Goal: Task Accomplishment & Management: Use online tool/utility

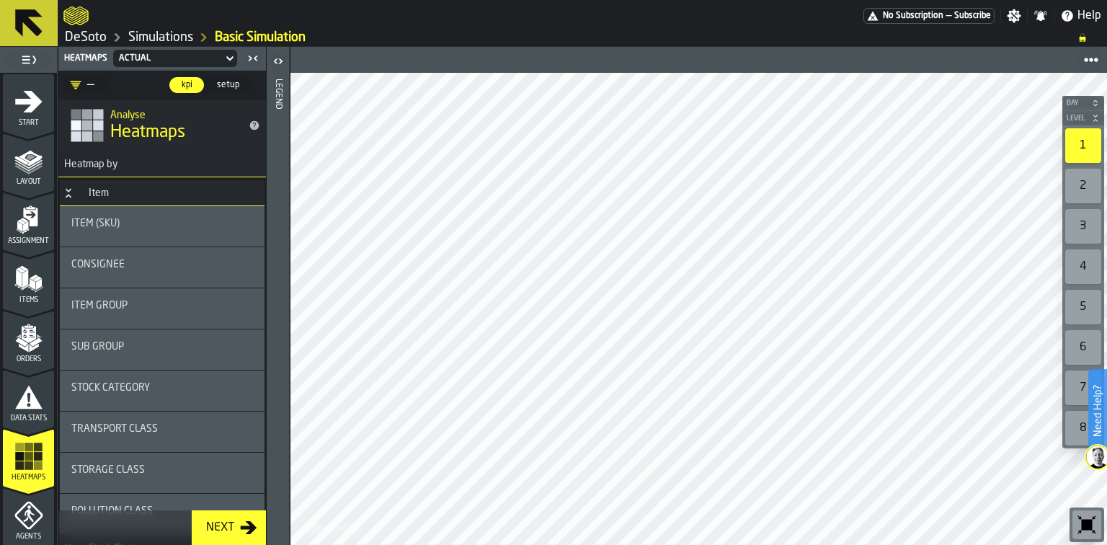
scroll to position [115, 0]
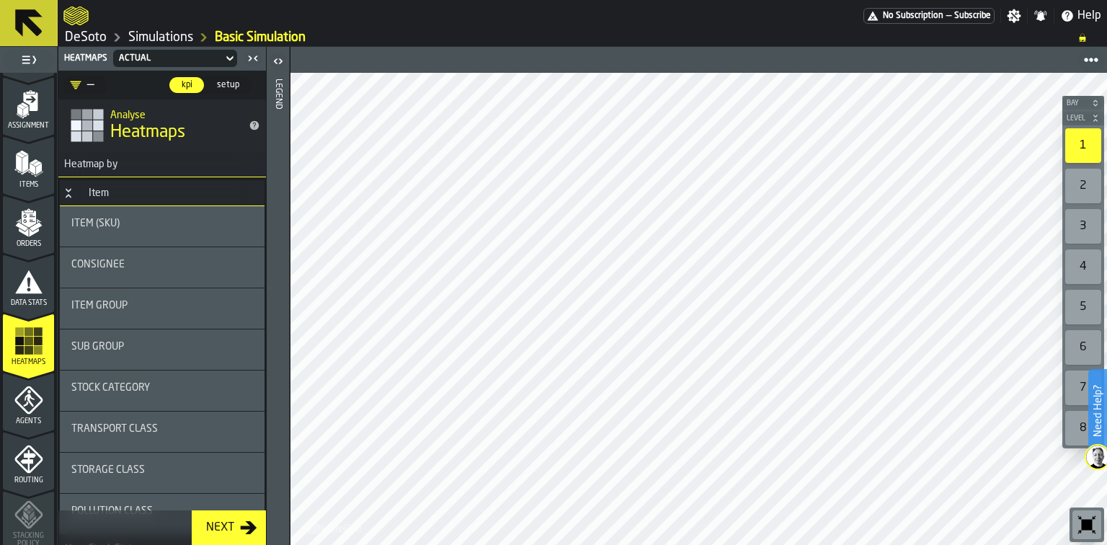
click at [29, 295] on div "Data Stats" at bounding box center [28, 287] width 51 height 40
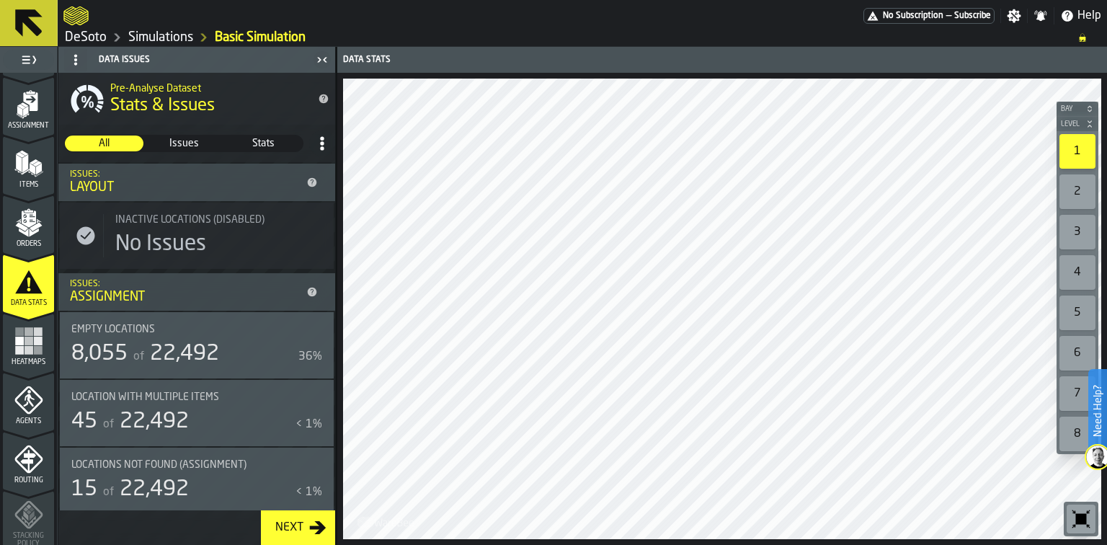
click at [31, 169] on polygon "menu Items" at bounding box center [32, 170] width 6 height 12
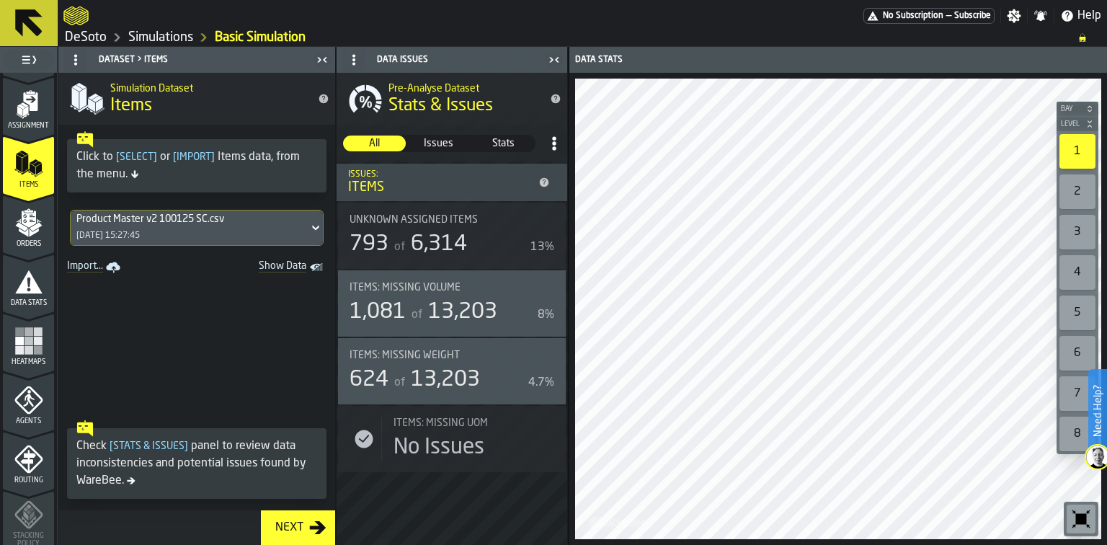
click at [283, 268] on span "Show Data" at bounding box center [257, 267] width 98 height 14
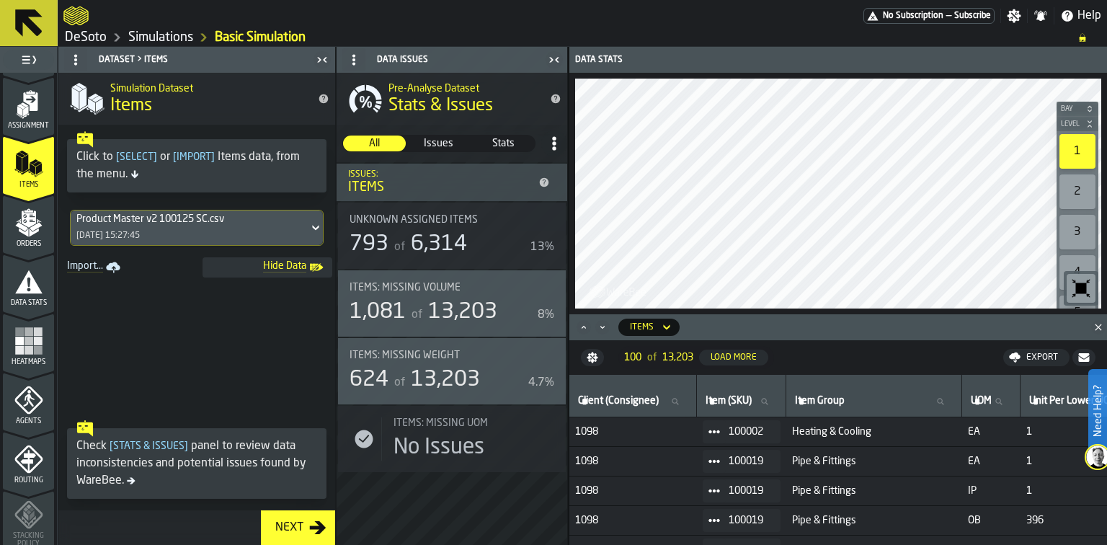
click at [550, 55] on icon "button-toggle-Close me" at bounding box center [553, 59] width 17 height 17
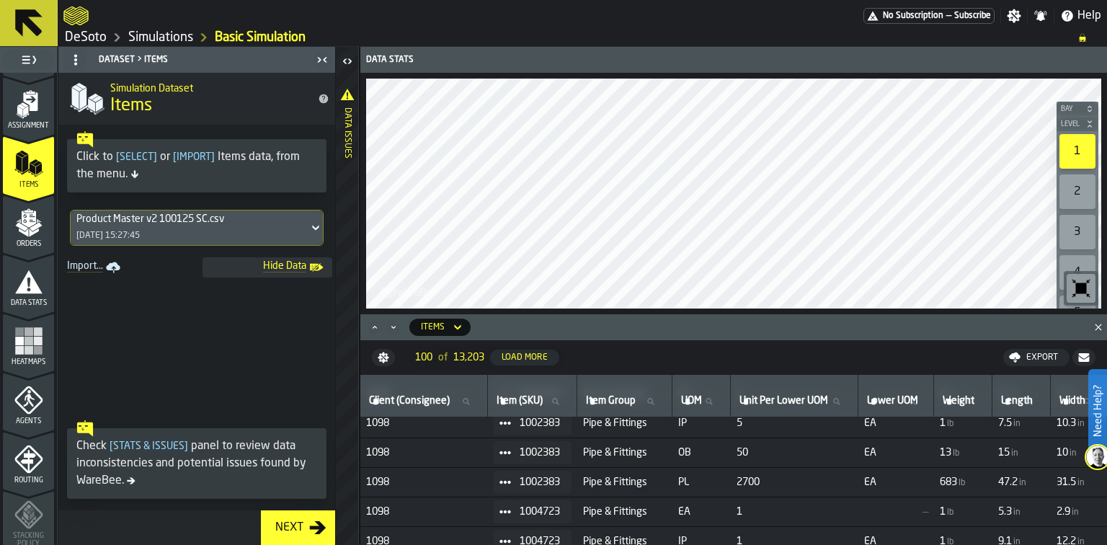
scroll to position [322, 0]
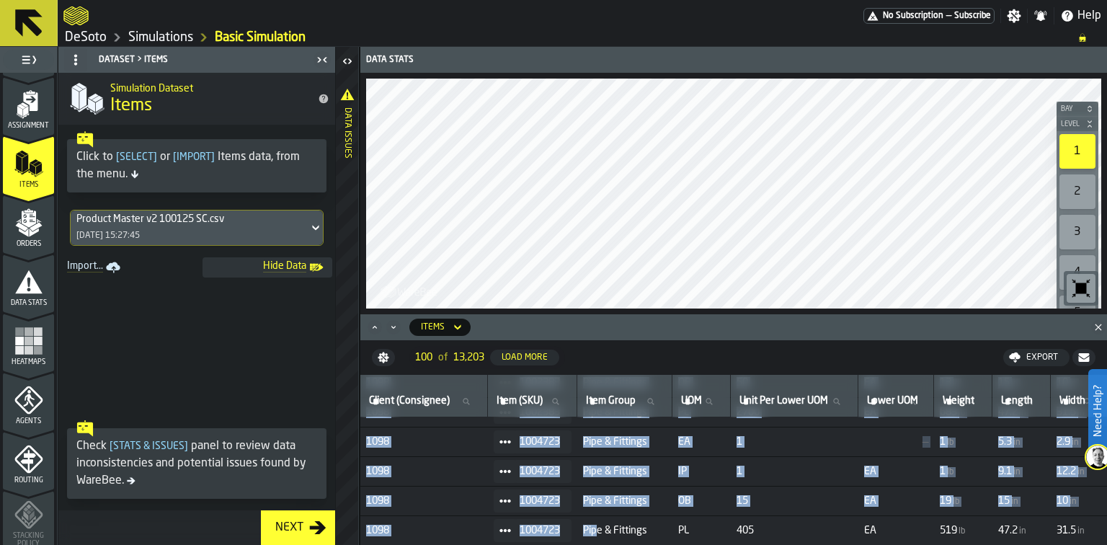
drag, startPoint x: 555, startPoint y: 539, endPoint x: 605, endPoint y: 540, distance: 50.4
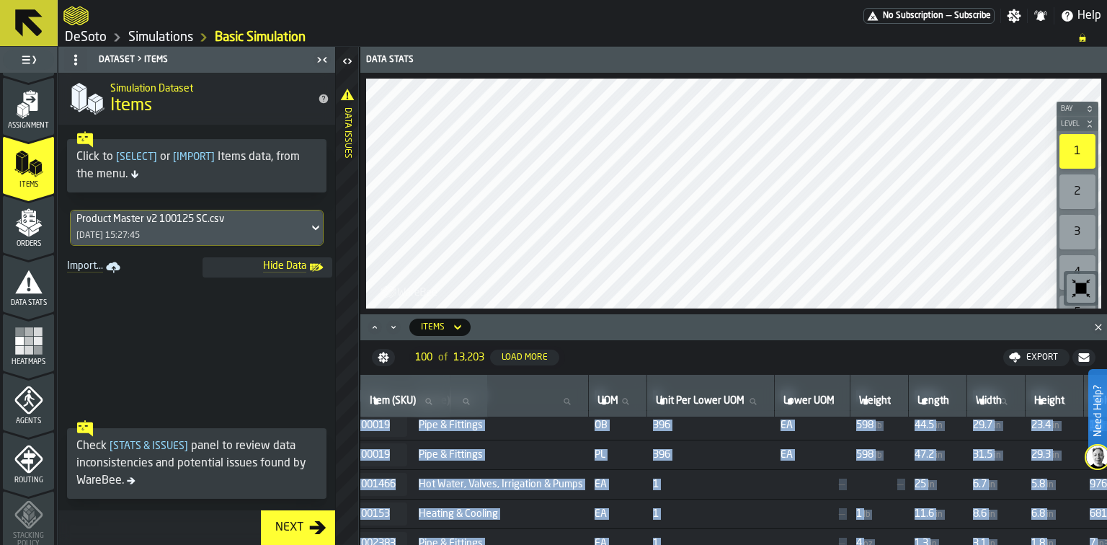
scroll to position [95, 386]
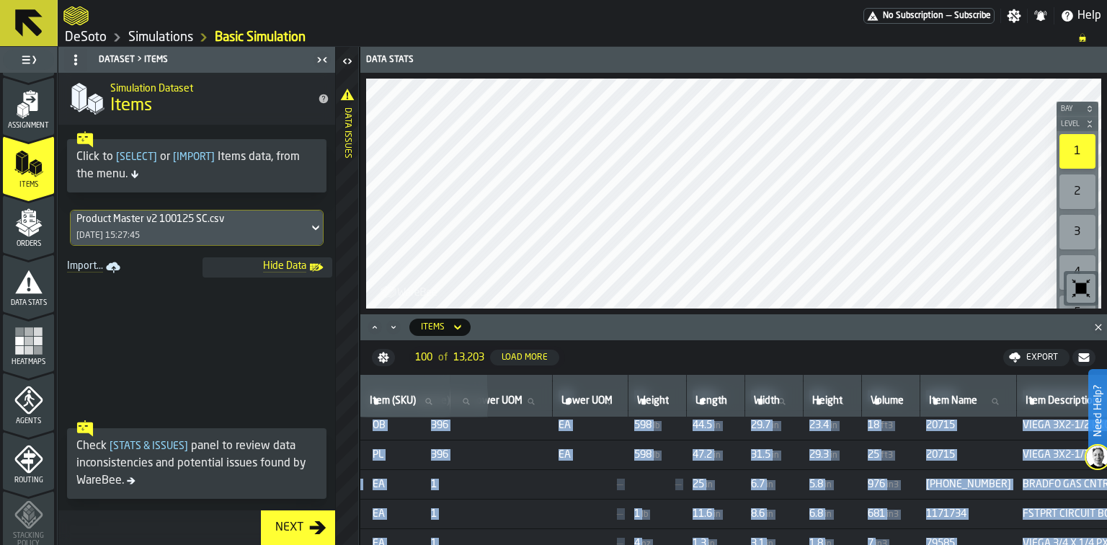
click at [40, 26] on icon at bounding box center [29, 23] width 35 height 35
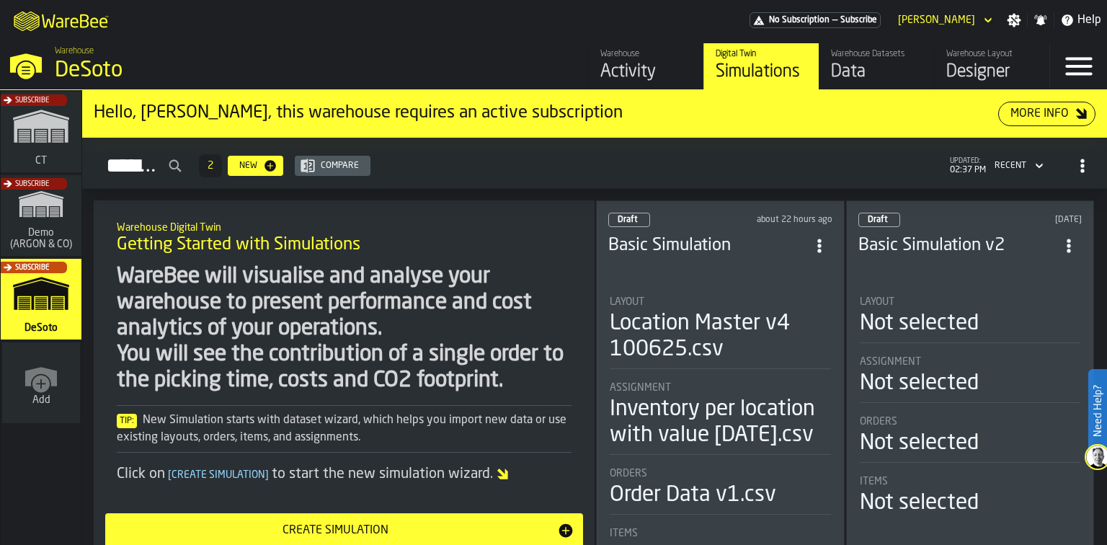
click at [968, 252] on div "Basic Simulation v2" at bounding box center [970, 246] width 224 height 26
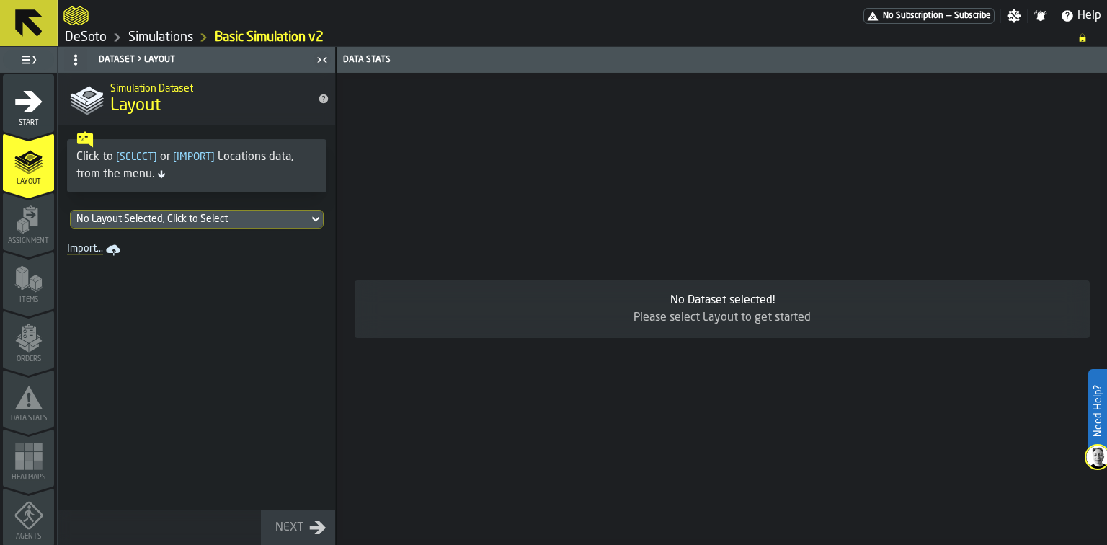
click at [262, 217] on div "No Layout Selected, Click to Select" at bounding box center [189, 219] width 226 height 12
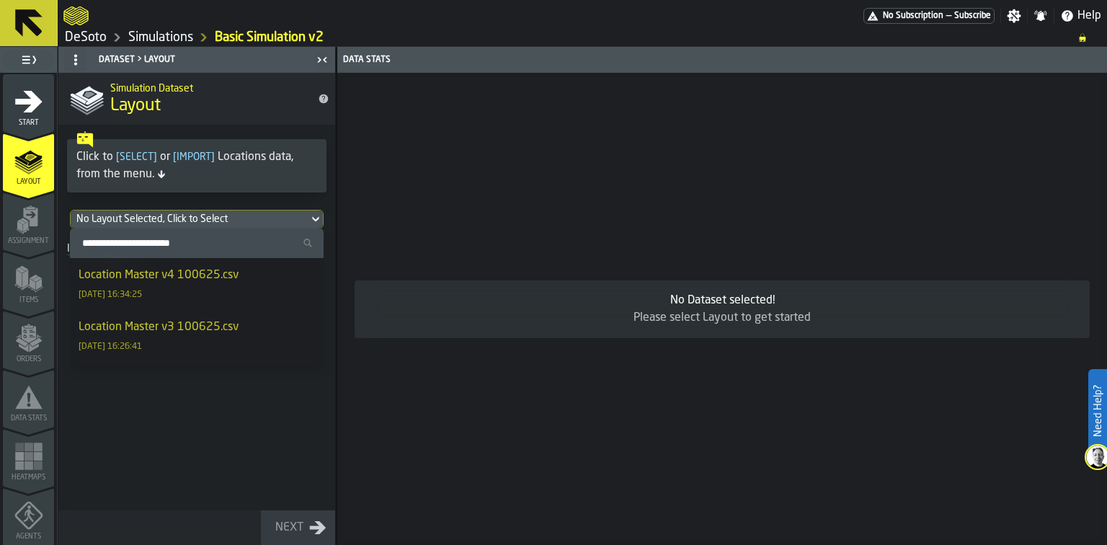
click at [237, 282] on div "Location Master v4 100625.csv" at bounding box center [159, 275] width 160 height 17
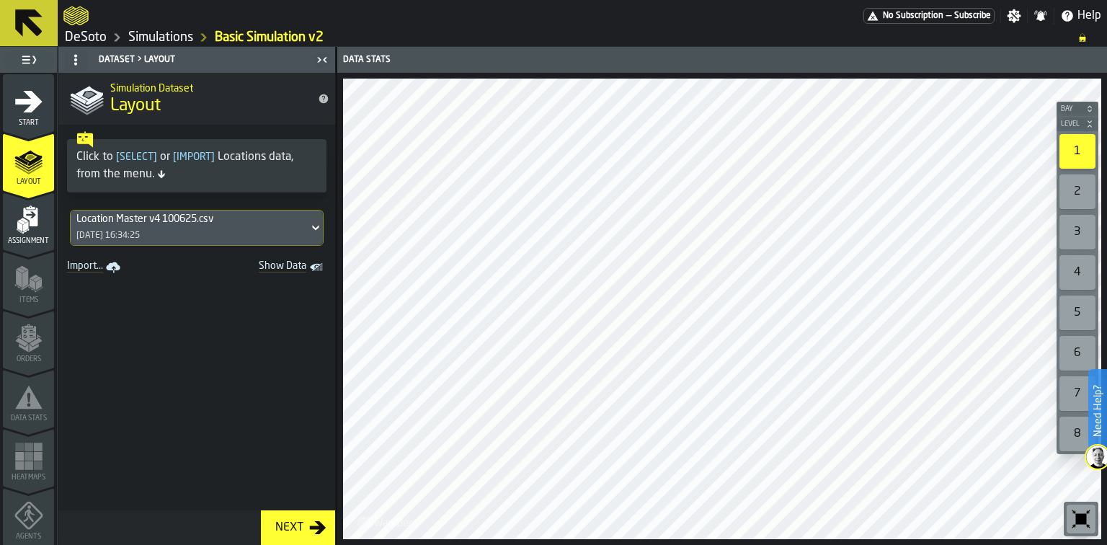
click at [297, 535] on div "Next" at bounding box center [289, 527] width 40 height 17
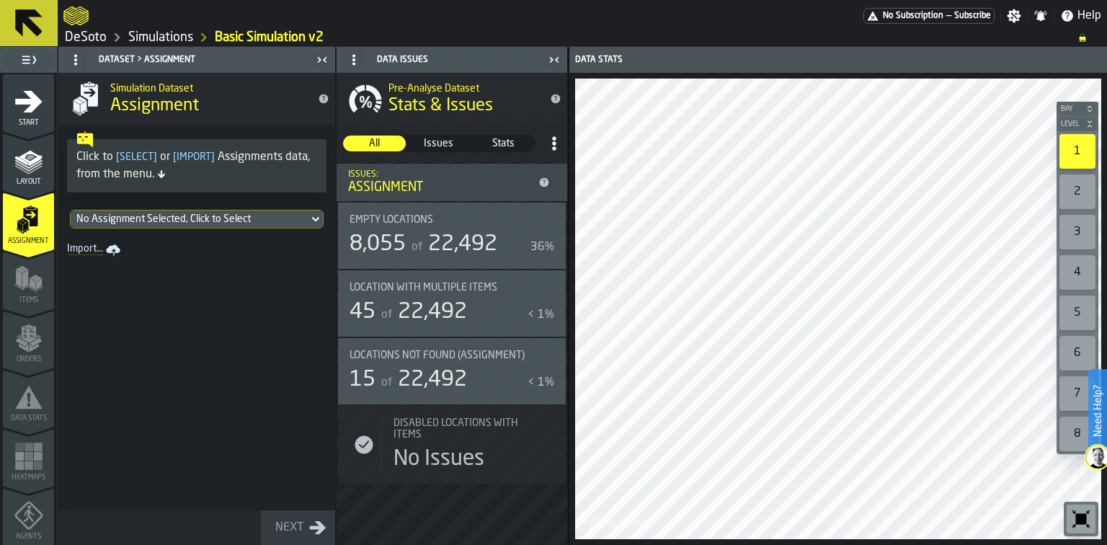
click at [142, 35] on link "Simulations" at bounding box center [160, 38] width 65 height 16
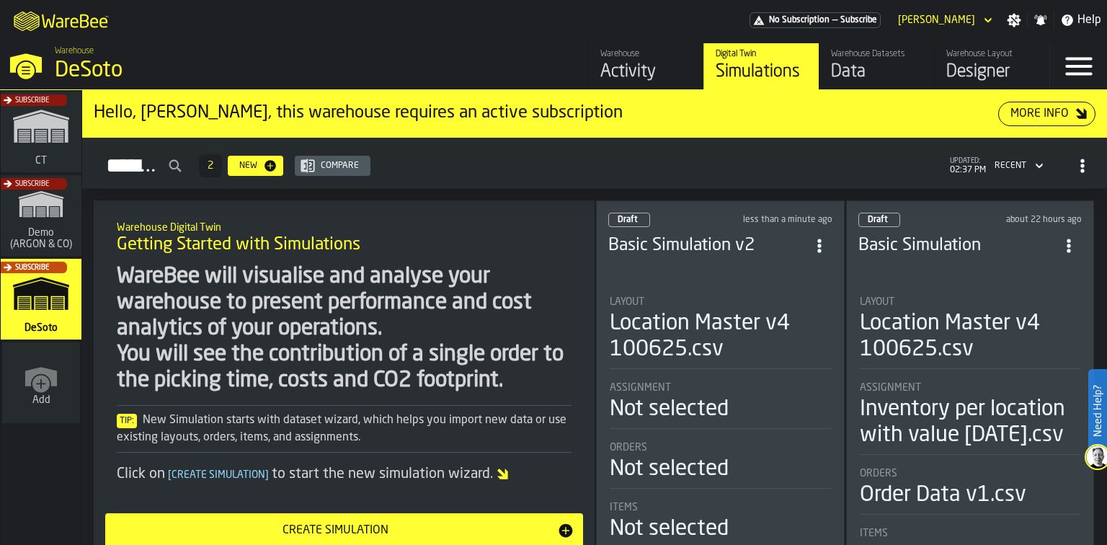
click at [873, 64] on div "Data" at bounding box center [877, 72] width 92 height 23
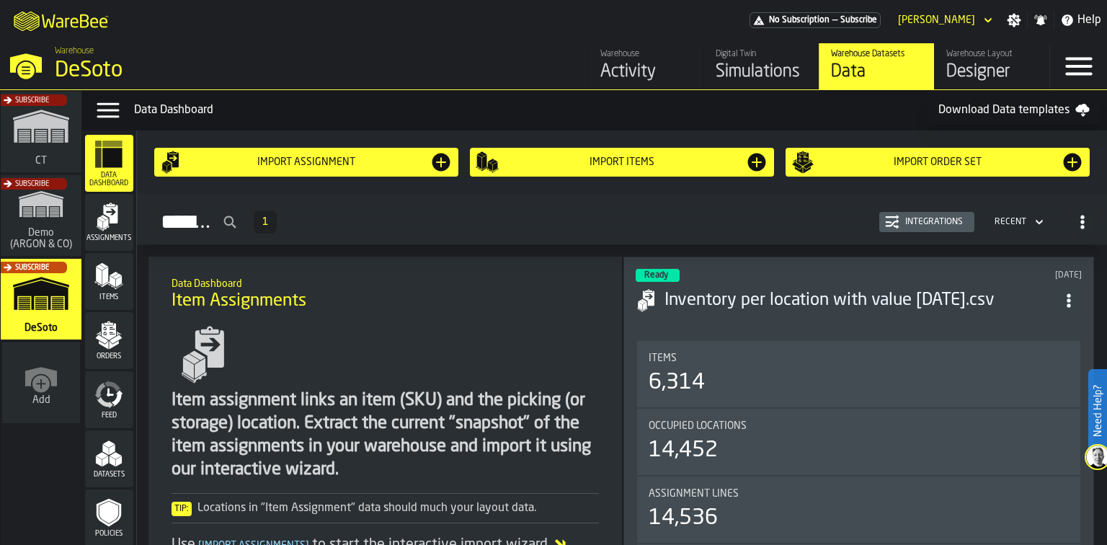
click at [701, 316] on header "Ready 6 days ago Inventory per location with value 06-27-2025.csv" at bounding box center [859, 298] width 446 height 58
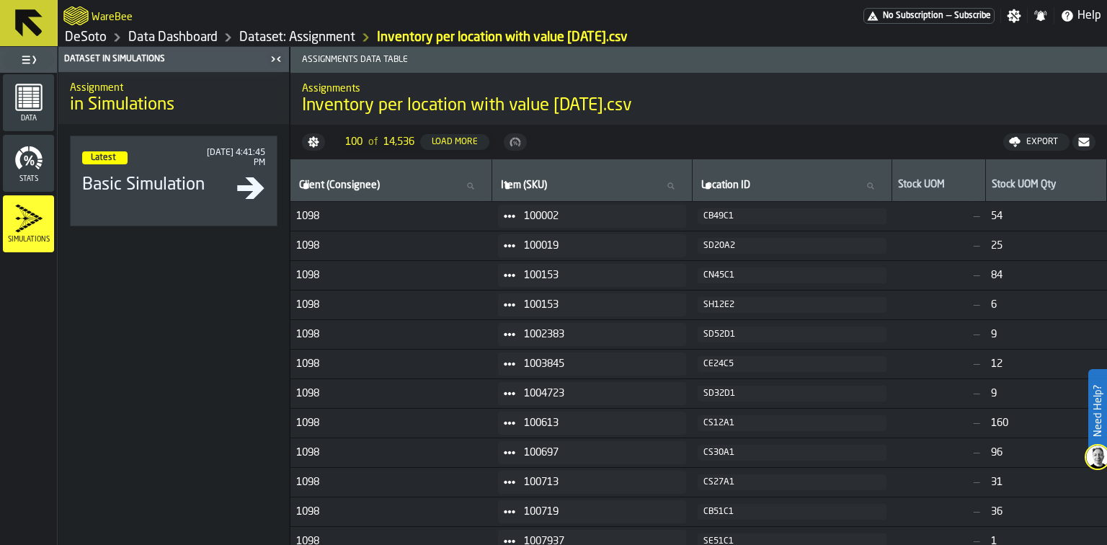
click at [208, 54] on div "Dataset in Simulations" at bounding box center [163, 59] width 205 height 10
click at [43, 51] on div "button-toggle-Toggle Full Menu" at bounding box center [28, 60] width 51 height 20
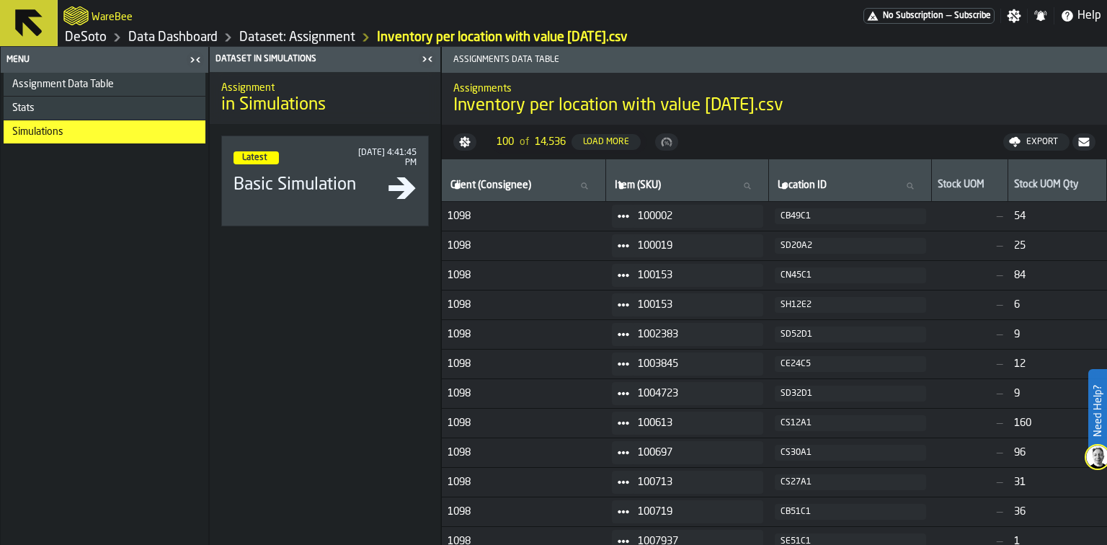
click at [43, 51] on header "Menu" at bounding box center [105, 60] width 208 height 26
click at [316, 40] on link "Dataset: Assignment" at bounding box center [297, 38] width 116 height 16
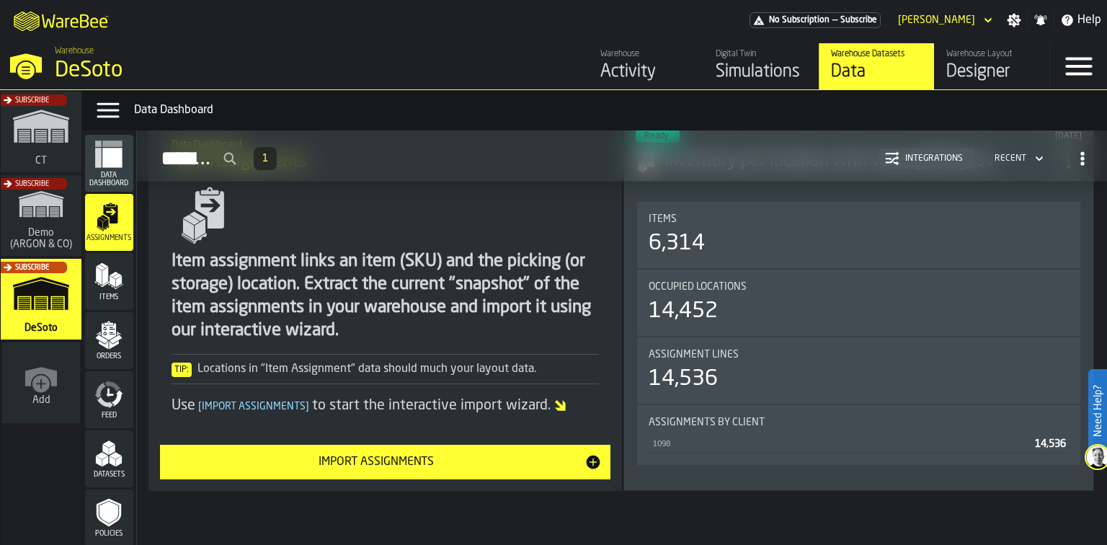
scroll to position [149, 0]
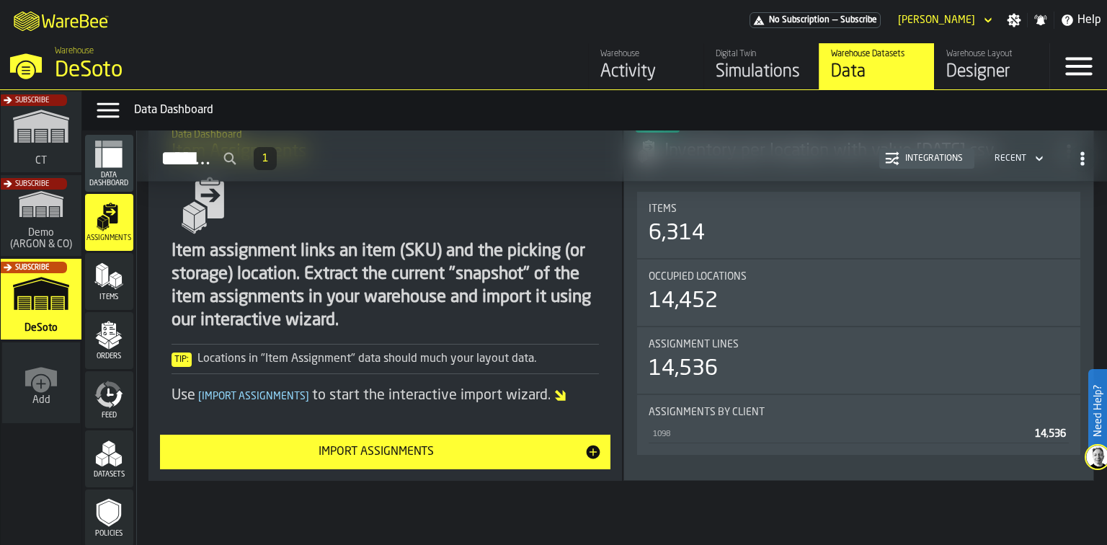
click at [559, 455] on div "Import Assignments" at bounding box center [377, 451] width 416 height 17
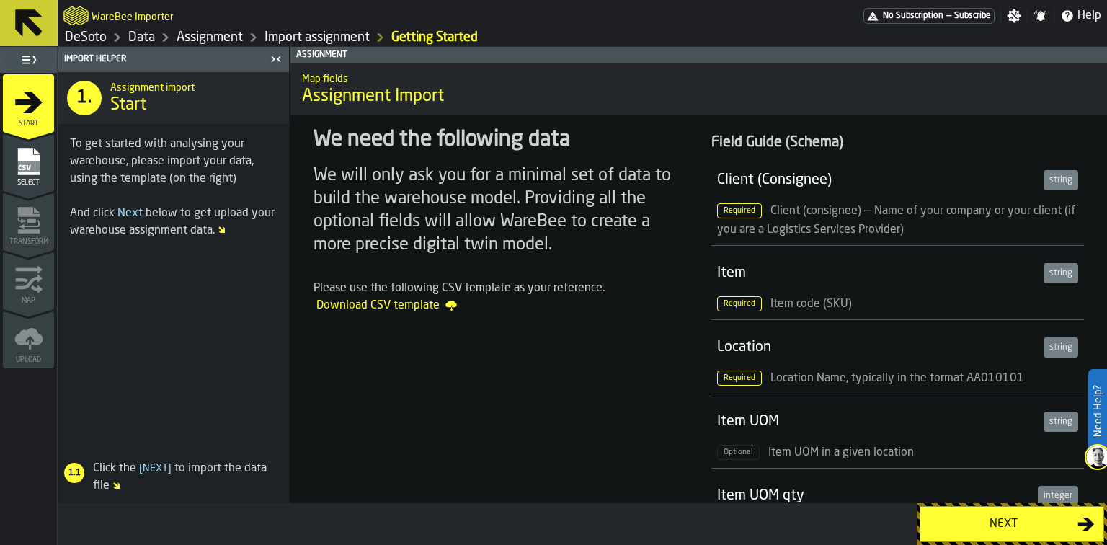
click at [1007, 525] on div "Next" at bounding box center [1003, 523] width 148 height 17
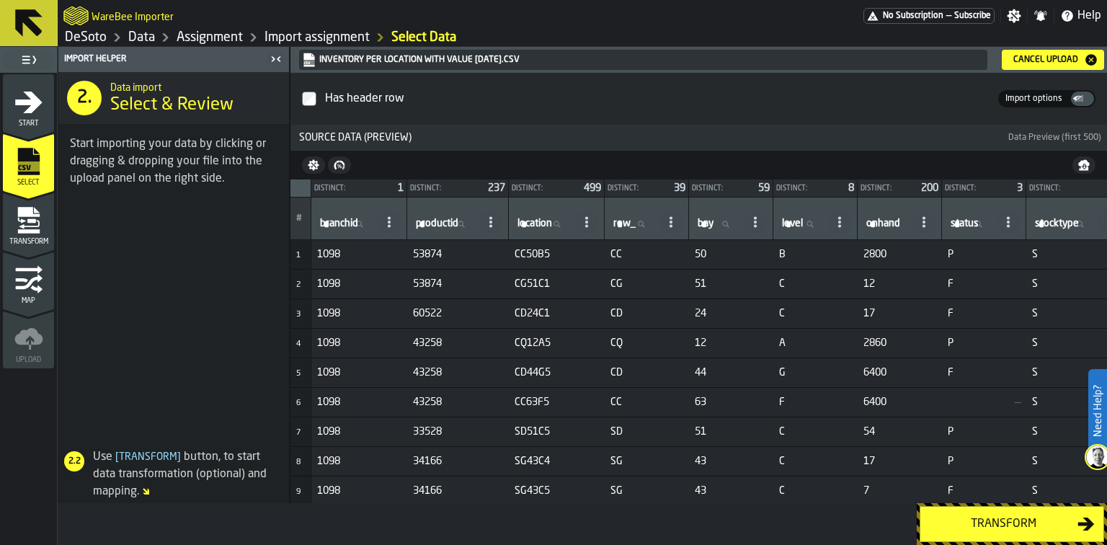
click at [968, 527] on div "Transform" at bounding box center [1003, 523] width 148 height 17
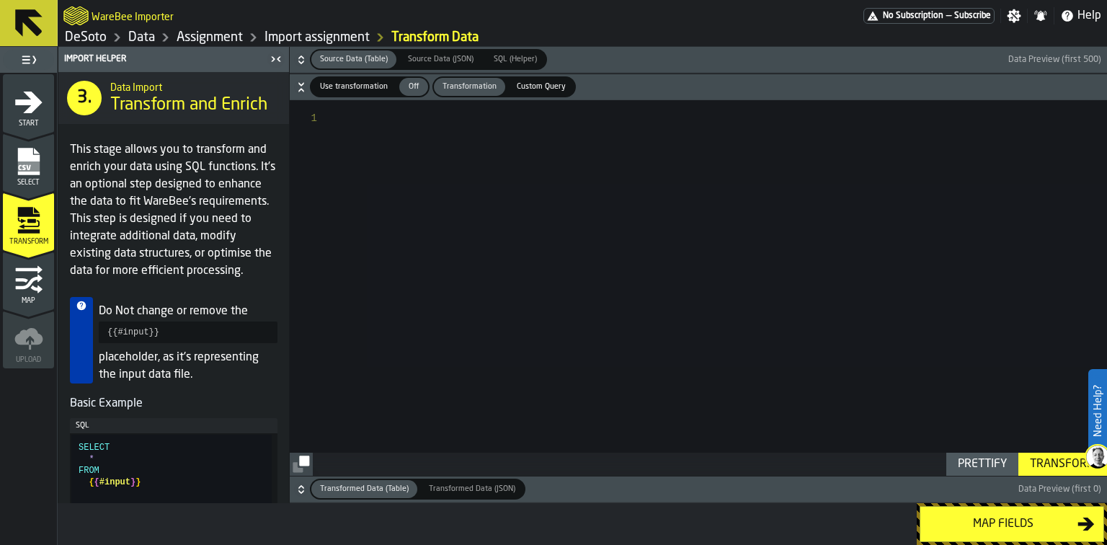
click at [972, 532] on div "Map fields" at bounding box center [1003, 523] width 148 height 17
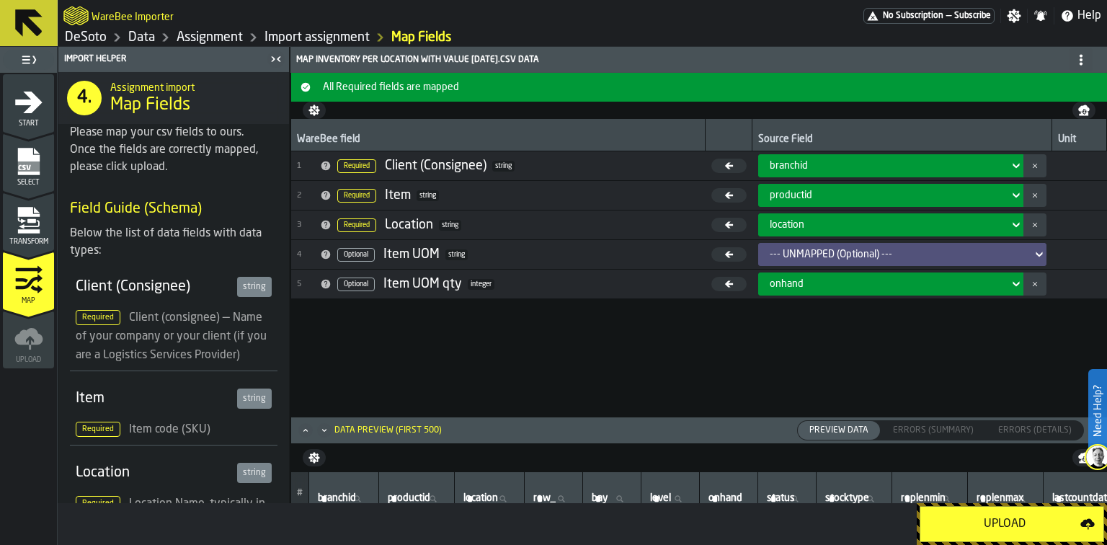
click at [961, 251] on div "--- UNMAPPED (Optional) ---" at bounding box center [898, 255] width 257 height 12
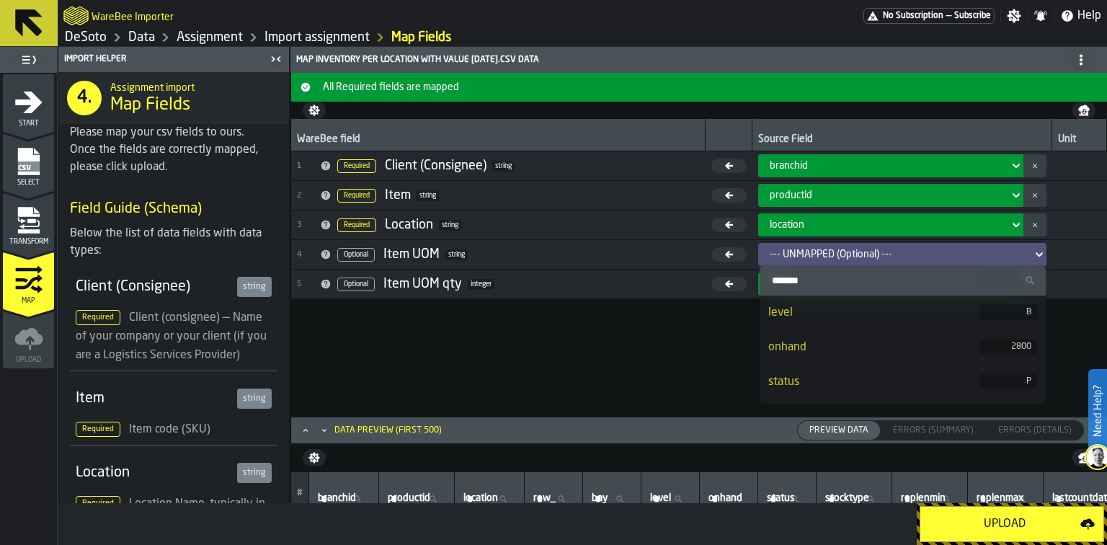
scroll to position [231, 0]
click at [988, 255] on div "--- UNMAPPED (Optional) ---" at bounding box center [898, 255] width 257 height 12
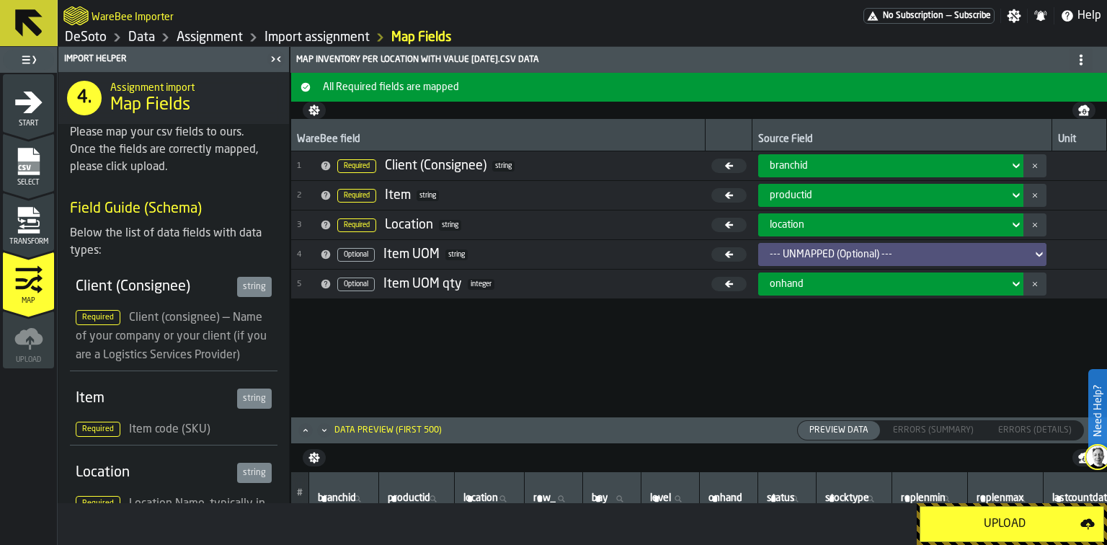
click at [963, 523] on div "Upload" at bounding box center [1004, 523] width 151 height 17
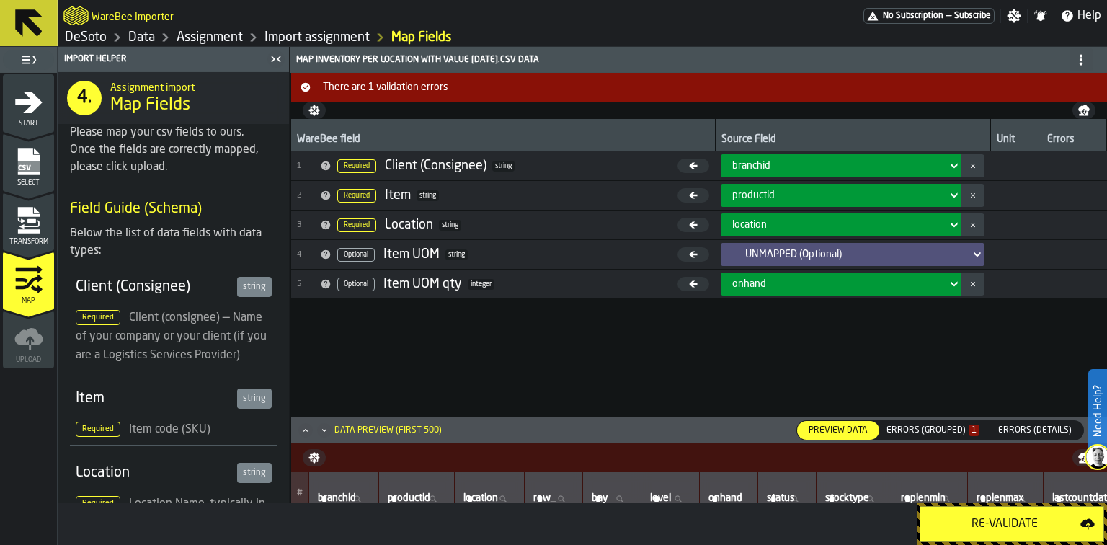
click at [937, 432] on div "Errors (Grouped) 1" at bounding box center [932, 430] width 93 height 10
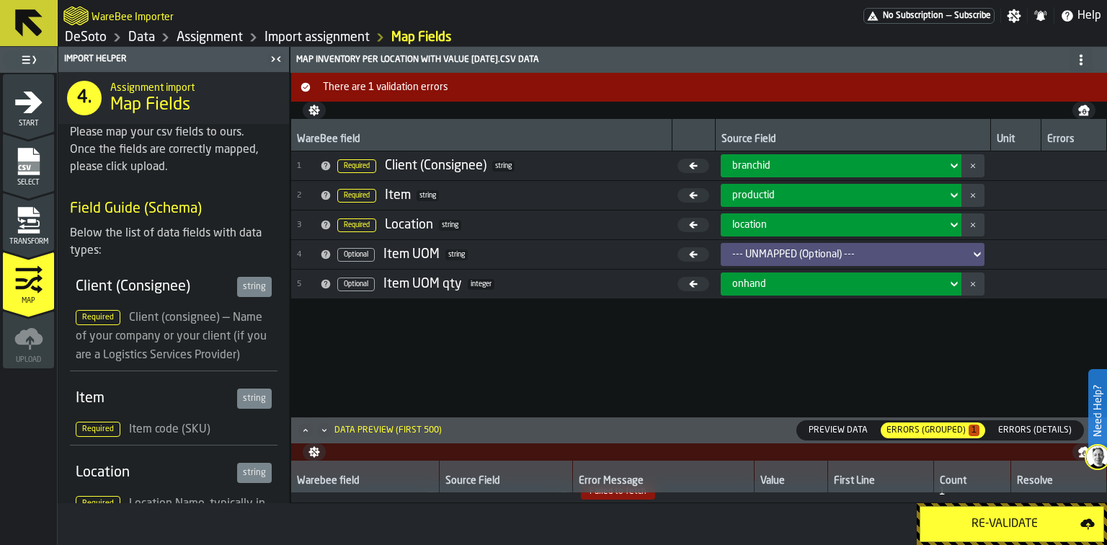
scroll to position [0, 0]
click at [344, 32] on link "Import assignment" at bounding box center [316, 38] width 105 height 16
click at [216, 37] on link "Assignment" at bounding box center [210, 38] width 66 height 16
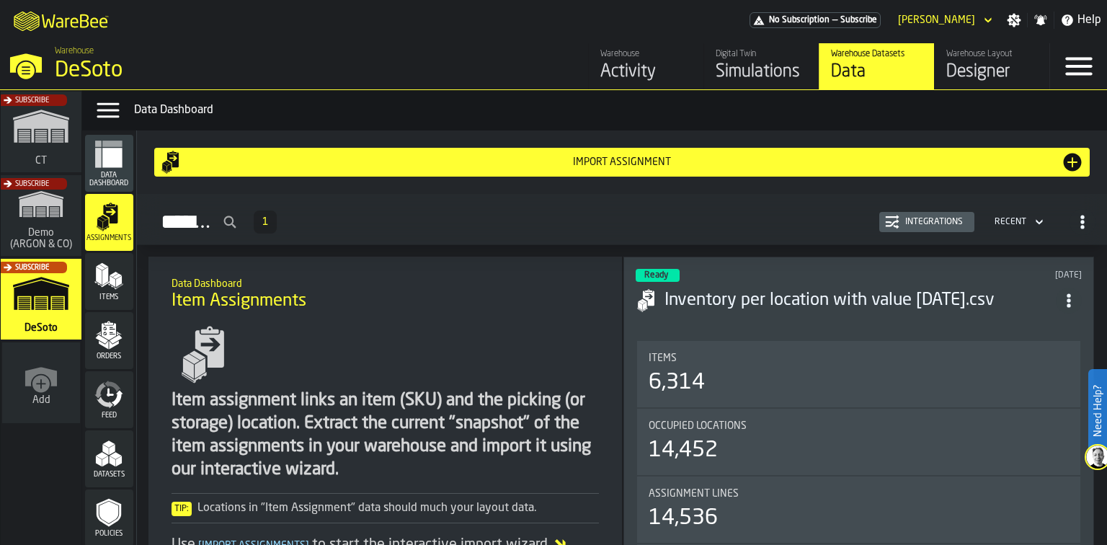
click at [102, 277] on polygon "menu Items" at bounding box center [105, 276] width 6 height 18
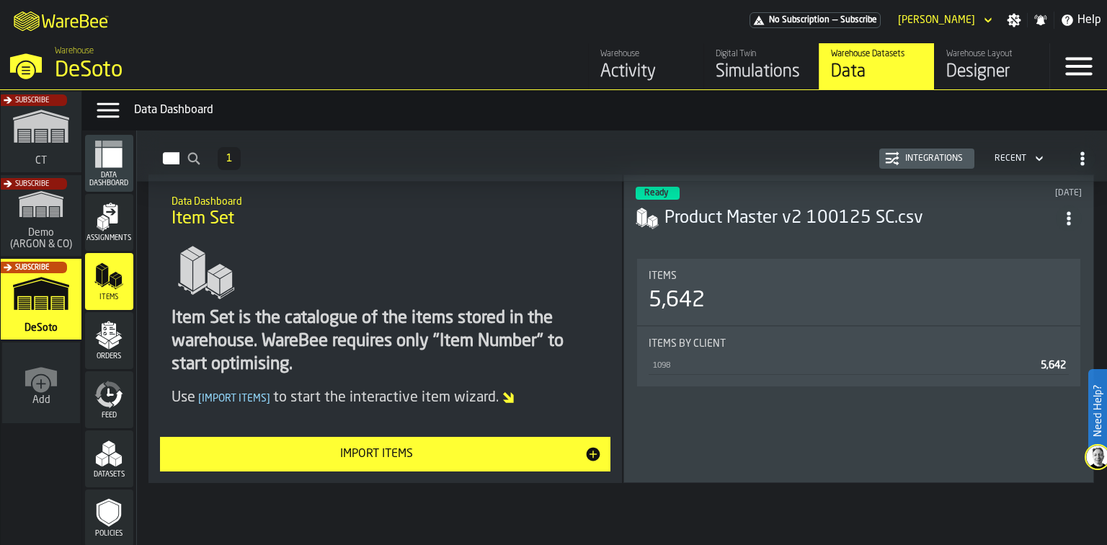
scroll to position [84, 0]
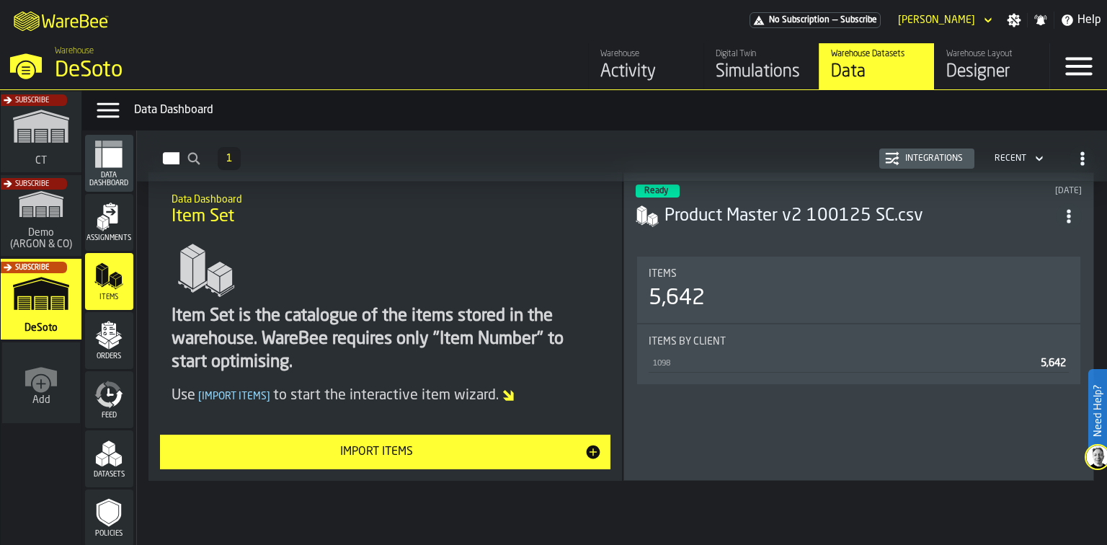
click at [522, 450] on div "Import Items" at bounding box center [377, 451] width 416 height 17
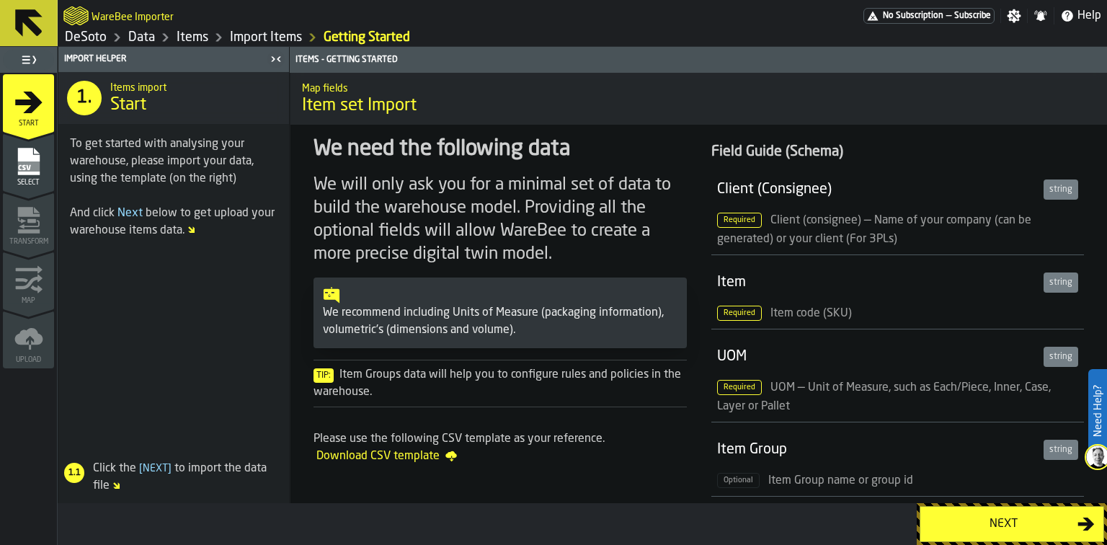
click at [1020, 516] on div "Next" at bounding box center [1003, 523] width 148 height 17
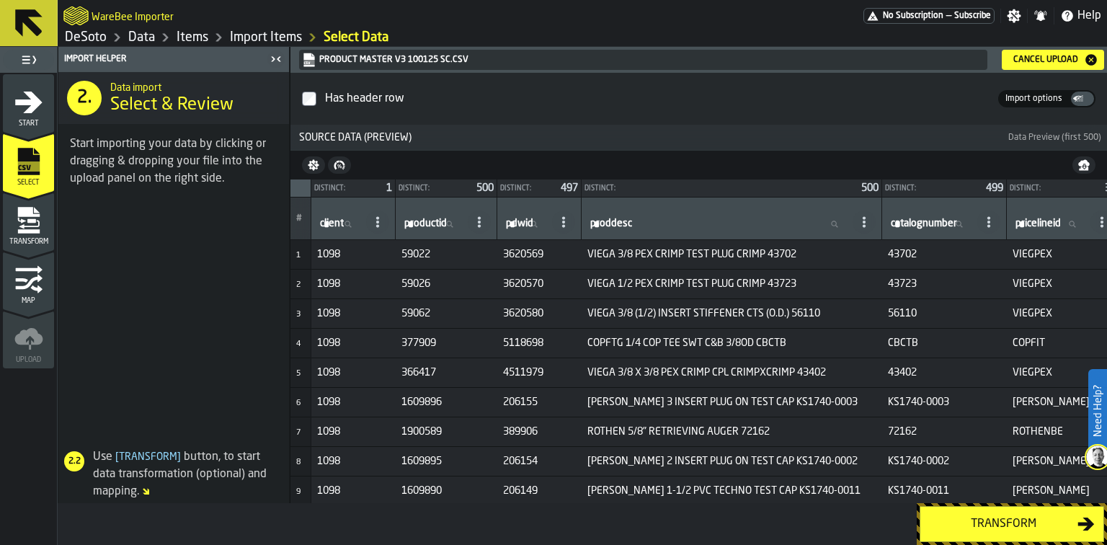
click at [960, 528] on div "Transform" at bounding box center [1003, 523] width 148 height 17
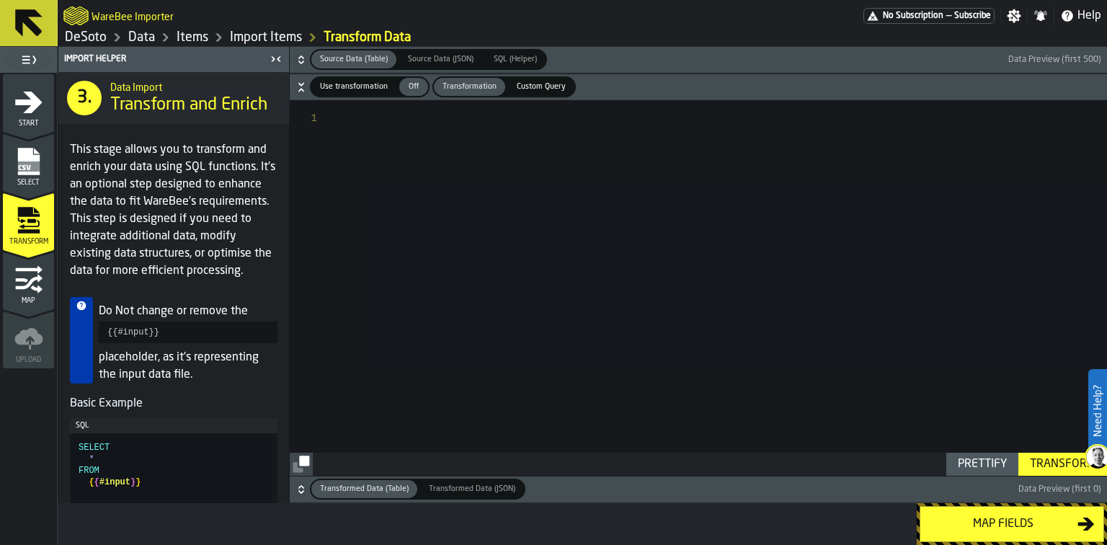
click at [960, 528] on div "Map fields" at bounding box center [1003, 523] width 148 height 17
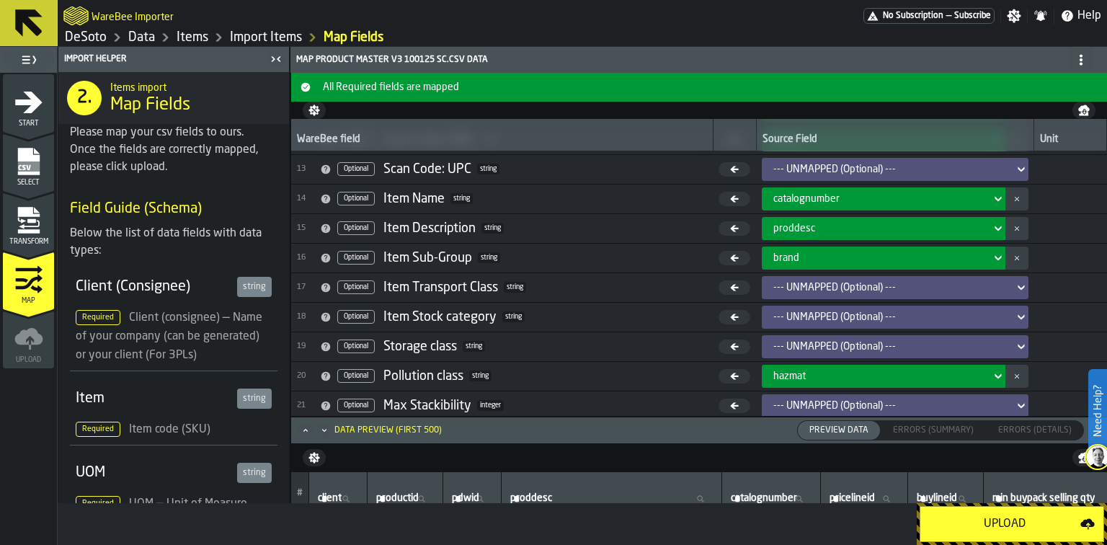
scroll to position [378, 0]
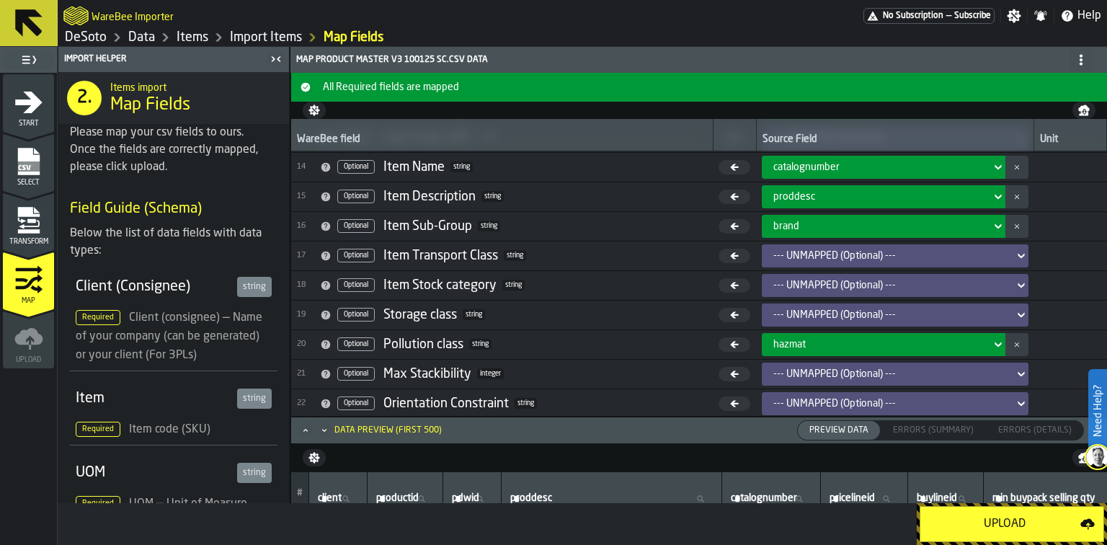
click at [893, 309] on div "--- UNMAPPED (Optional) ---" at bounding box center [890, 315] width 235 height 12
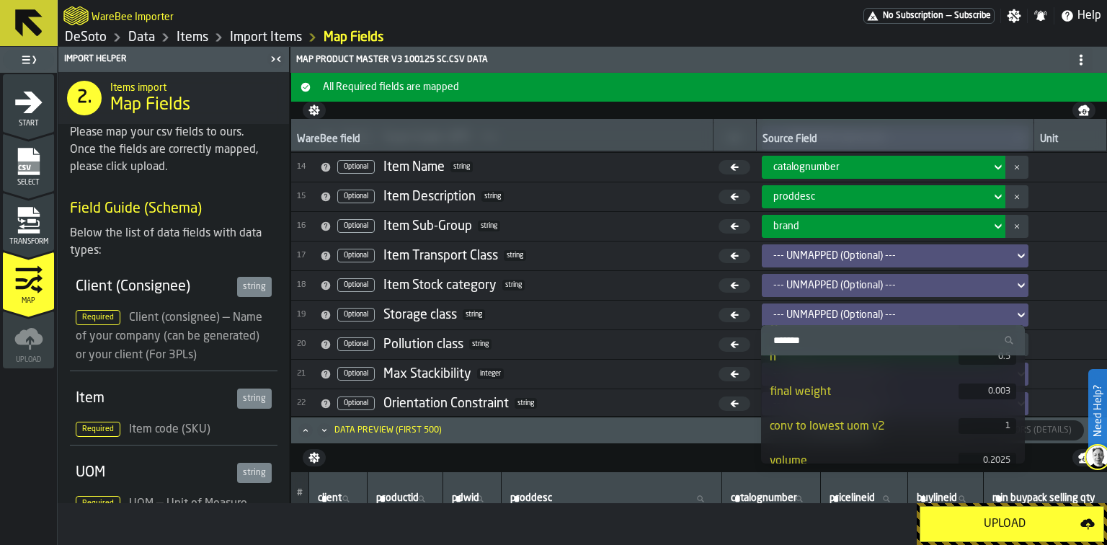
scroll to position [652, 0]
click at [864, 442] on div "fixed loc" at bounding box center [864, 446] width 189 height 17
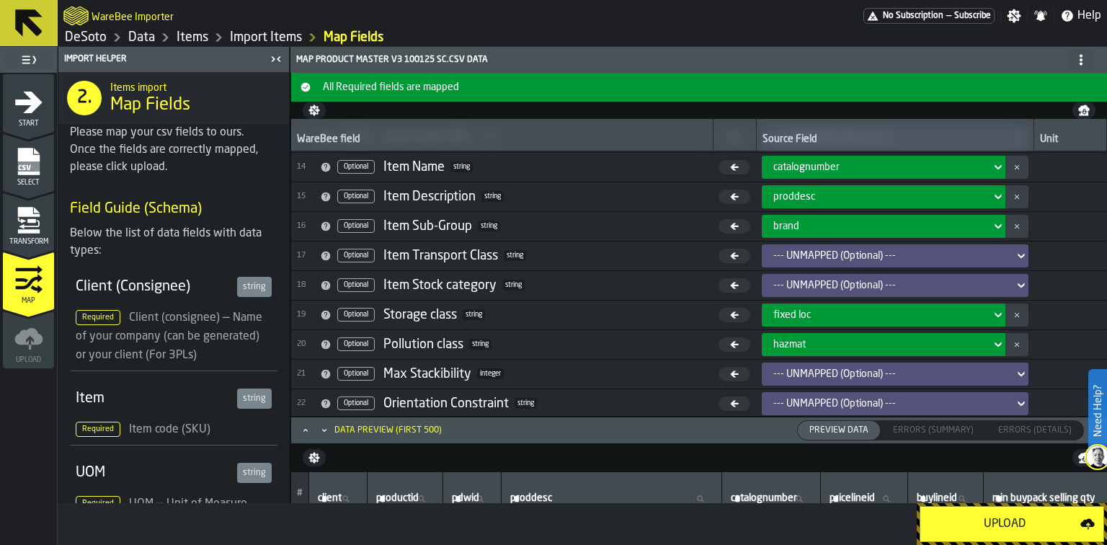
click at [324, 432] on icon "Minimize" at bounding box center [324, 430] width 14 height 14
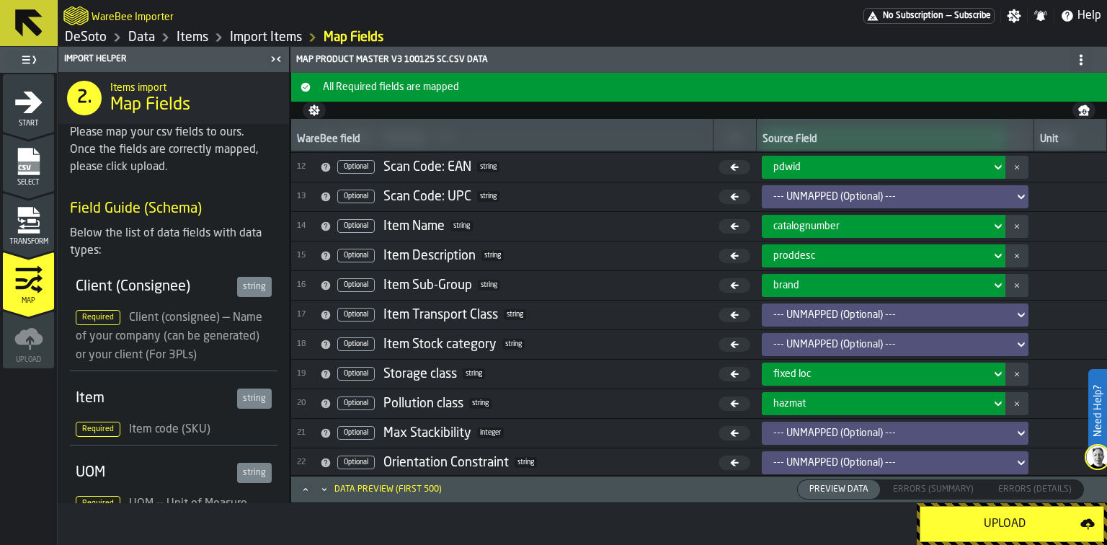
click at [938, 374] on div "fixed loc" at bounding box center [879, 374] width 212 height 12
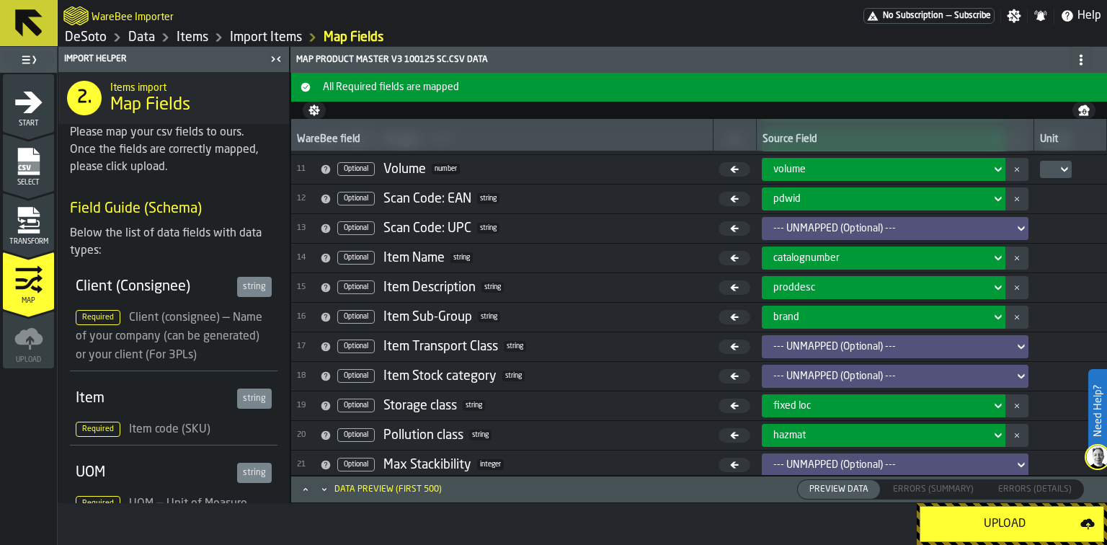
scroll to position [319, 0]
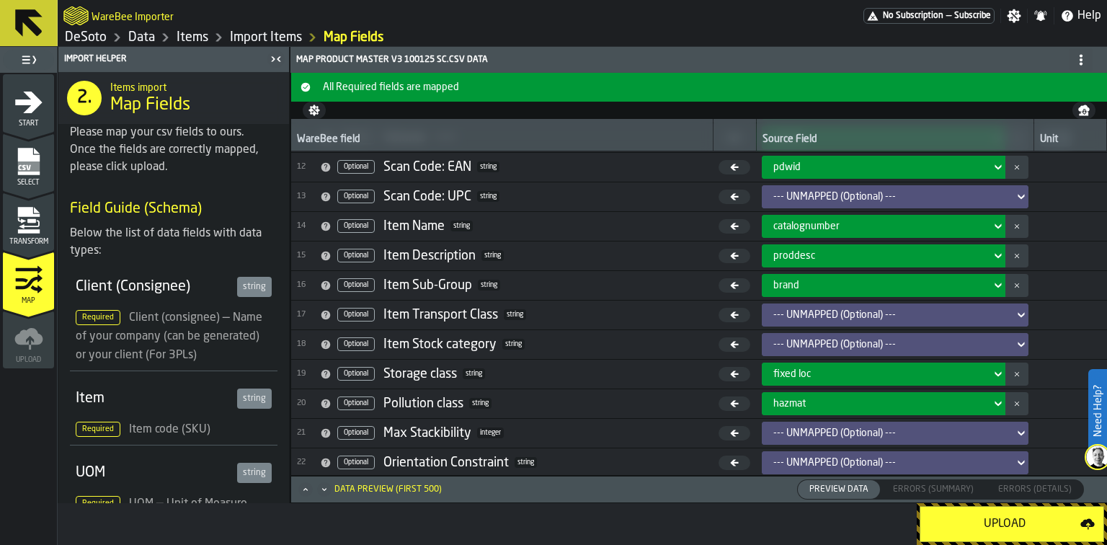
click at [1015, 530] on div "Upload" at bounding box center [1004, 523] width 151 height 17
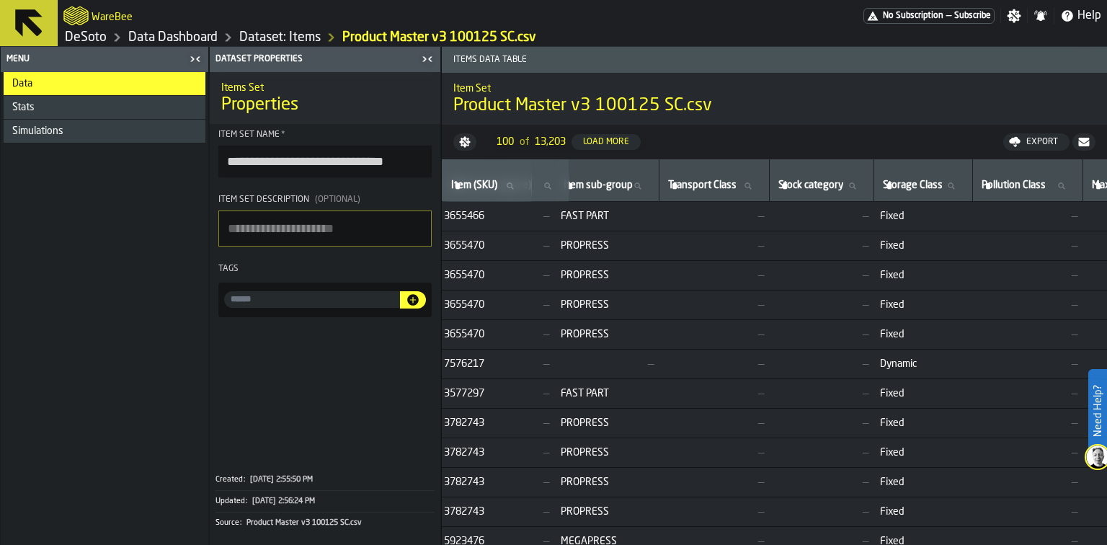
scroll to position [0, 1368]
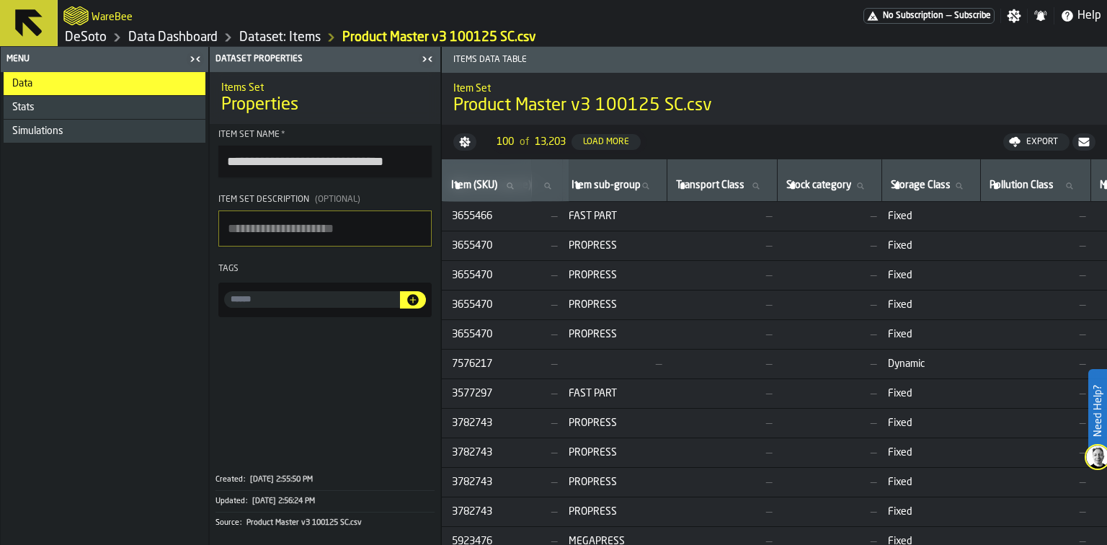
click at [143, 39] on link "Data Dashboard" at bounding box center [172, 38] width 89 height 16
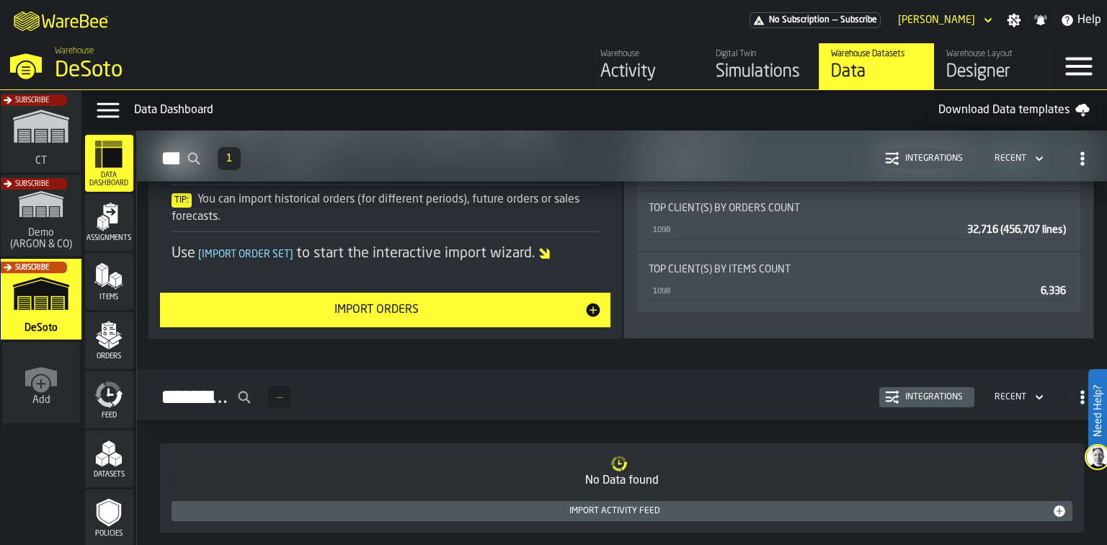
scroll to position [1213, 0]
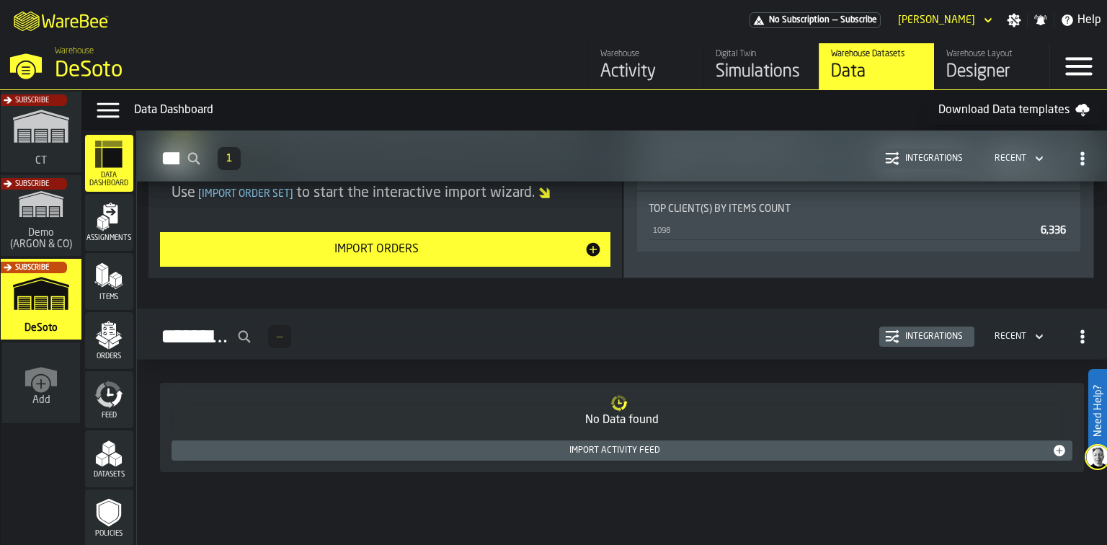
click at [507, 450] on div "Import Activity Feed" at bounding box center [614, 450] width 875 height 10
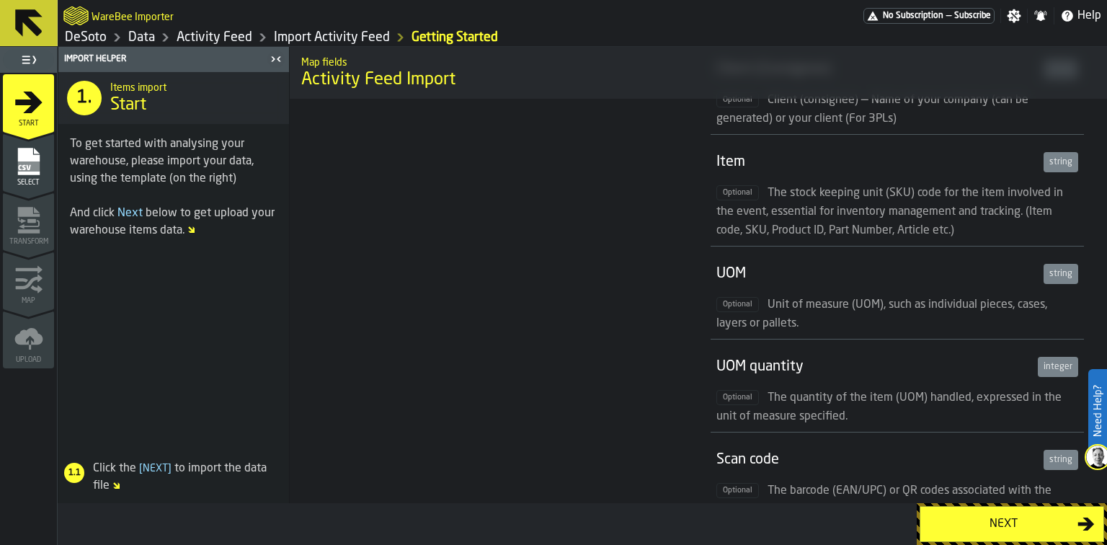
scroll to position [404, 0]
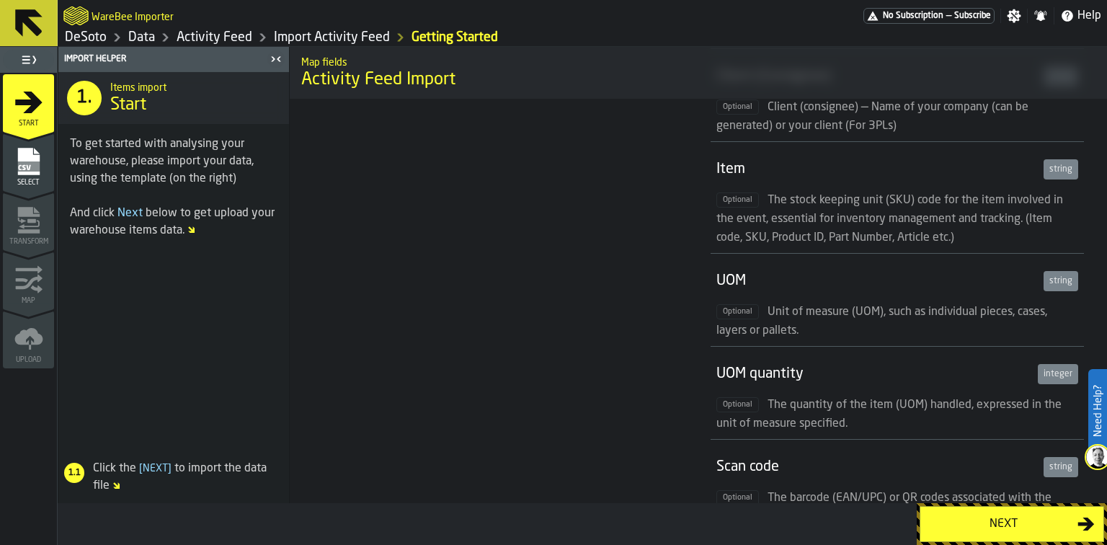
click at [102, 35] on link "DeSoto" at bounding box center [86, 38] width 42 height 16
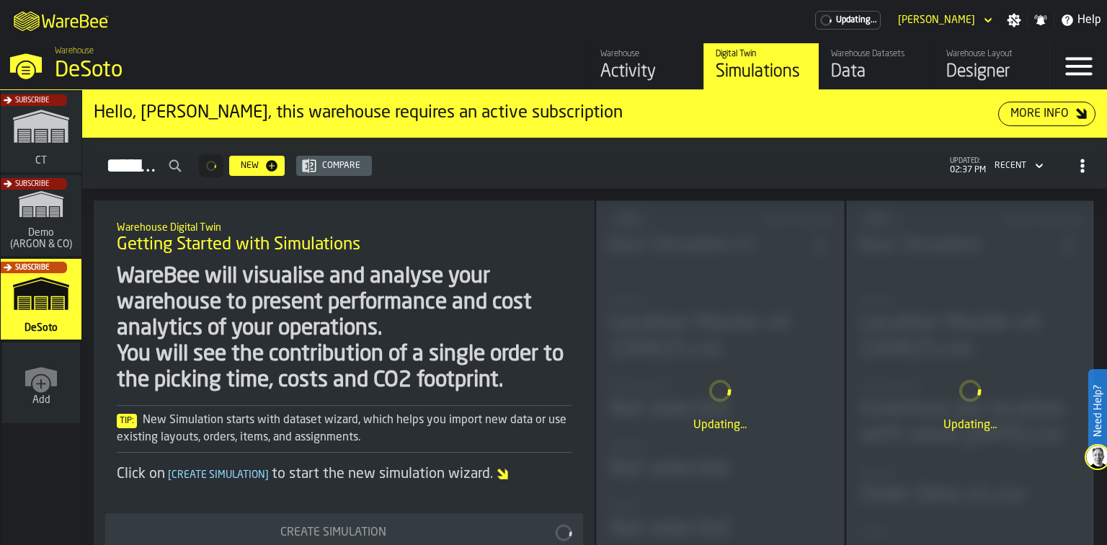
click at [755, 398] on div "Updating..." at bounding box center [720, 404] width 247 height 407
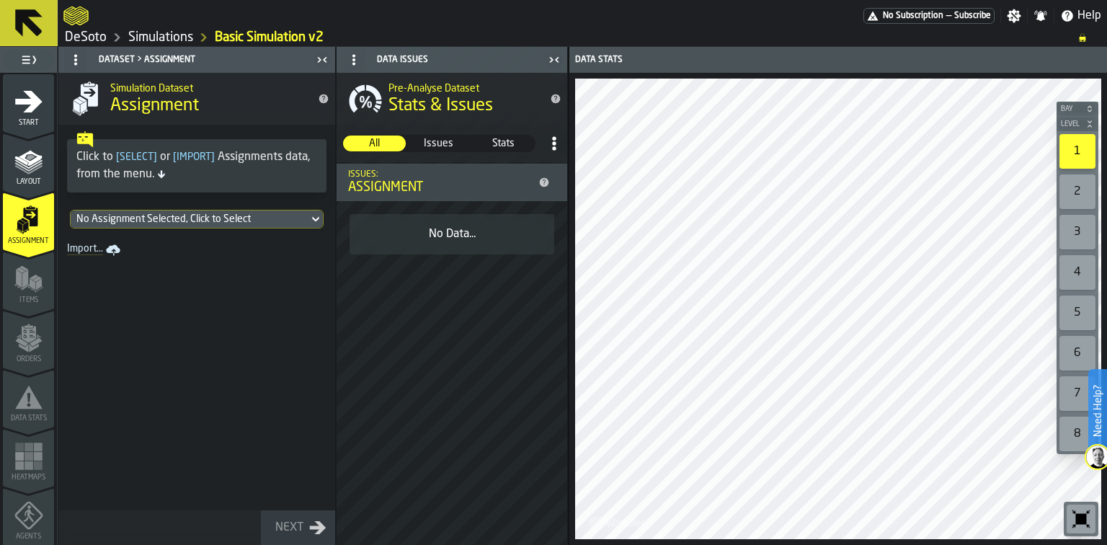
click at [171, 37] on link "Simulations" at bounding box center [160, 38] width 65 height 16
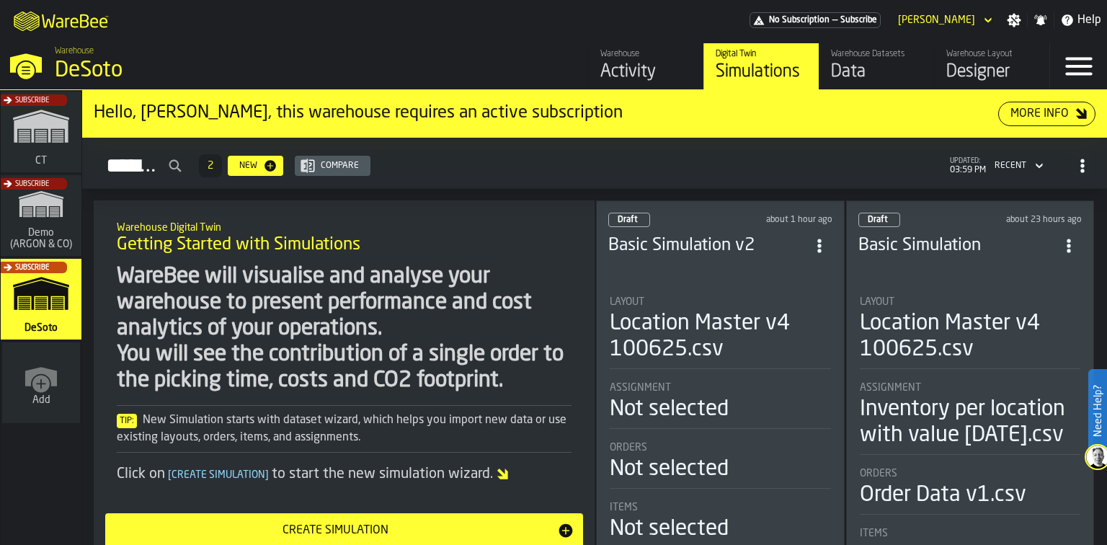
click at [741, 300] on div "Layout" at bounding box center [720, 302] width 221 height 12
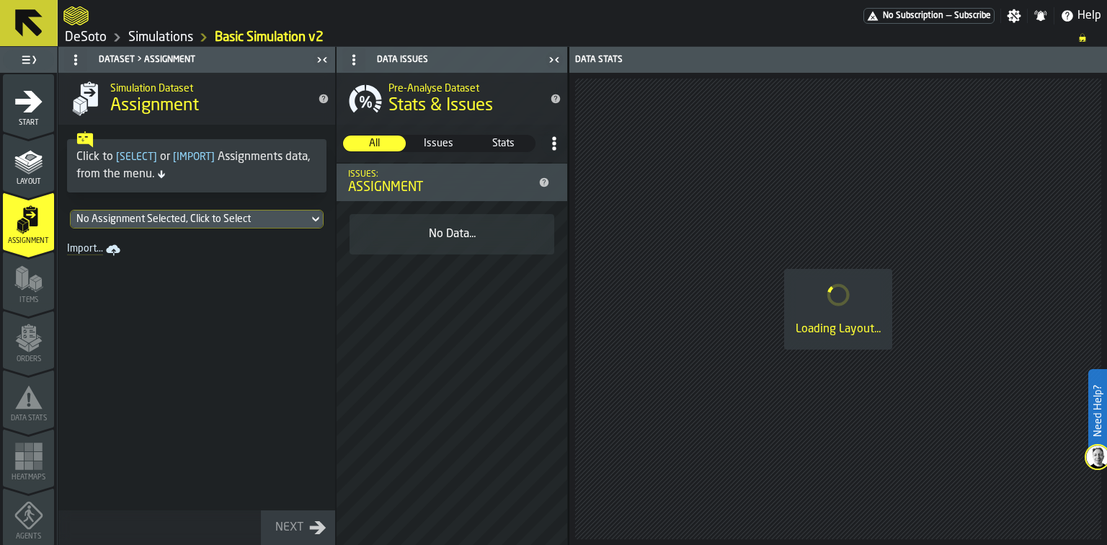
click at [37, 178] on span "Layout" at bounding box center [28, 182] width 51 height 8
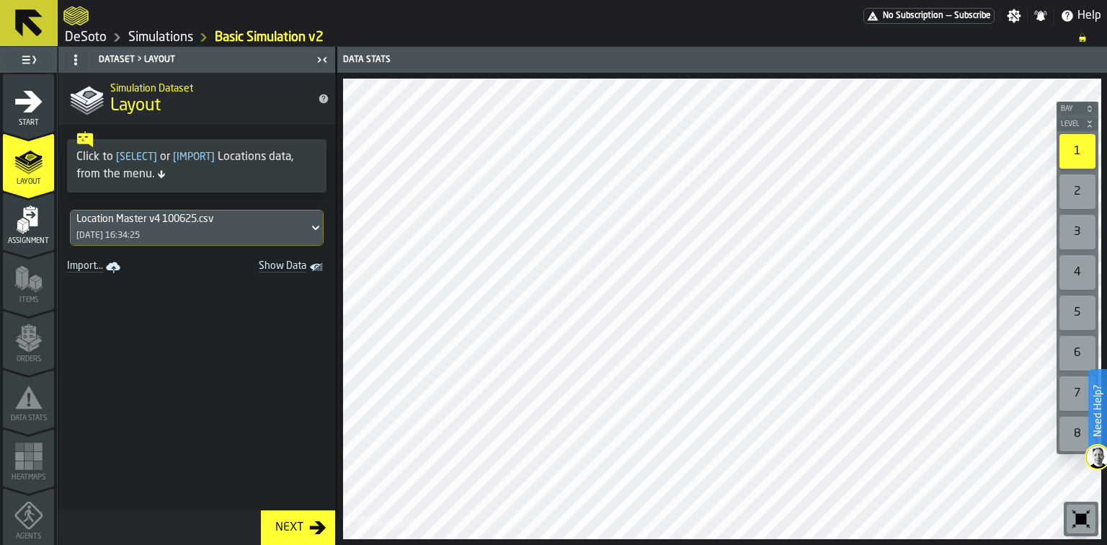
click at [93, 38] on link "DeSoto" at bounding box center [86, 38] width 42 height 16
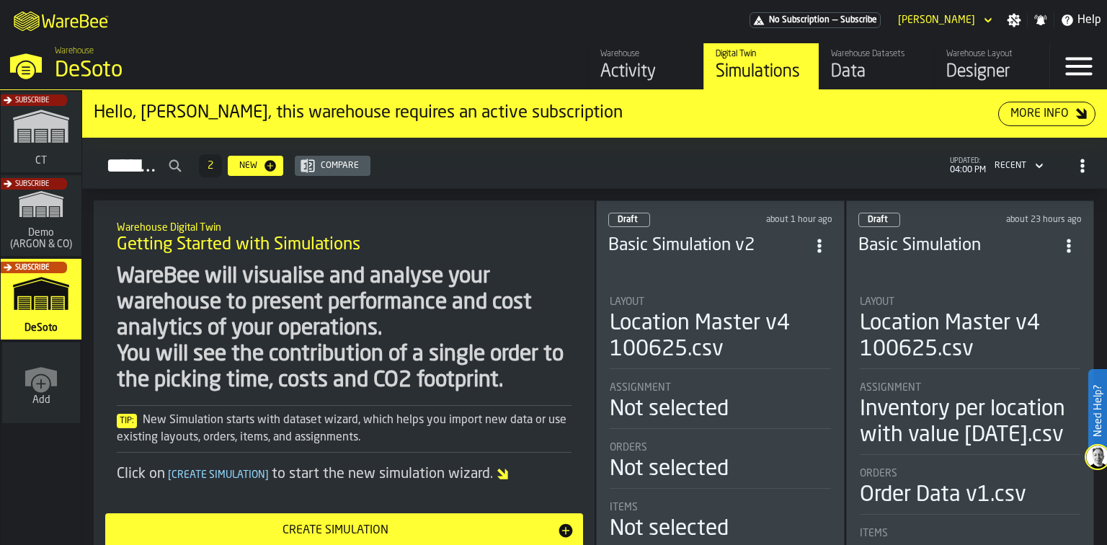
click at [984, 80] on div "Designer" at bounding box center [992, 72] width 92 height 23
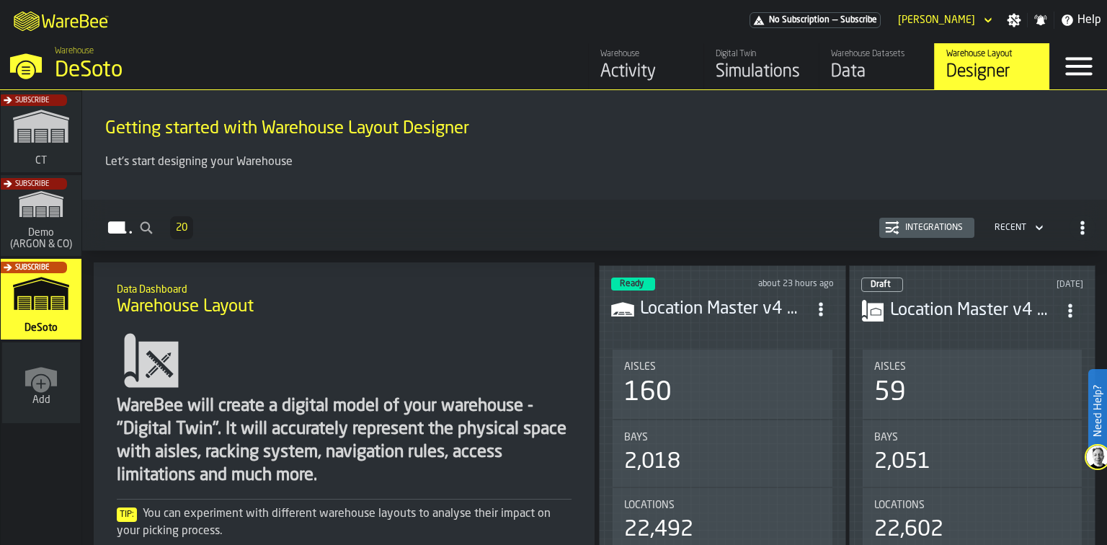
click at [724, 319] on header "Ready about 23 hours ago Location Master v4 100625.csv" at bounding box center [722, 306] width 223 height 58
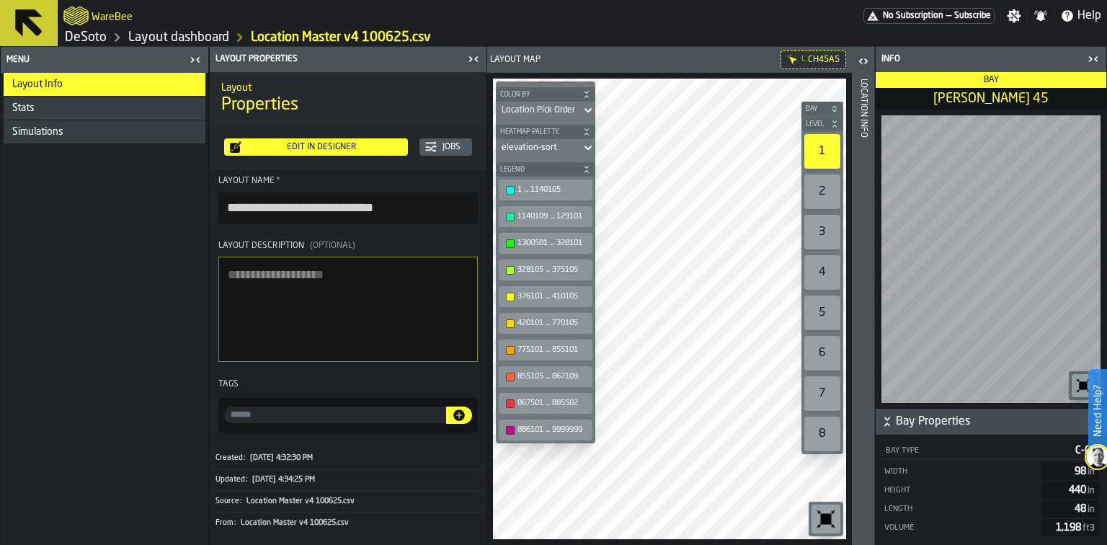
click at [1095, 61] on icon "button-toggle-Close me" at bounding box center [1092, 58] width 17 height 17
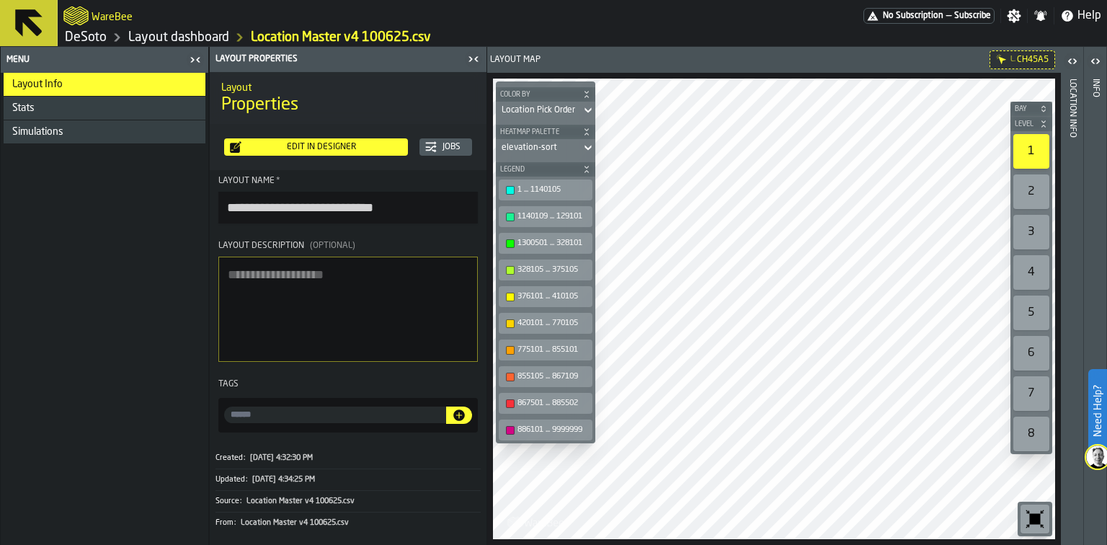
click at [473, 63] on icon "button-toggle-Close me" at bounding box center [473, 58] width 17 height 17
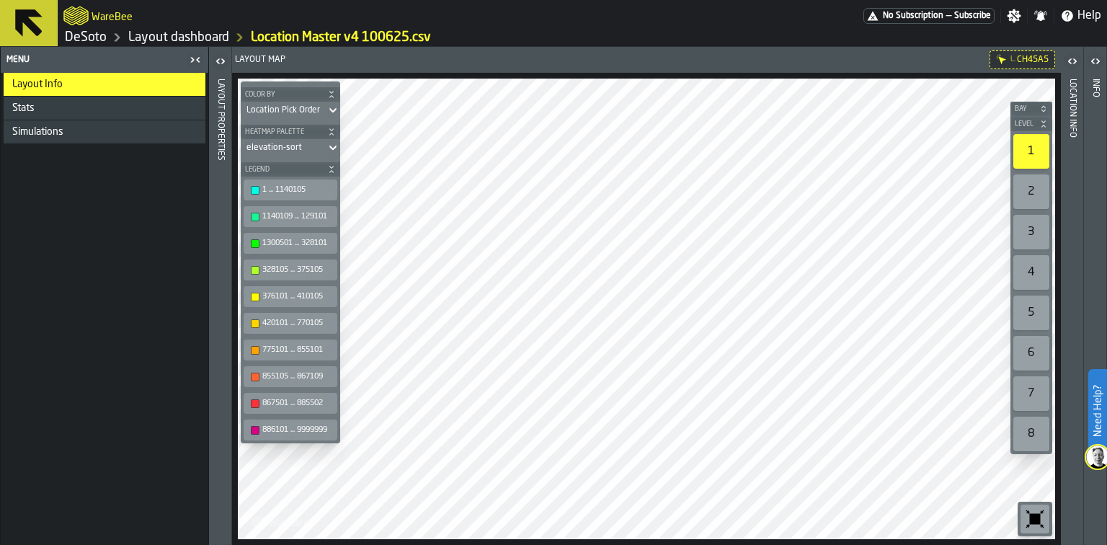
click at [156, 84] on div "Layout Info" at bounding box center [105, 85] width 187 height 12
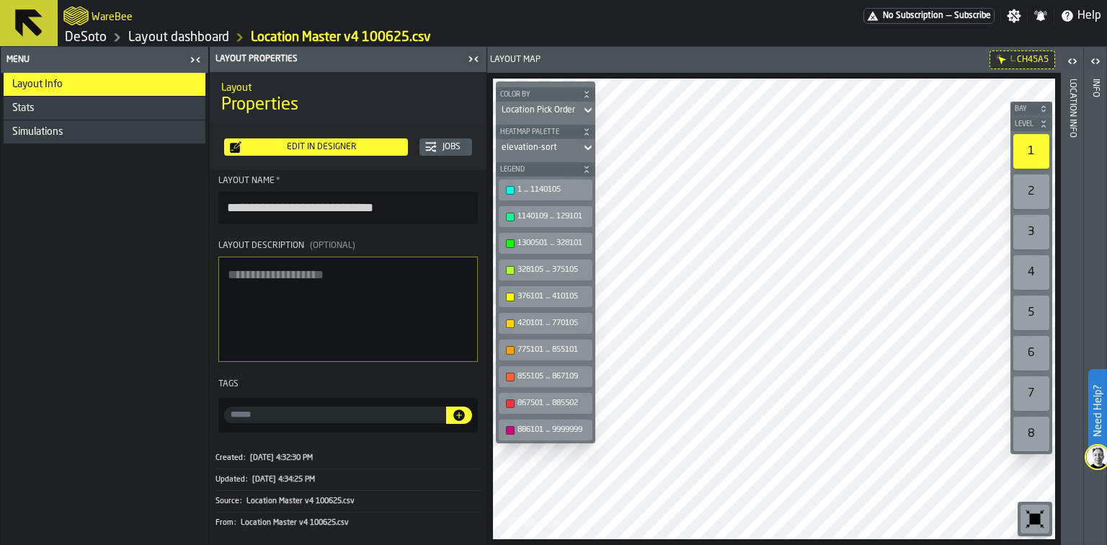
click at [152, 110] on div "Stats" at bounding box center [105, 108] width 187 height 12
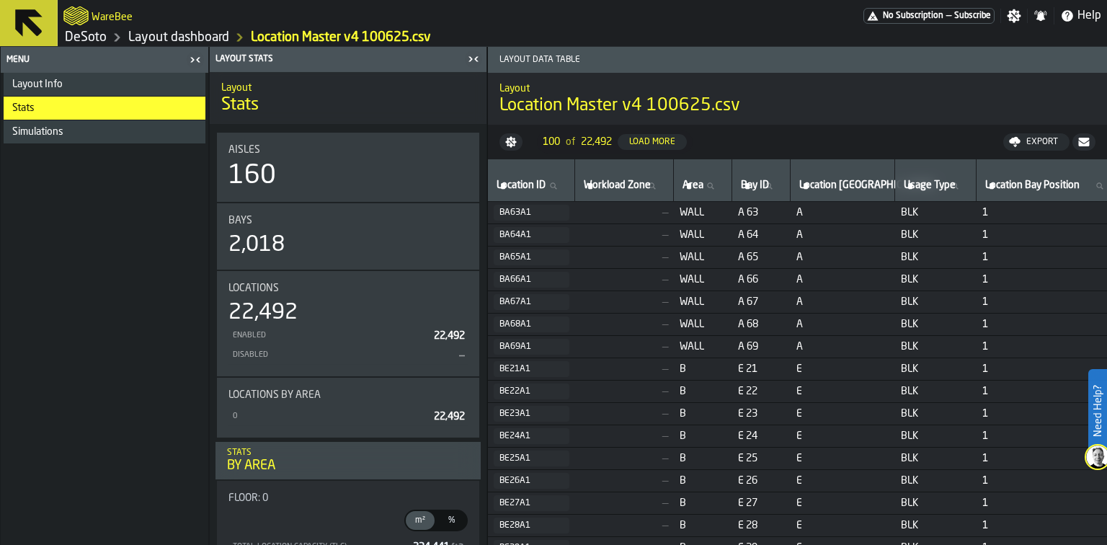
click at [150, 121] on div "Simulations" at bounding box center [105, 131] width 202 height 23
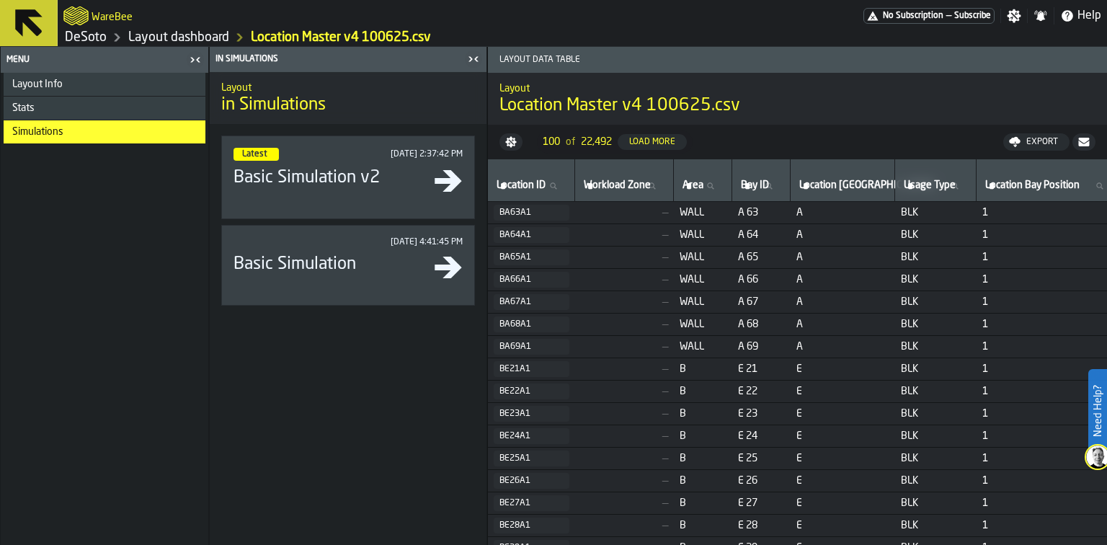
click at [94, 84] on div "Layout Info" at bounding box center [105, 85] width 187 height 12
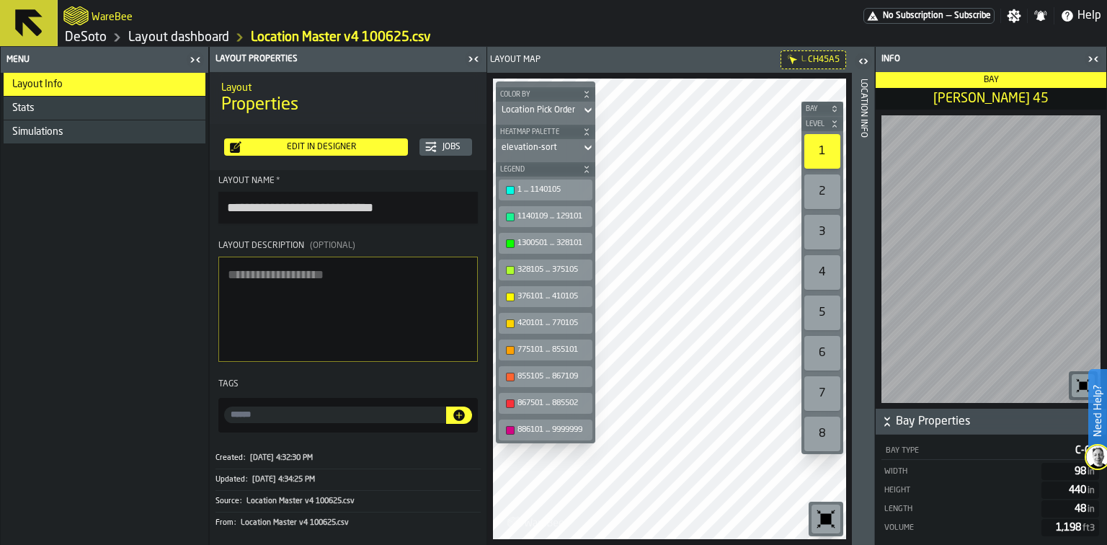
click at [470, 57] on icon "button-toggle-Close me" at bounding box center [470, 58] width 4 height 5
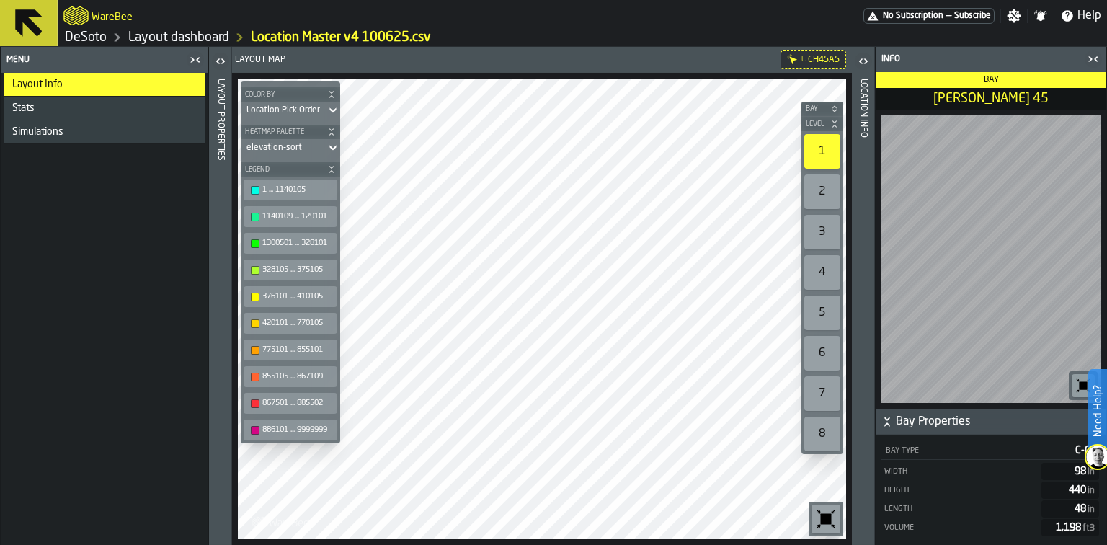
click at [187, 36] on link "Layout dashboard" at bounding box center [178, 38] width 101 height 16
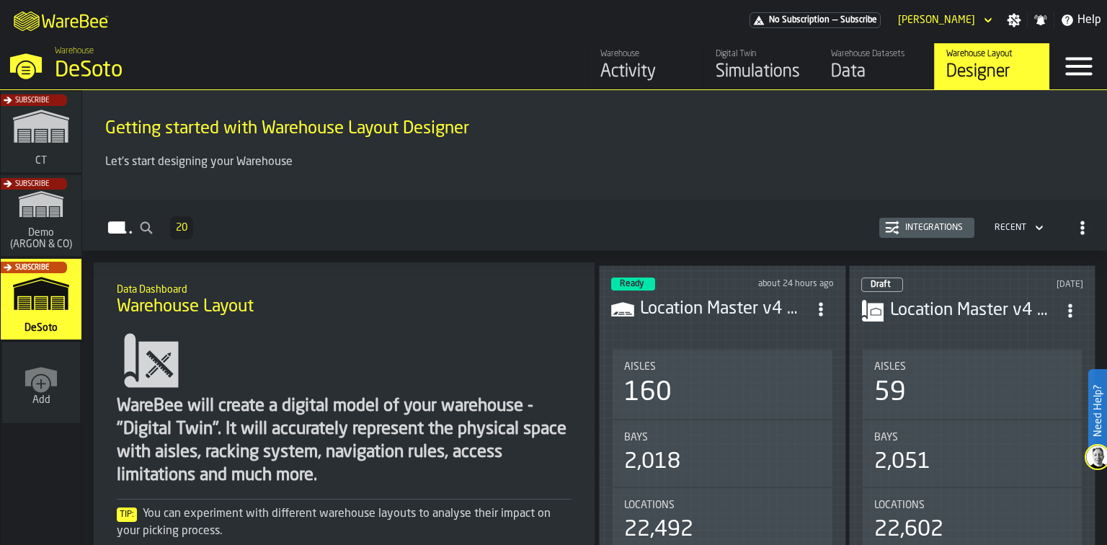
click at [734, 332] on div "Ready about 24 hours ago Location Master v4 100625.csv Aisles 160 Bays 2,018 Lo…" at bounding box center [722, 554] width 247 height 579
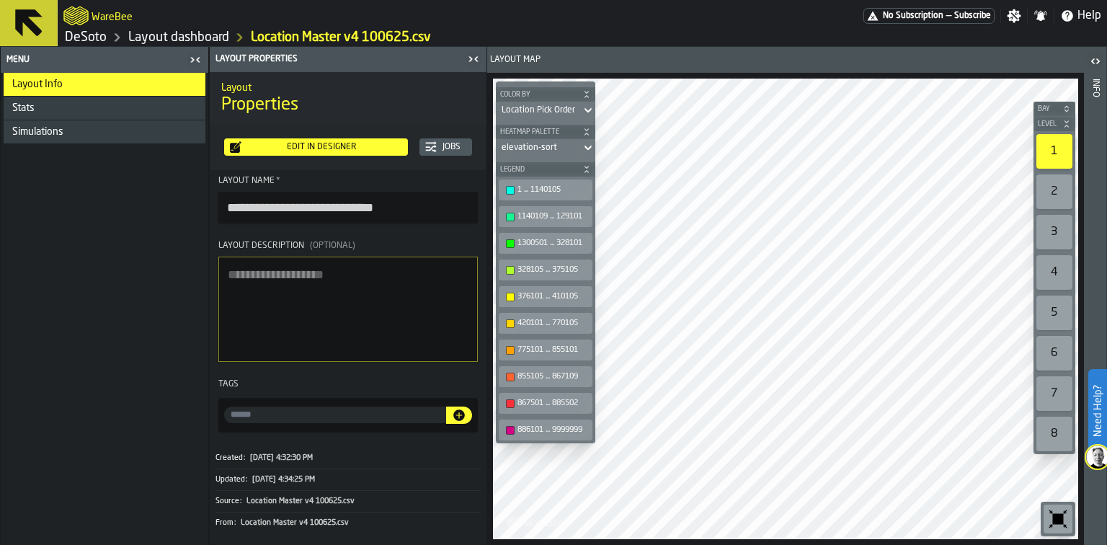
click at [378, 142] on div "Edit in Designer" at bounding box center [321, 147] width 161 height 10
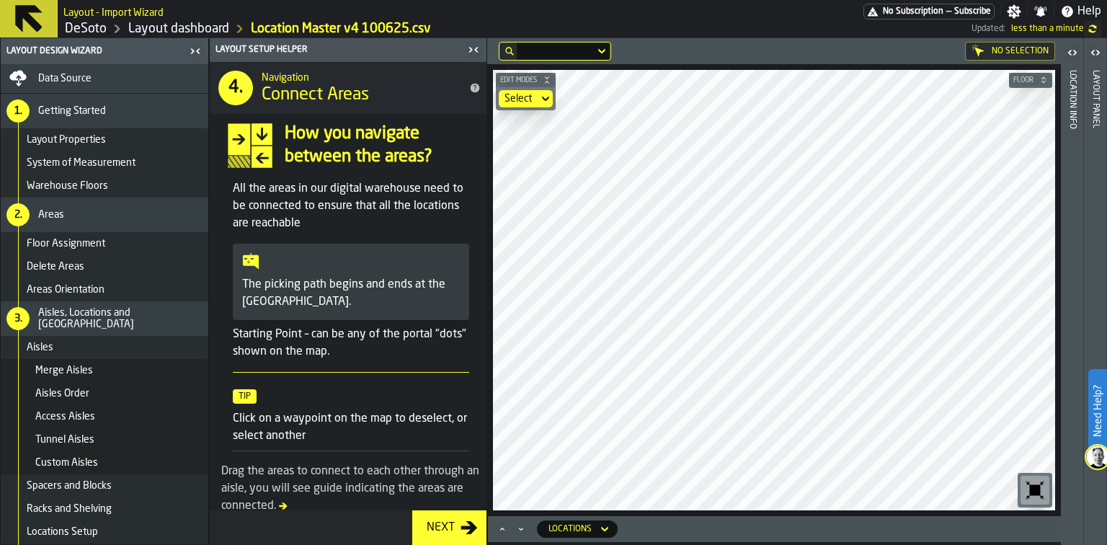
click at [33, 76] on div "Data Source" at bounding box center [104, 78] width 196 height 17
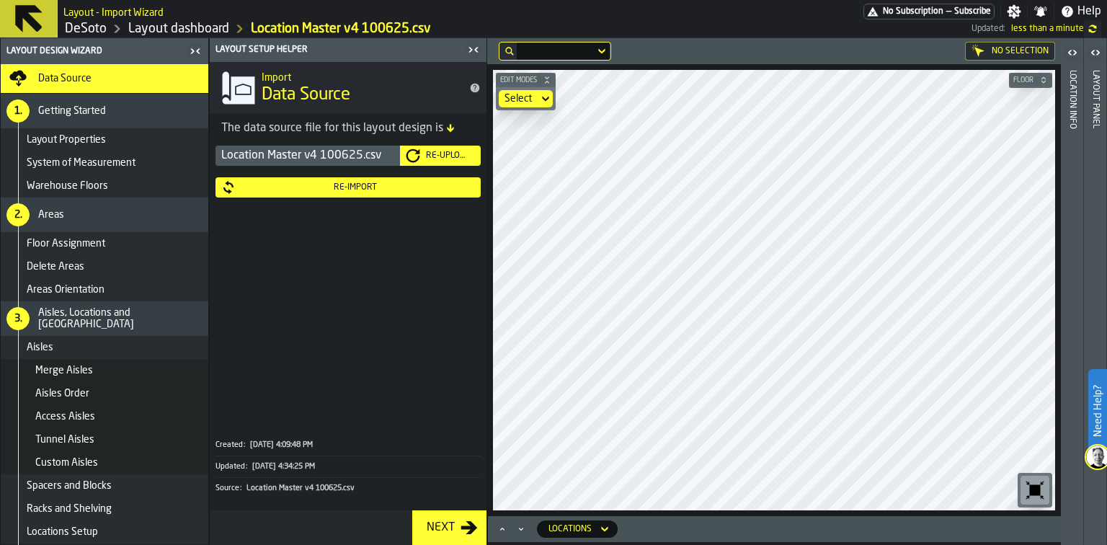
click at [453, 153] on div "Re-Upload" at bounding box center [447, 156] width 55 height 10
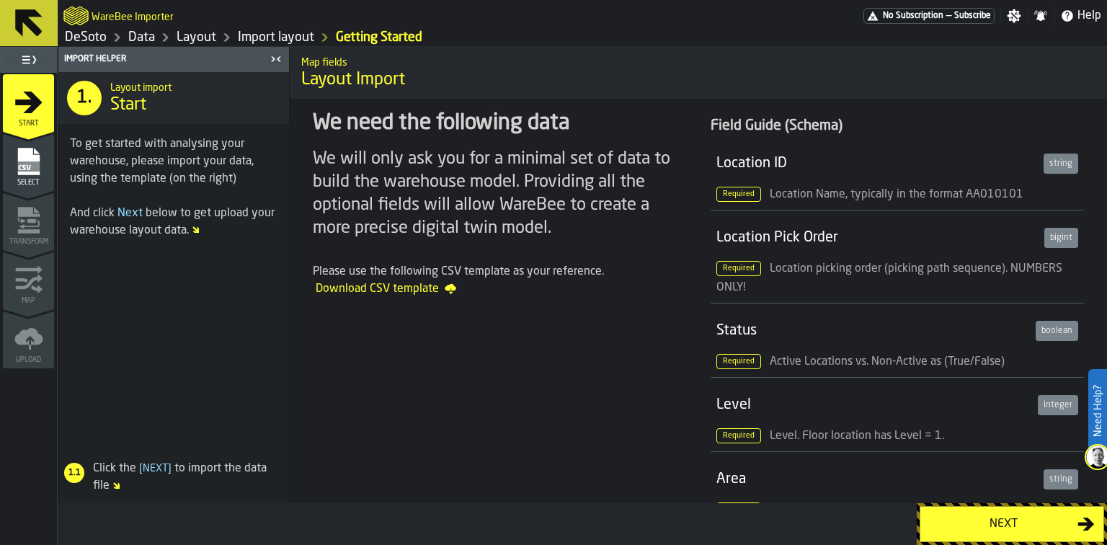
click at [936, 530] on div "Next" at bounding box center [1003, 523] width 148 height 17
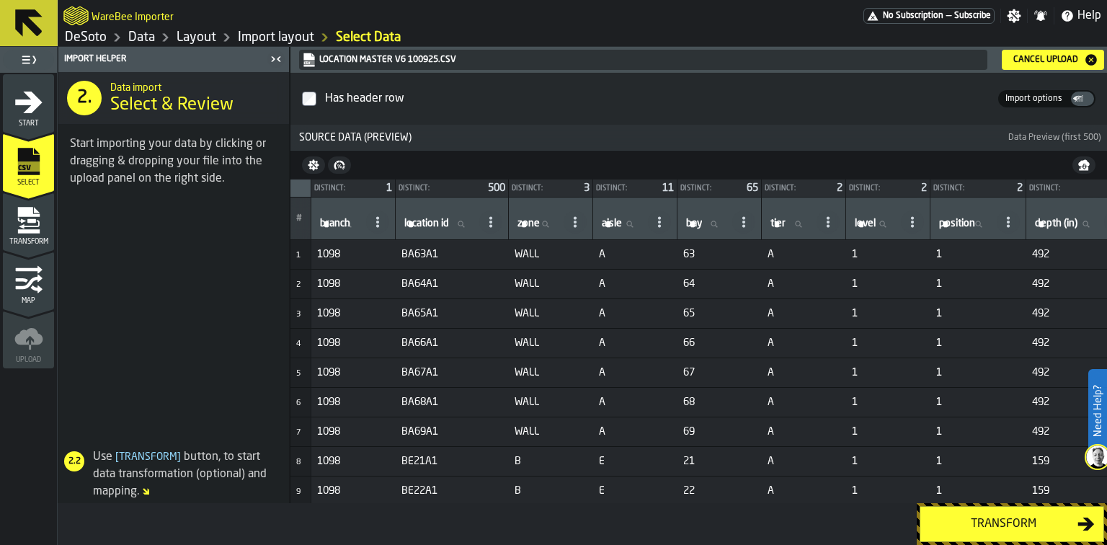
click at [966, 520] on div "Transform" at bounding box center [1003, 523] width 148 height 17
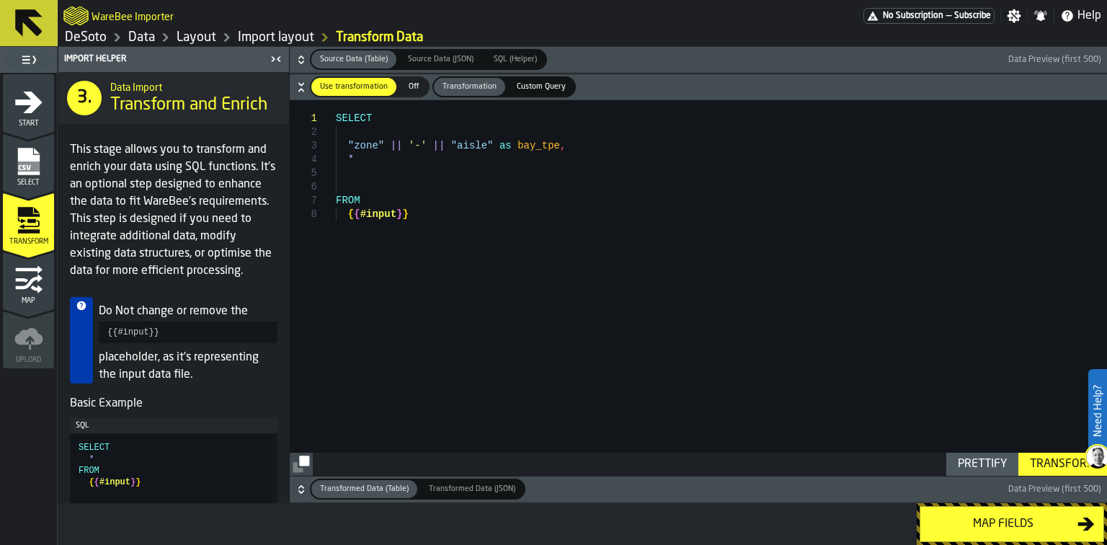
click at [966, 520] on div "Map fields" at bounding box center [1003, 523] width 148 height 17
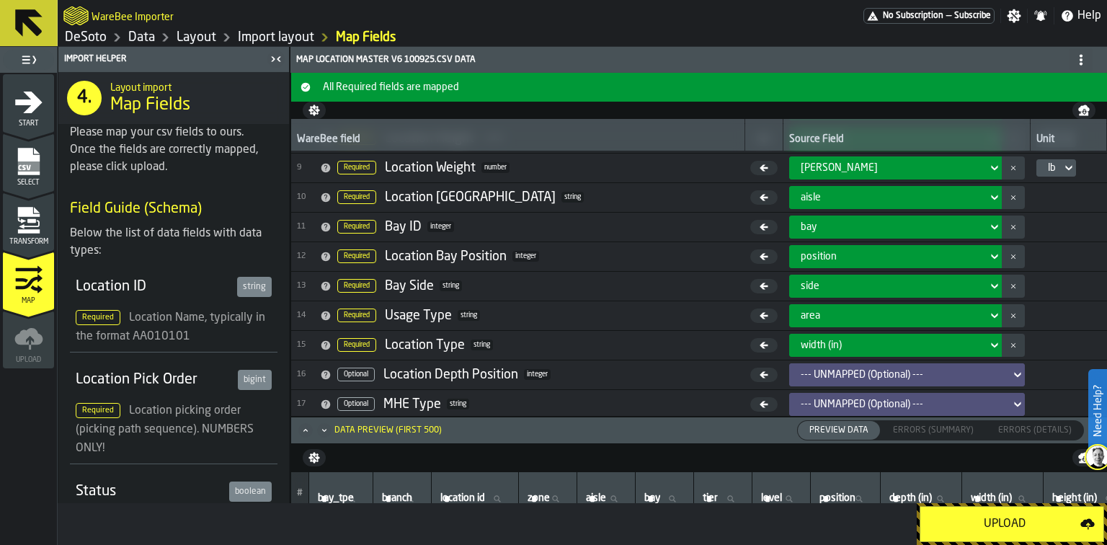
scroll to position [347, 0]
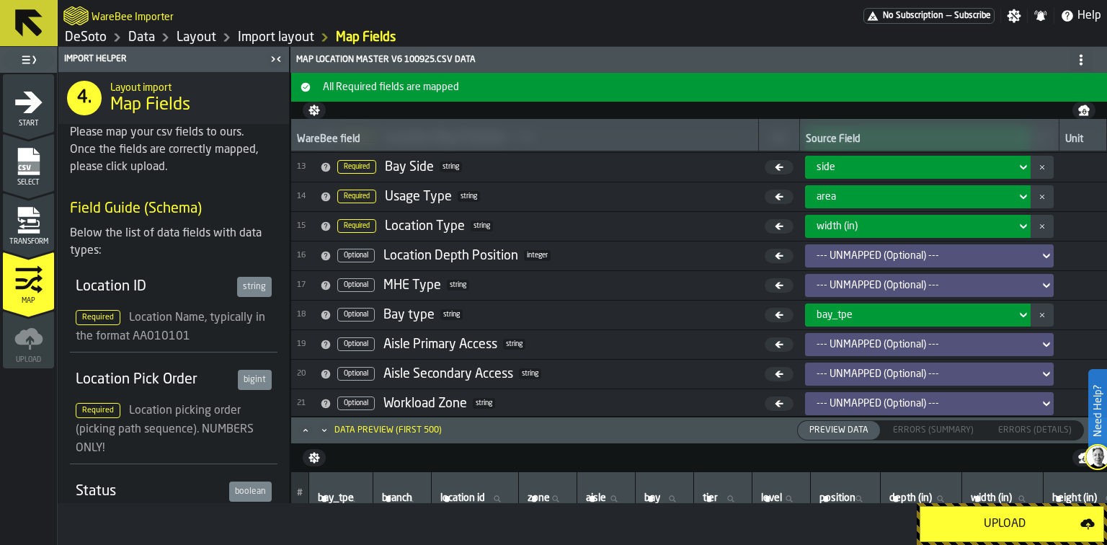
click at [953, 518] on div "Upload" at bounding box center [1004, 523] width 151 height 17
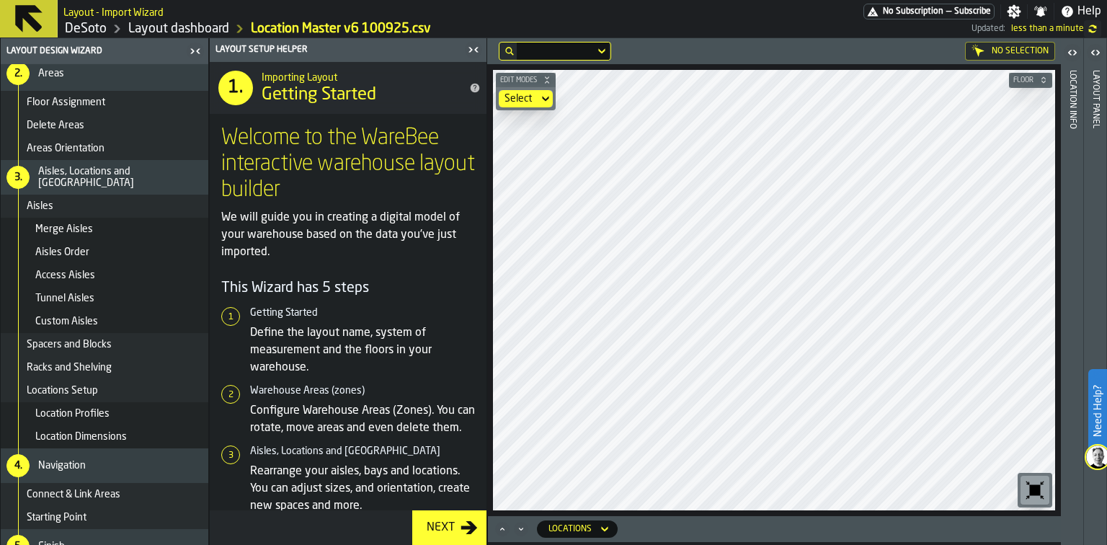
scroll to position [159, 0]
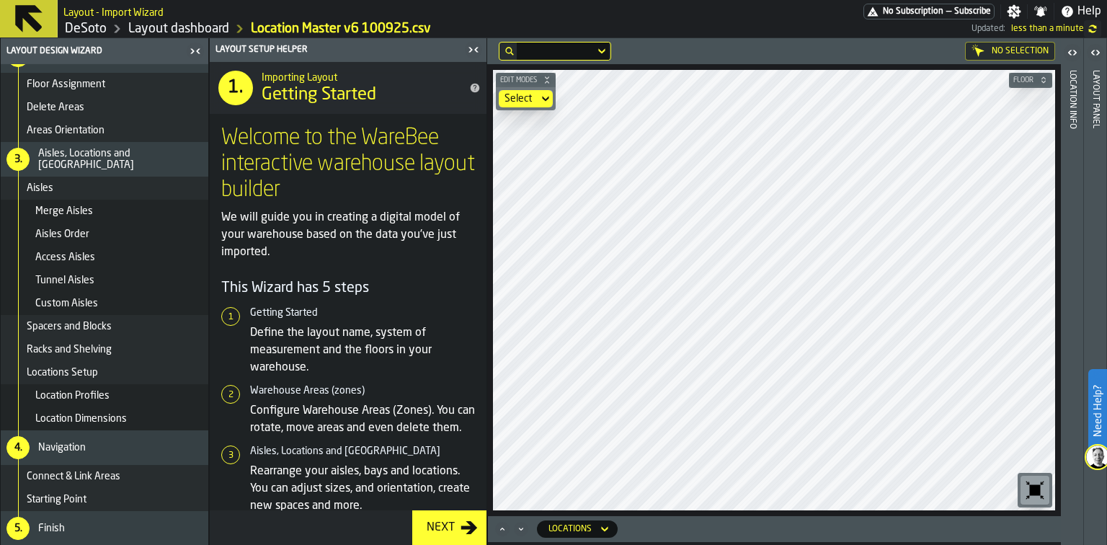
click at [98, 476] on span "Connect & Link Areas" at bounding box center [74, 477] width 94 height 12
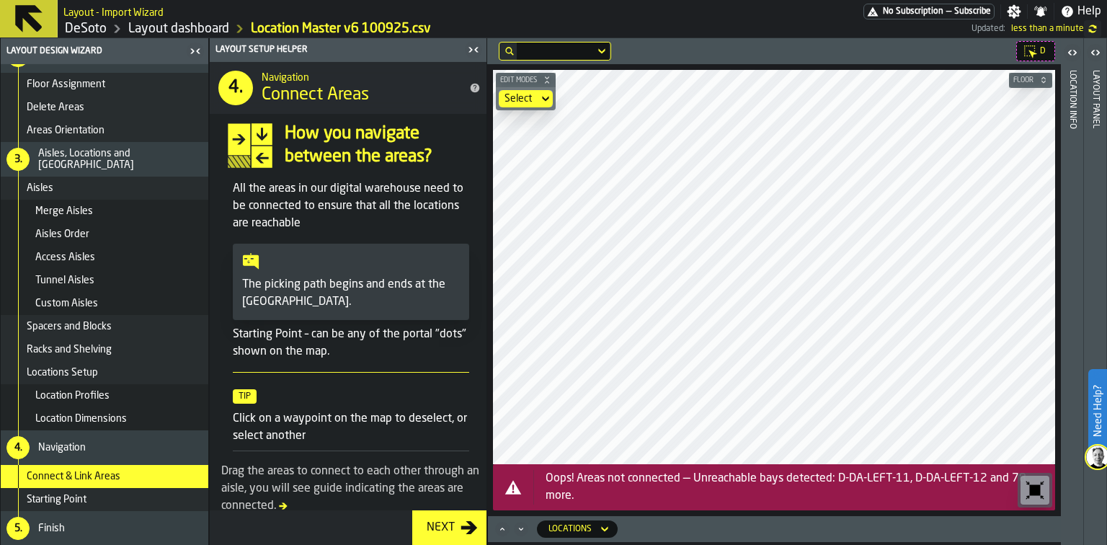
click at [73, 215] on span "Merge Aisles" at bounding box center [64, 211] width 58 height 12
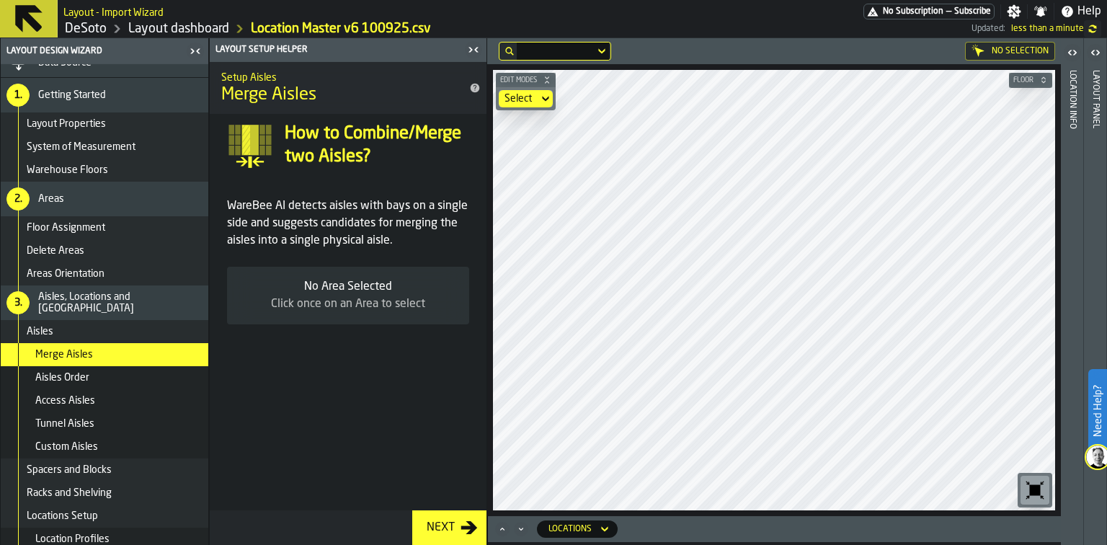
scroll to position [0, 0]
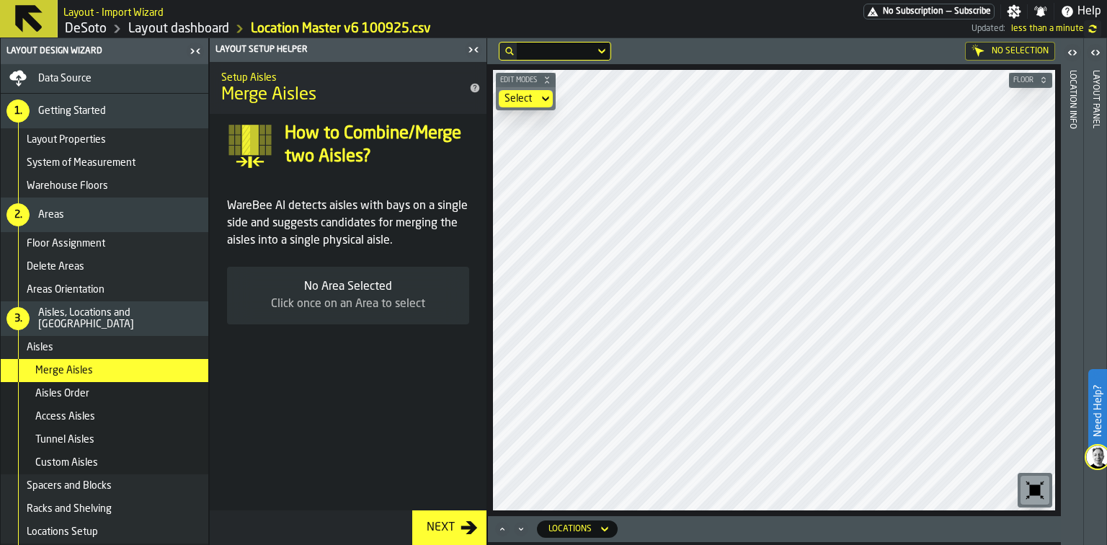
click at [101, 141] on span "Layout Properties" at bounding box center [66, 140] width 79 height 12
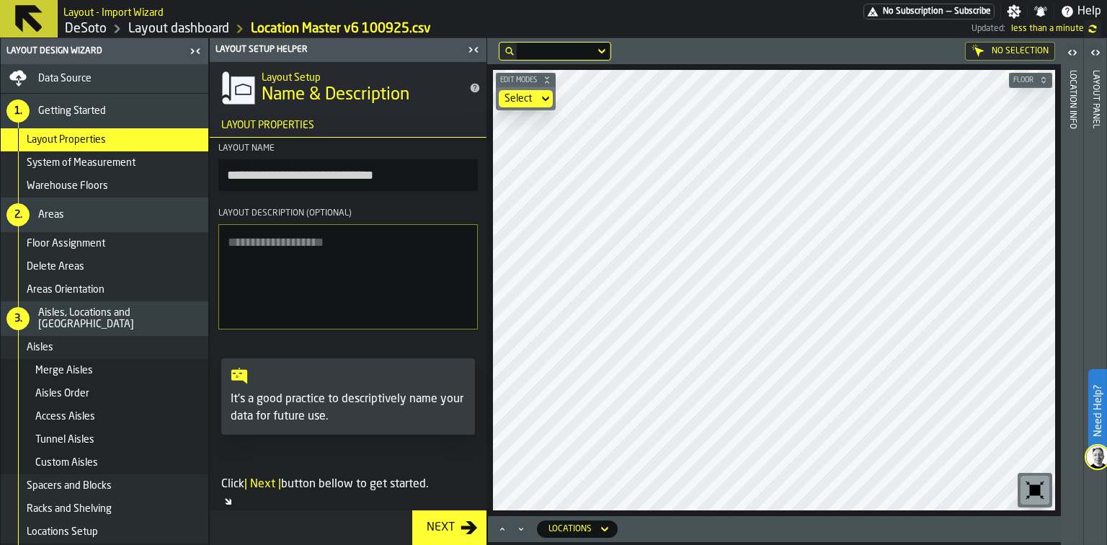
click at [488, 274] on div "Edit Modes Select Floor" at bounding box center [774, 290] width 574 height 452
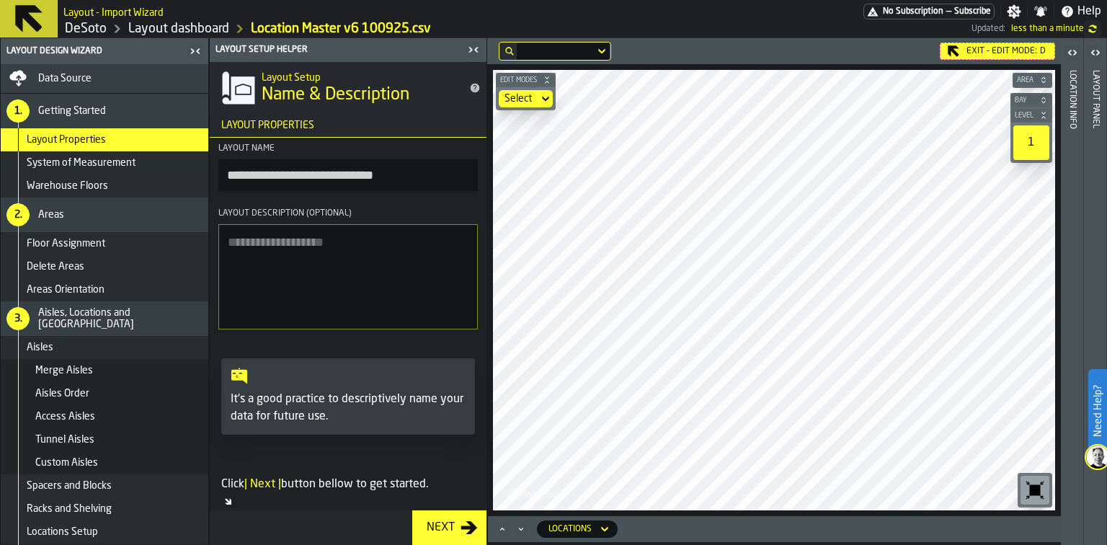
click at [478, 53] on icon "button-toggle-Close me" at bounding box center [473, 49] width 17 height 17
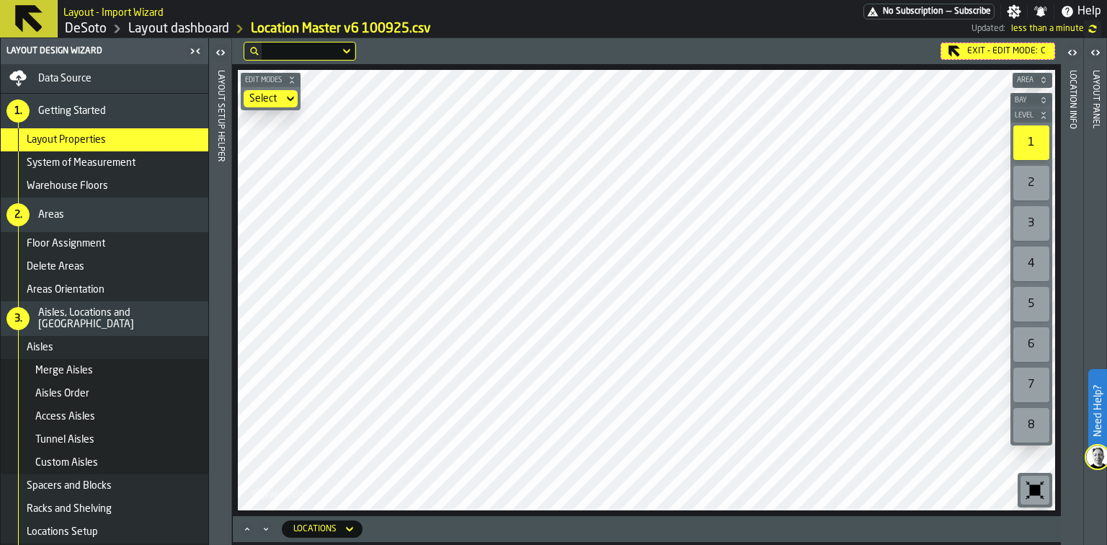
click at [108, 75] on div "Data Source" at bounding box center [120, 79] width 164 height 12
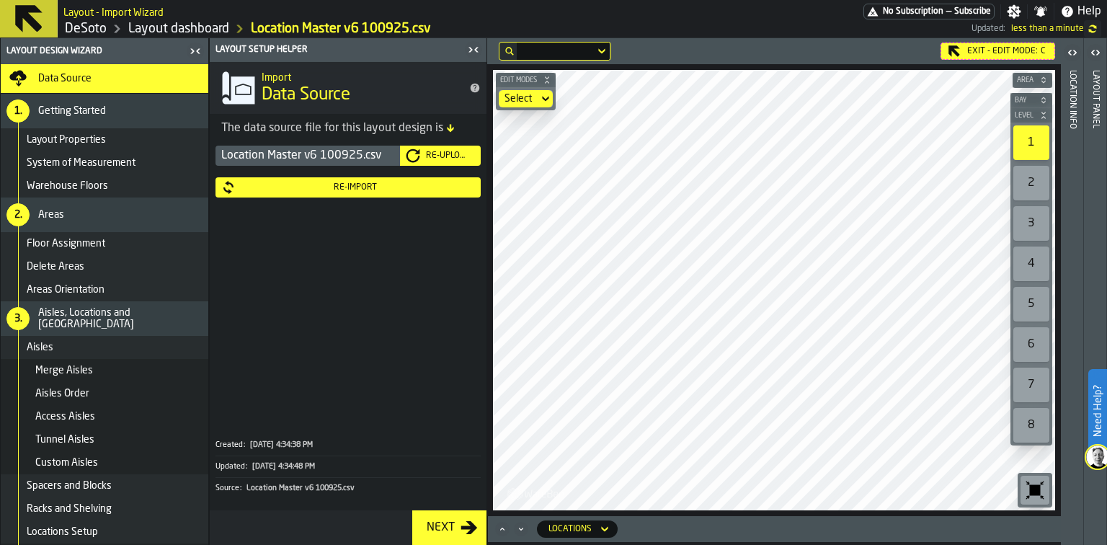
click at [304, 187] on div "Re-Import" at bounding box center [355, 187] width 239 height 10
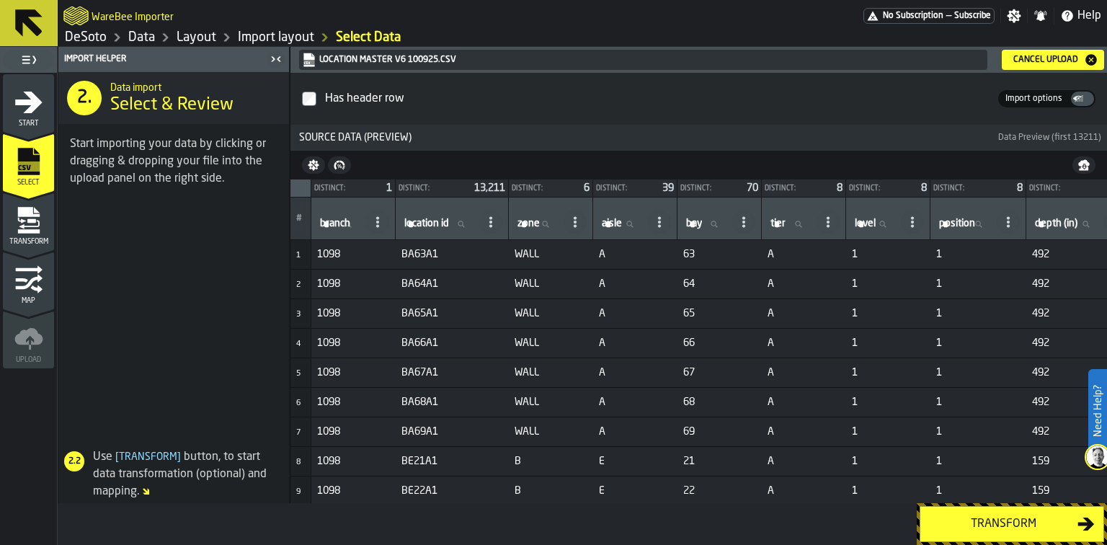
click at [26, 122] on span "Start" at bounding box center [28, 124] width 51 height 8
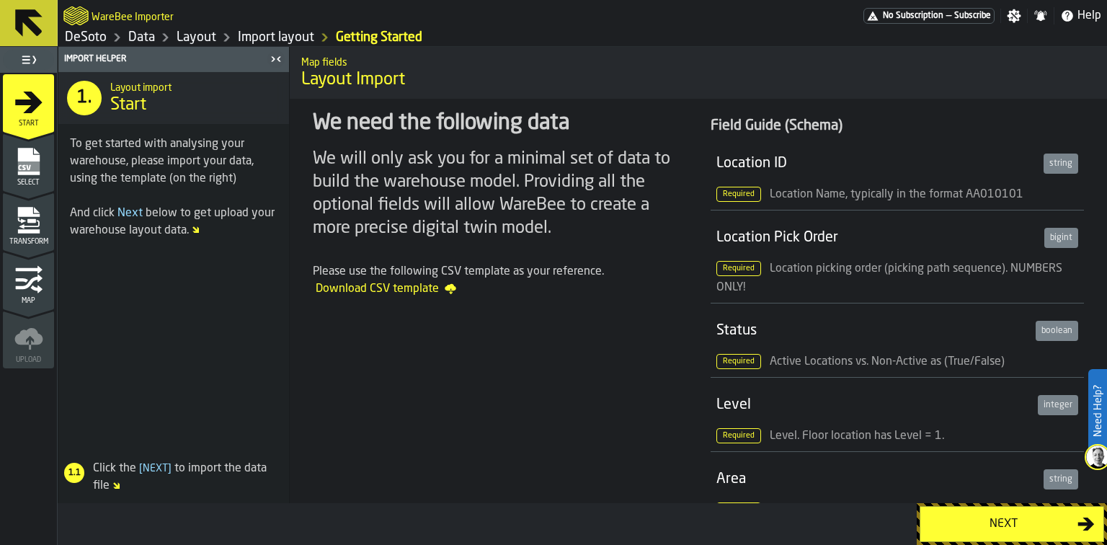
click at [24, 152] on icon "menu Select" at bounding box center [28, 161] width 22 height 27
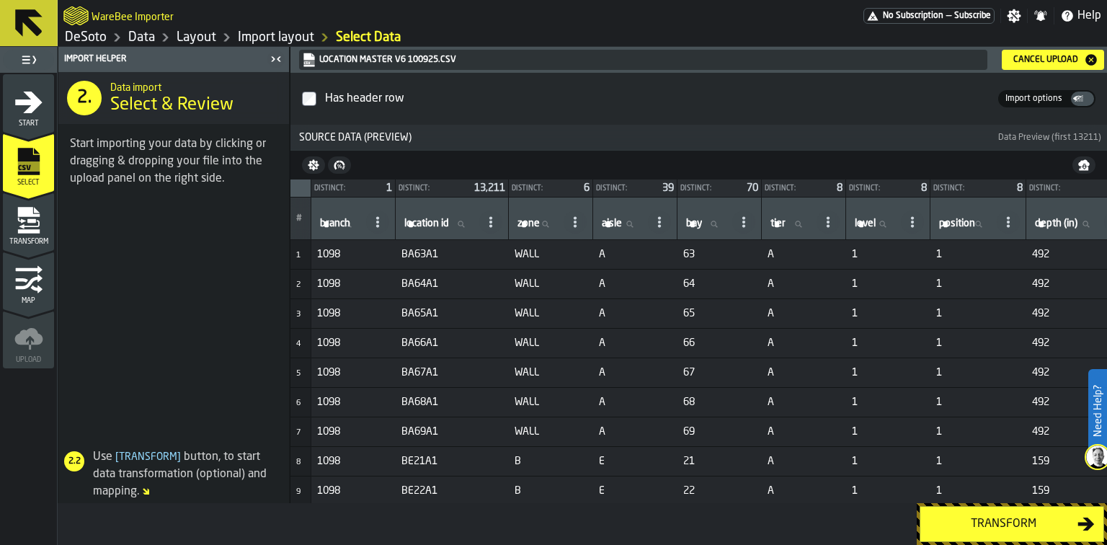
click at [1029, 60] on div "Cancel Upload" at bounding box center [1045, 60] width 76 height 10
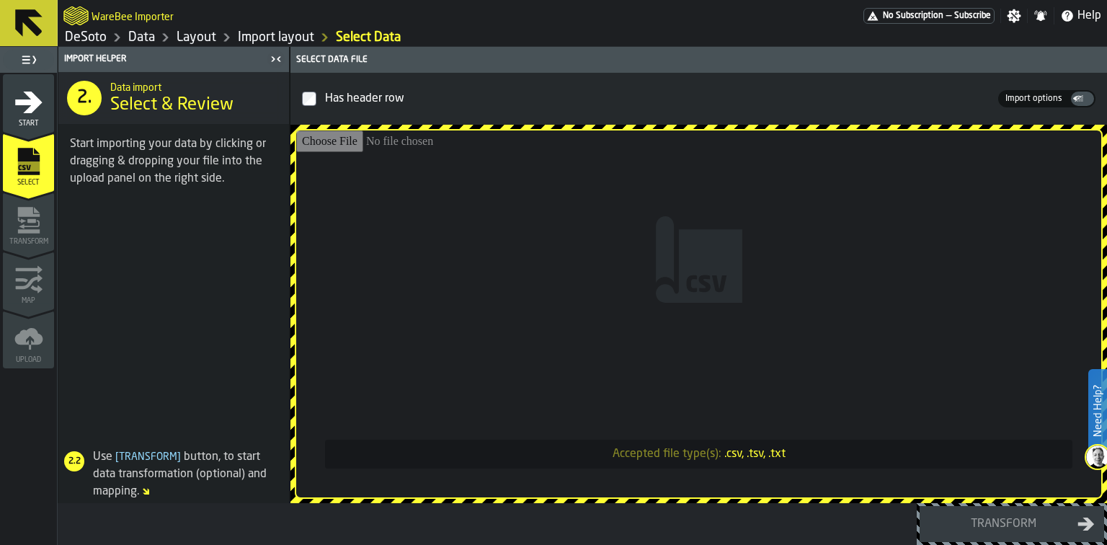
type input "**********"
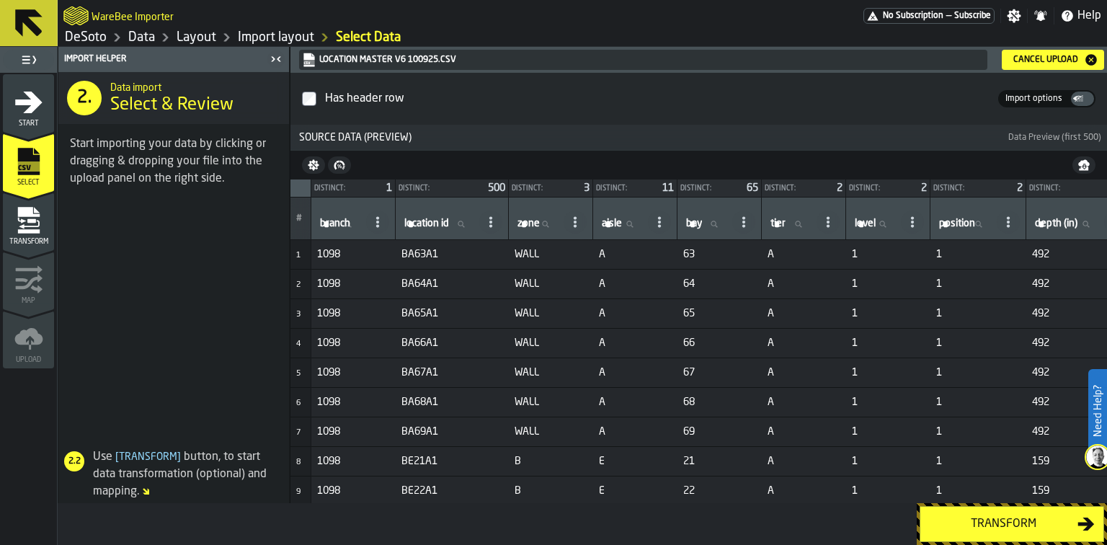
click at [978, 513] on button "Transform" at bounding box center [1011, 524] width 184 height 36
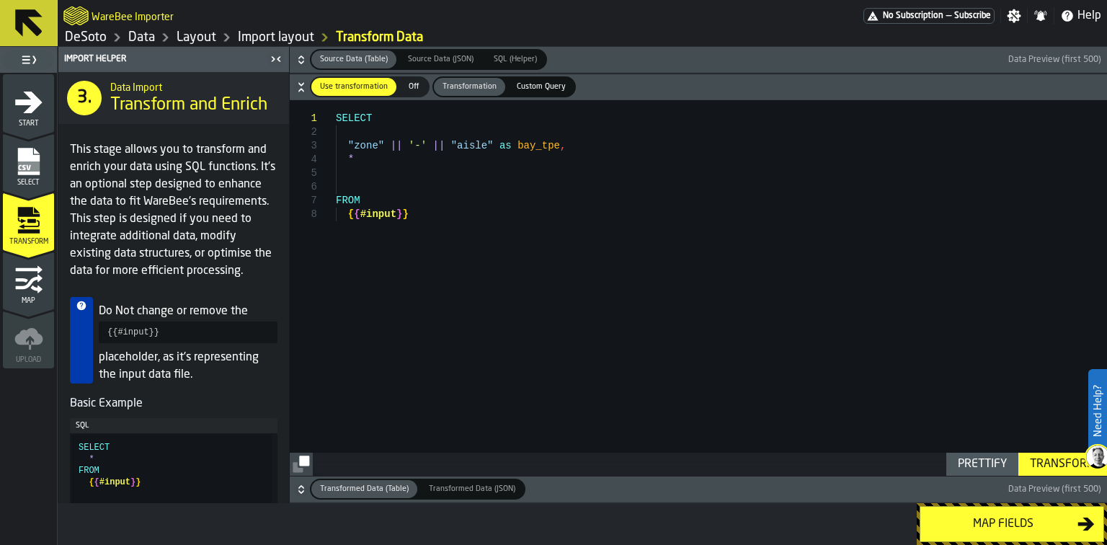
click at [981, 520] on div "Map fields" at bounding box center [1003, 523] width 148 height 17
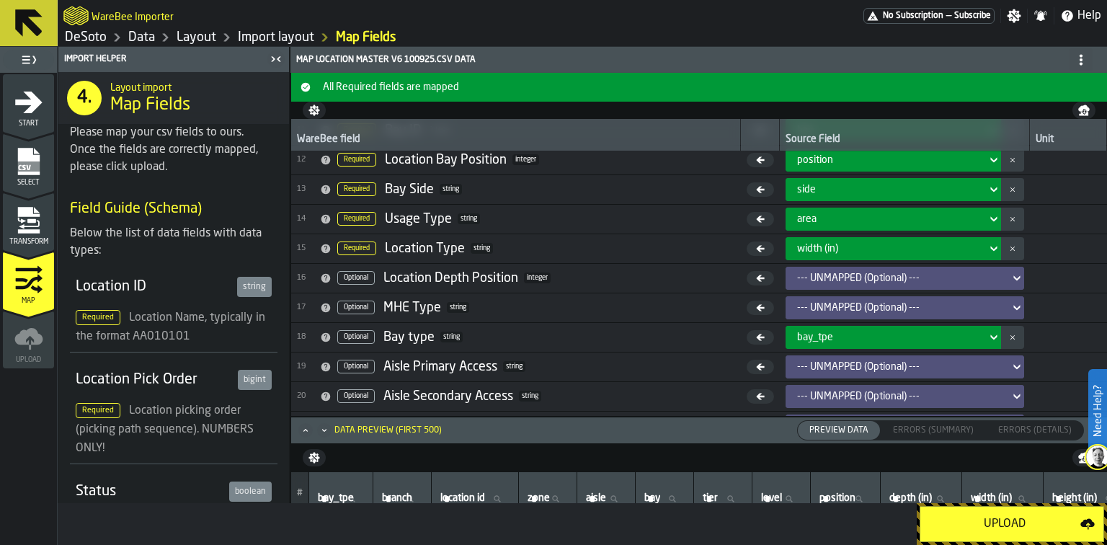
scroll to position [348, 0]
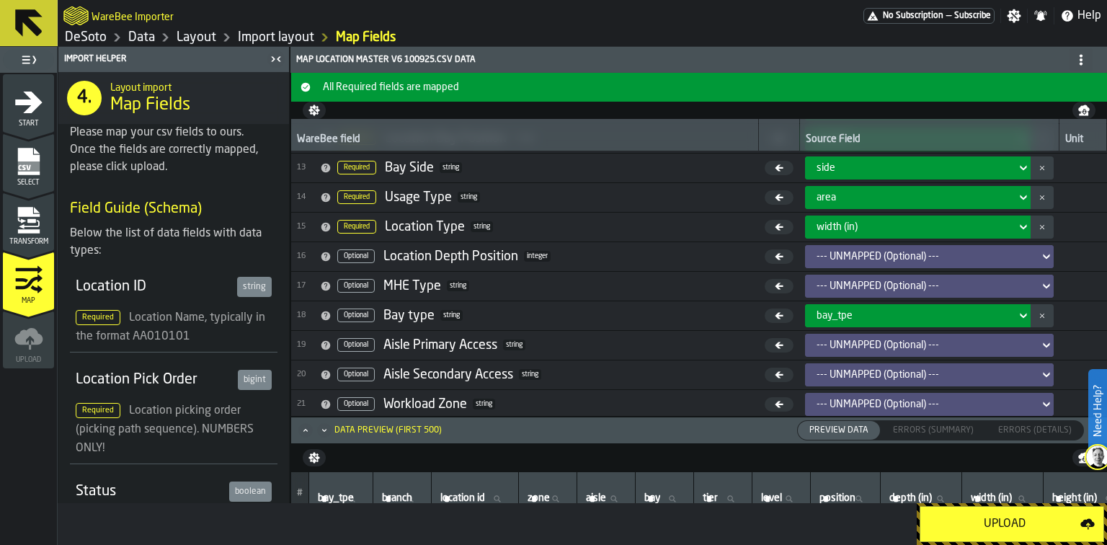
click at [973, 514] on button "Upload" at bounding box center [1011, 524] width 184 height 36
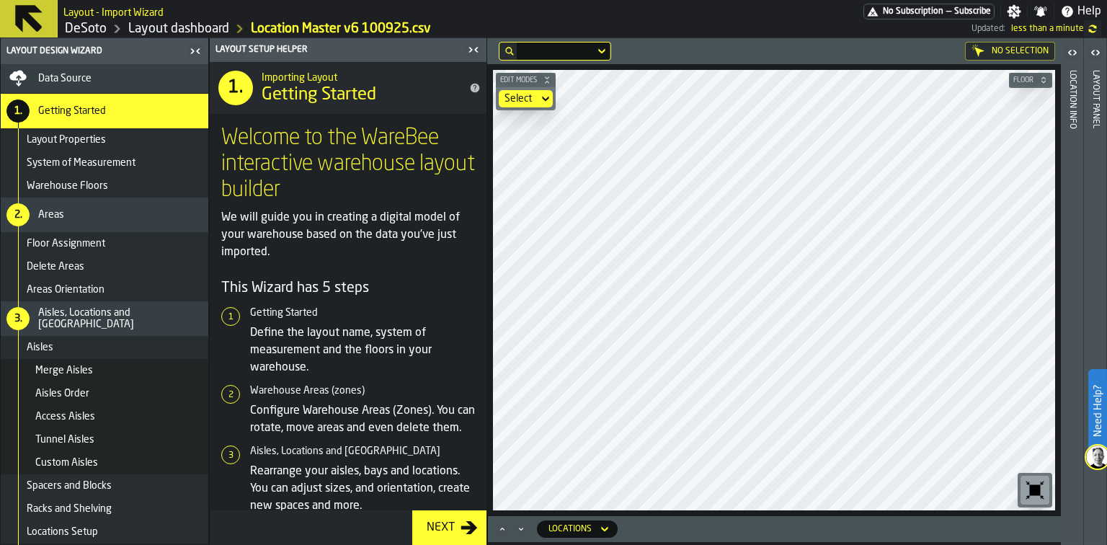
click at [199, 29] on link "Layout dashboard" at bounding box center [178, 29] width 101 height 16
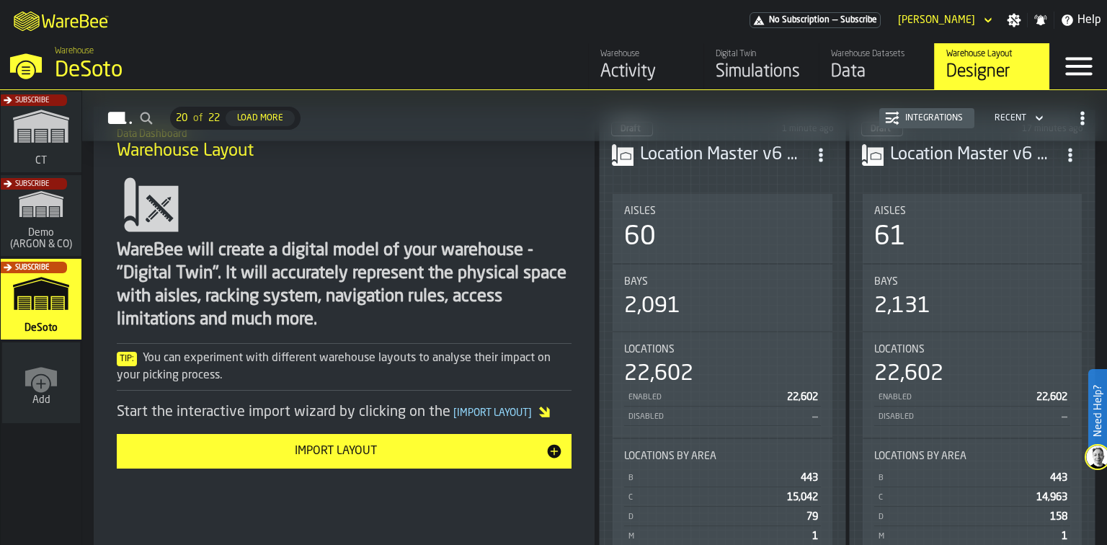
scroll to position [115, 0]
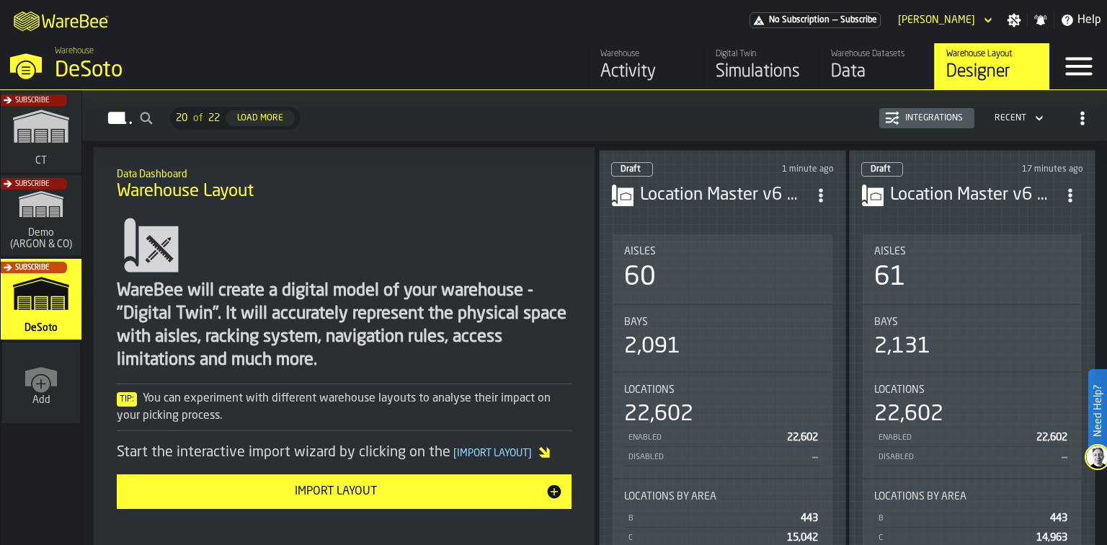
click at [1004, 246] on div "Aisles" at bounding box center [972, 252] width 197 height 12
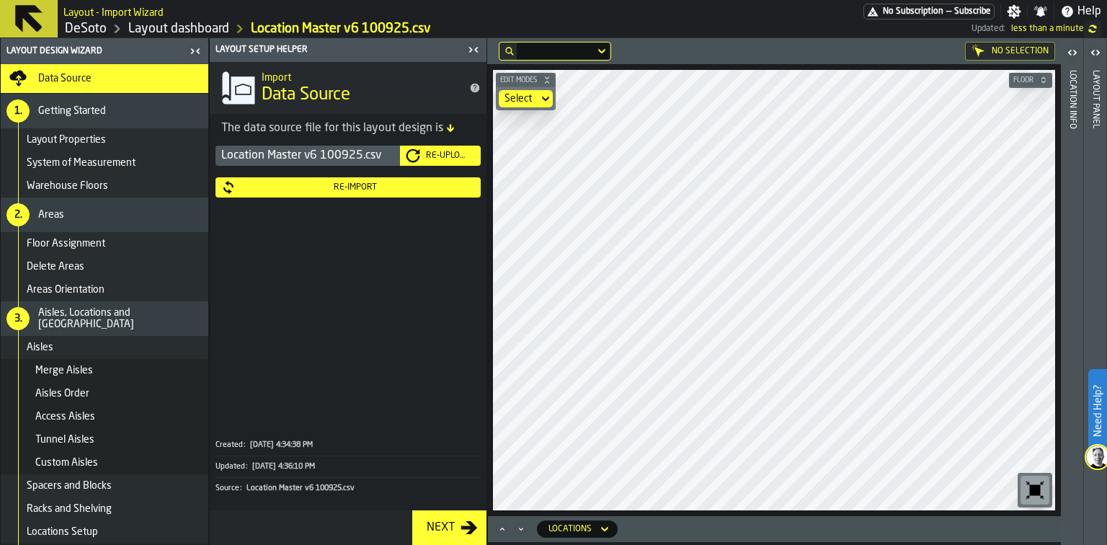
click at [424, 159] on div "Re-Upload" at bounding box center [447, 156] width 55 height 10
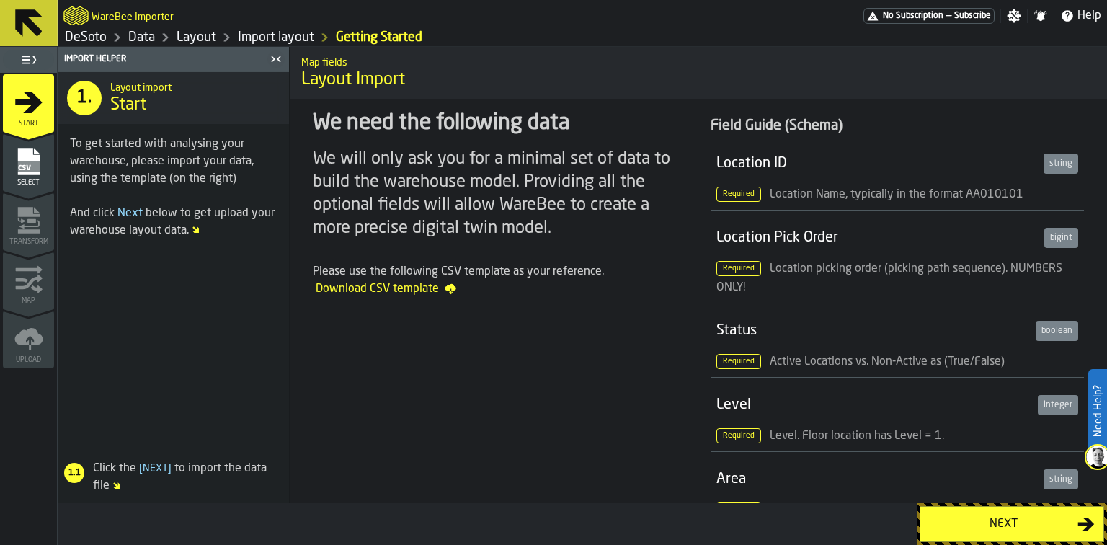
drag, startPoint x: 700, startPoint y: 355, endPoint x: 929, endPoint y: 452, distance: 248.9
click at [977, 523] on div "Next" at bounding box center [1003, 523] width 148 height 17
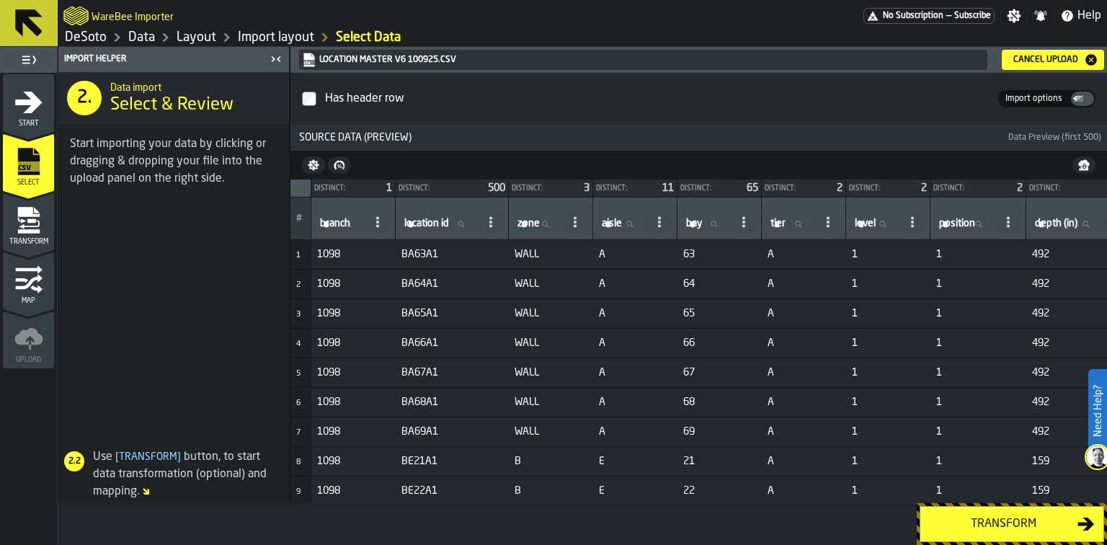
click at [981, 512] on button "Transform" at bounding box center [1011, 524] width 184 height 36
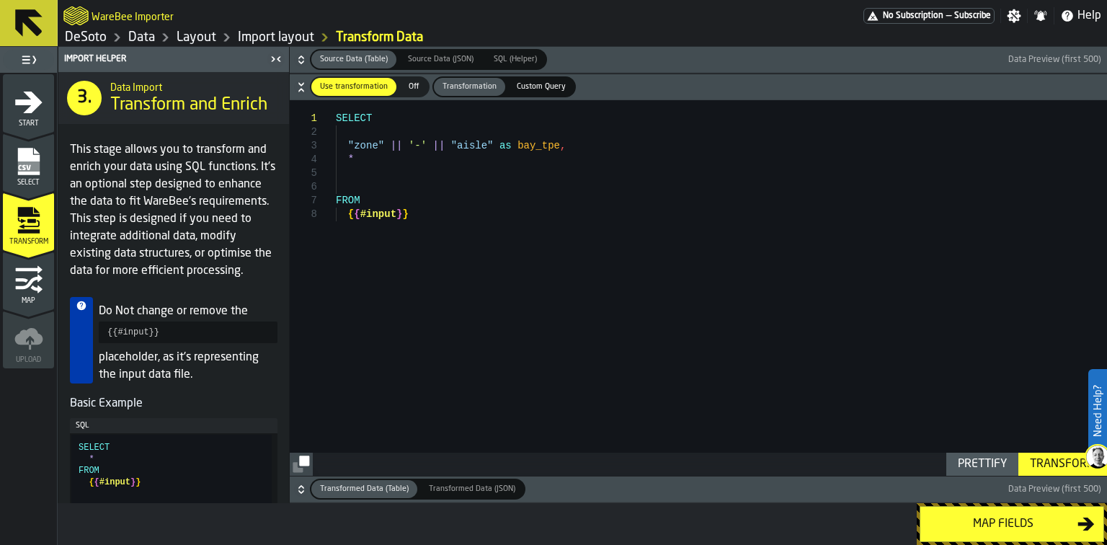
click at [991, 525] on div "Map fields" at bounding box center [1003, 523] width 148 height 17
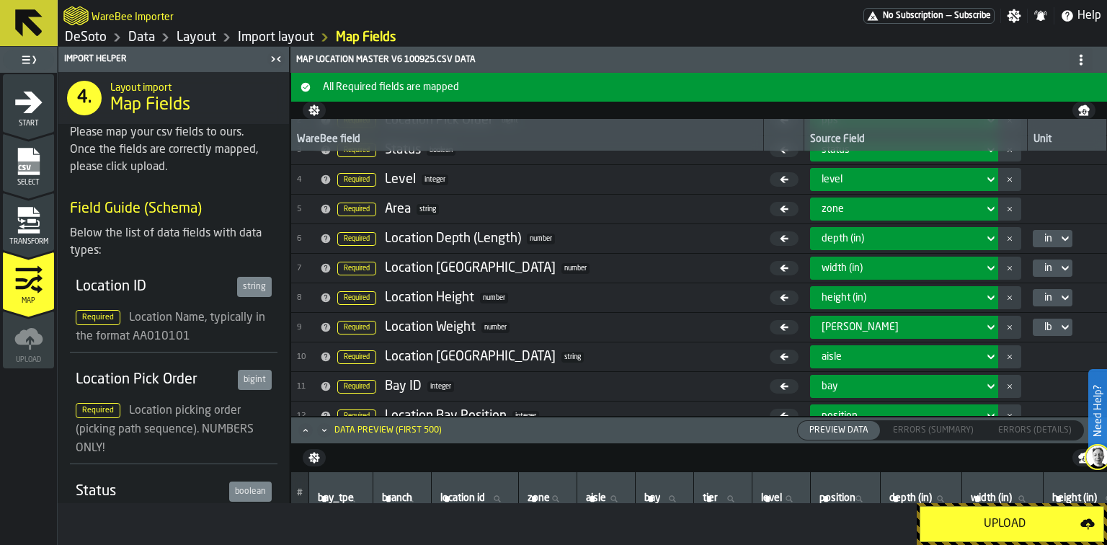
scroll to position [231, 0]
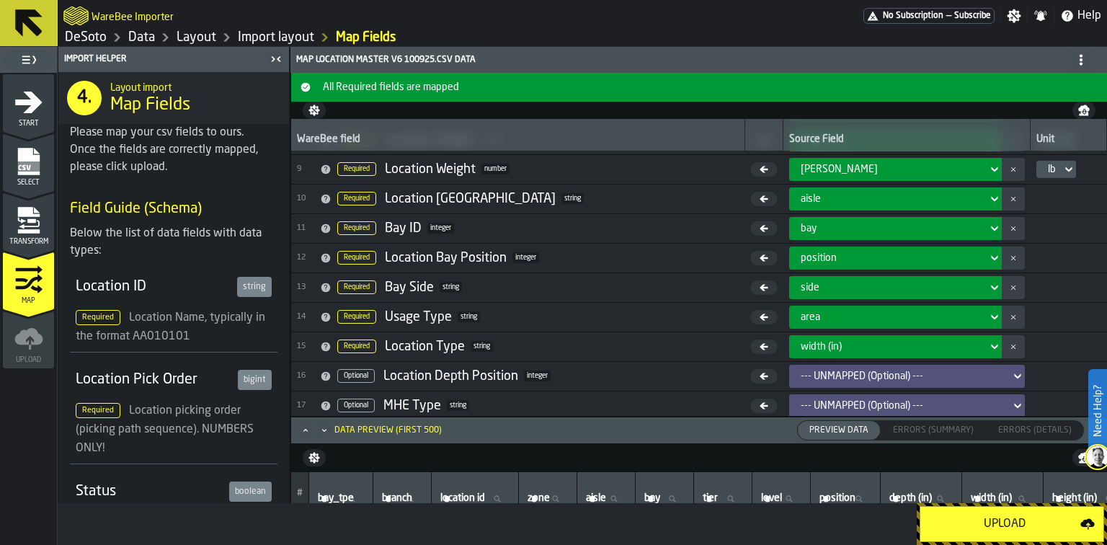
click at [973, 527] on div "Upload" at bounding box center [1004, 523] width 151 height 17
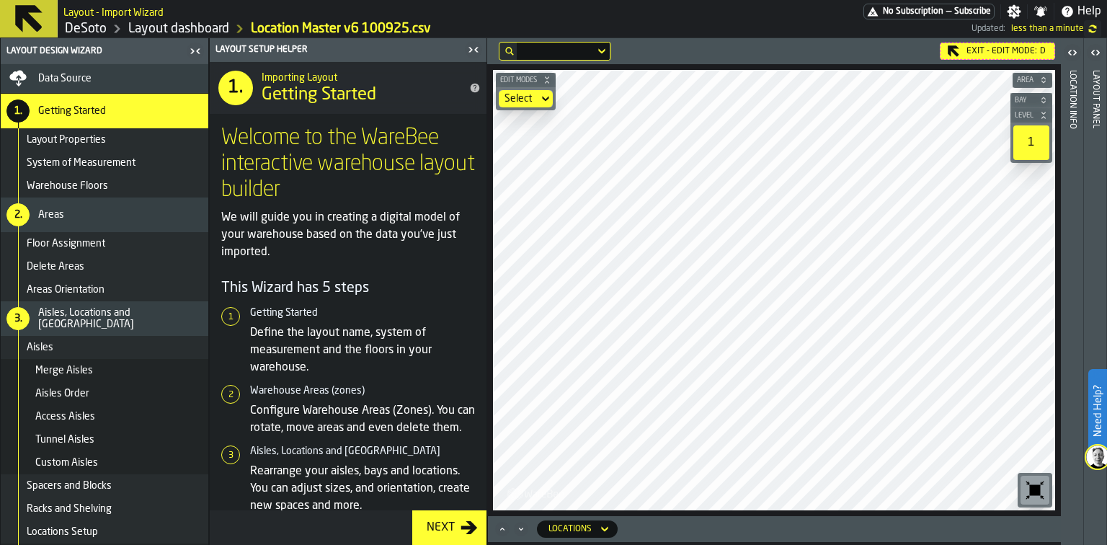
click at [123, 72] on div "Data Source" at bounding box center [104, 78] width 196 height 17
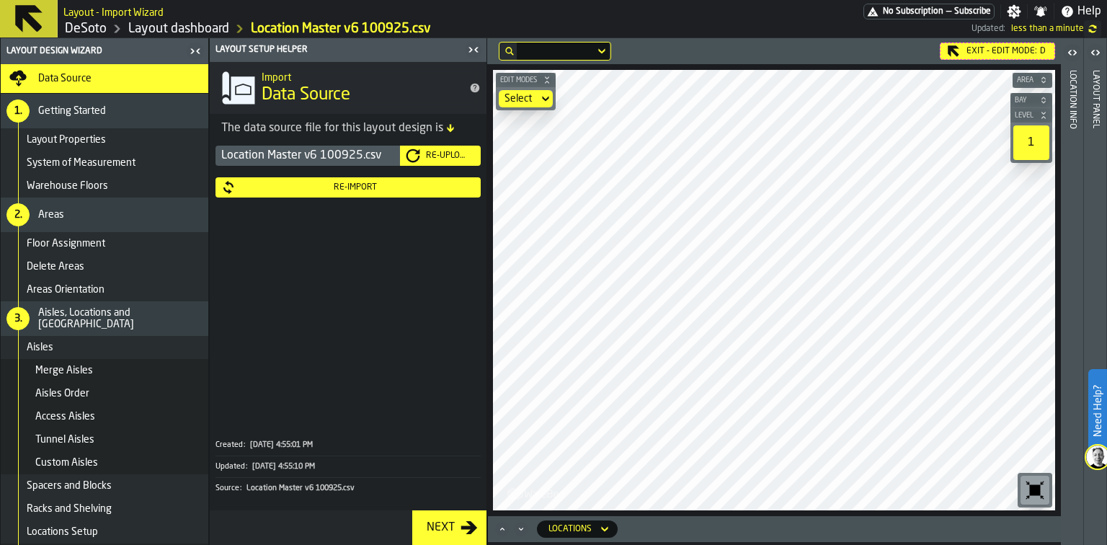
click at [421, 153] on div "Re-Upload" at bounding box center [447, 156] width 55 height 10
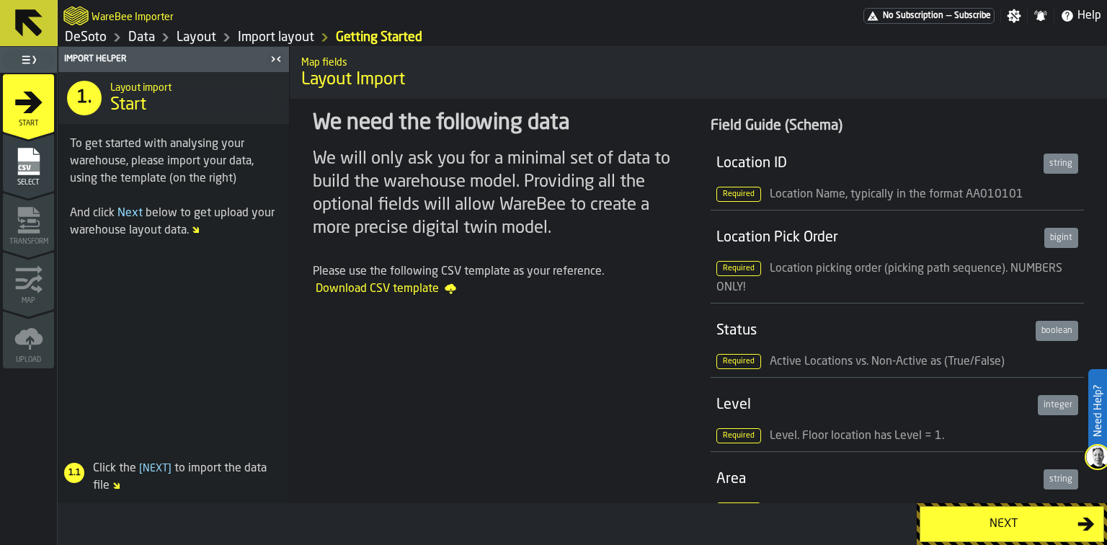
click at [978, 514] on button "Next" at bounding box center [1011, 524] width 184 height 36
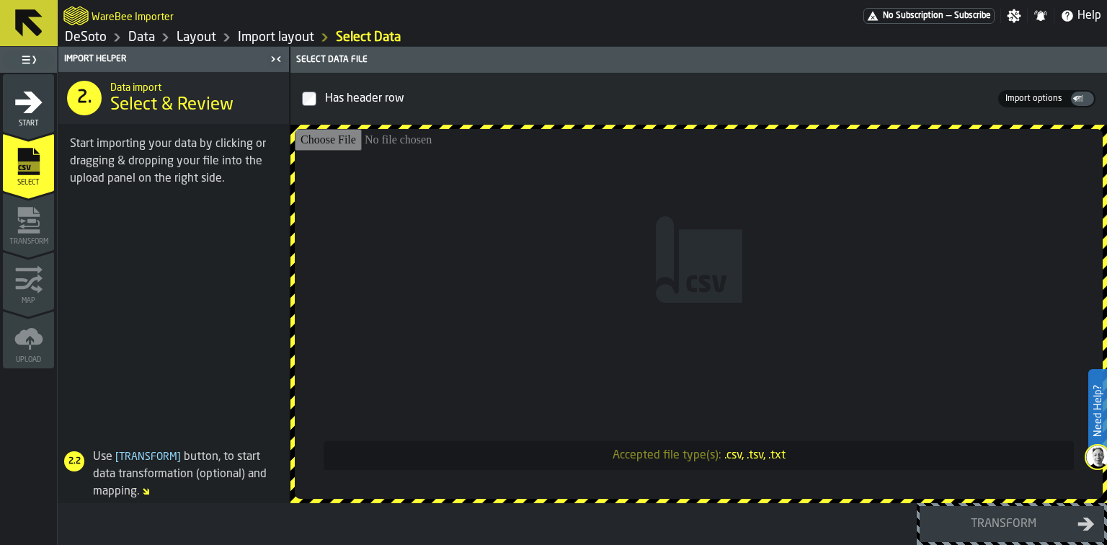
click at [751, 410] on input "Accepted file type(s): .csv, .tsv, .txt" at bounding box center [699, 314] width 808 height 370
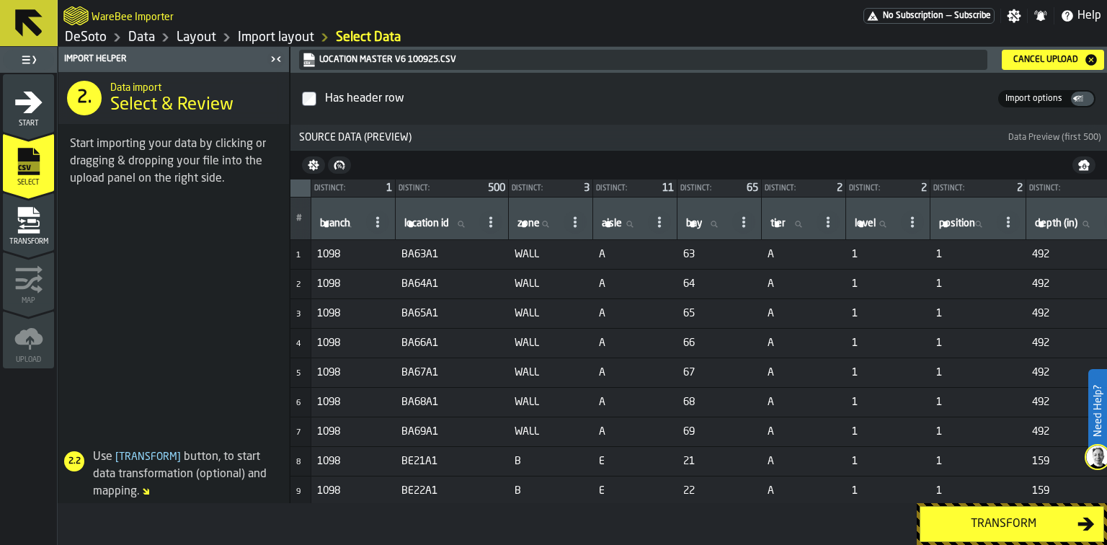
click at [982, 519] on div "Transform" at bounding box center [1003, 523] width 148 height 17
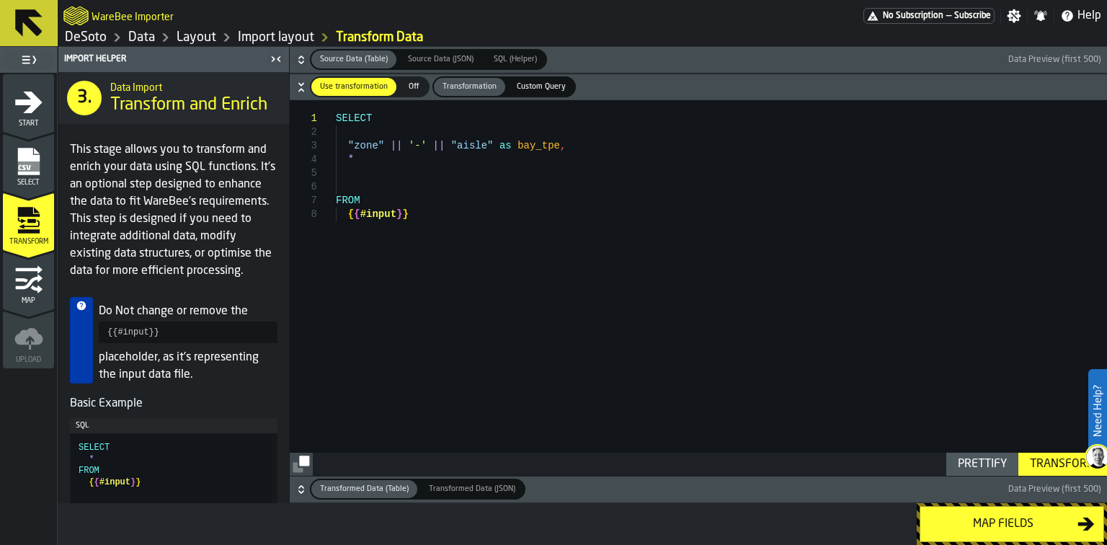
click at [982, 519] on div "Map fields" at bounding box center [1003, 523] width 148 height 17
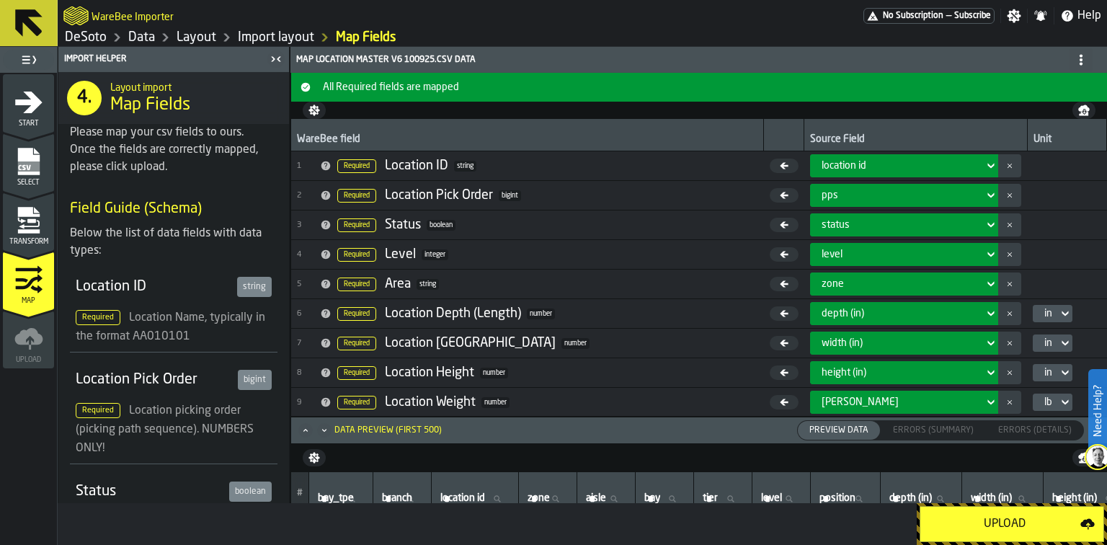
click at [982, 519] on div "Upload" at bounding box center [1004, 523] width 151 height 17
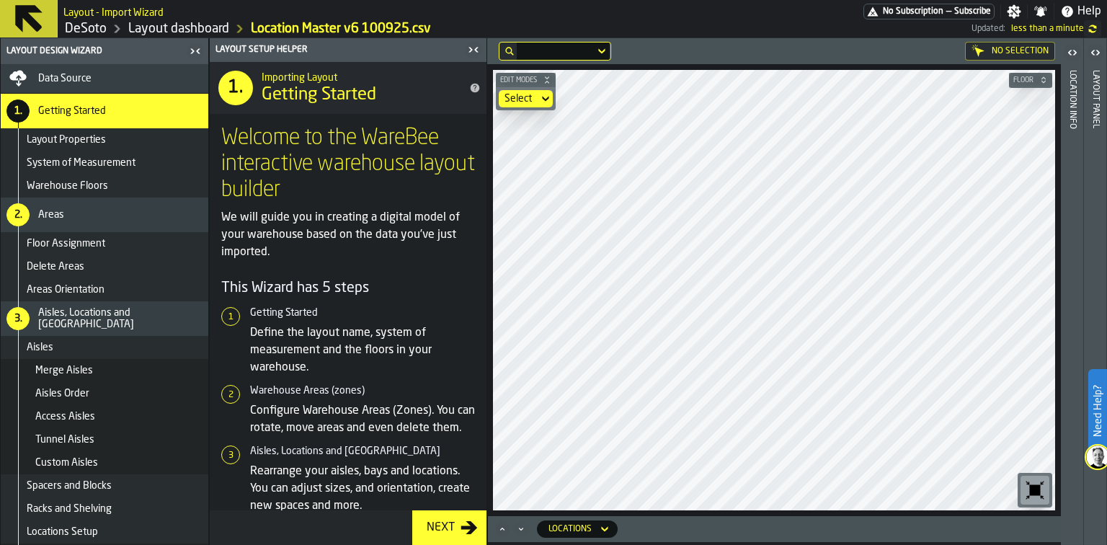
click at [427, 524] on div "Next" at bounding box center [441, 527] width 40 height 17
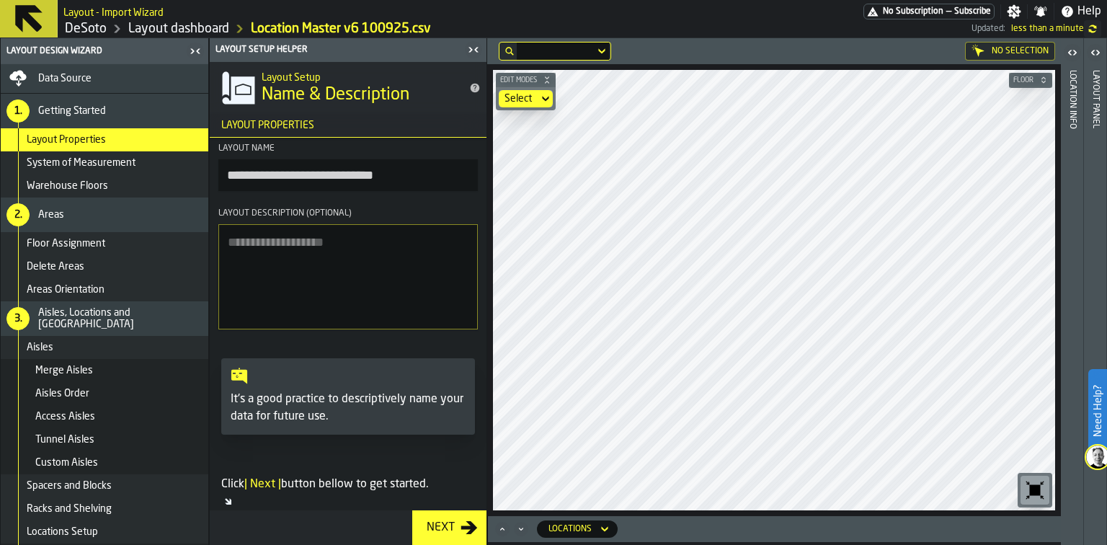
click at [427, 524] on div "Next" at bounding box center [441, 527] width 40 height 17
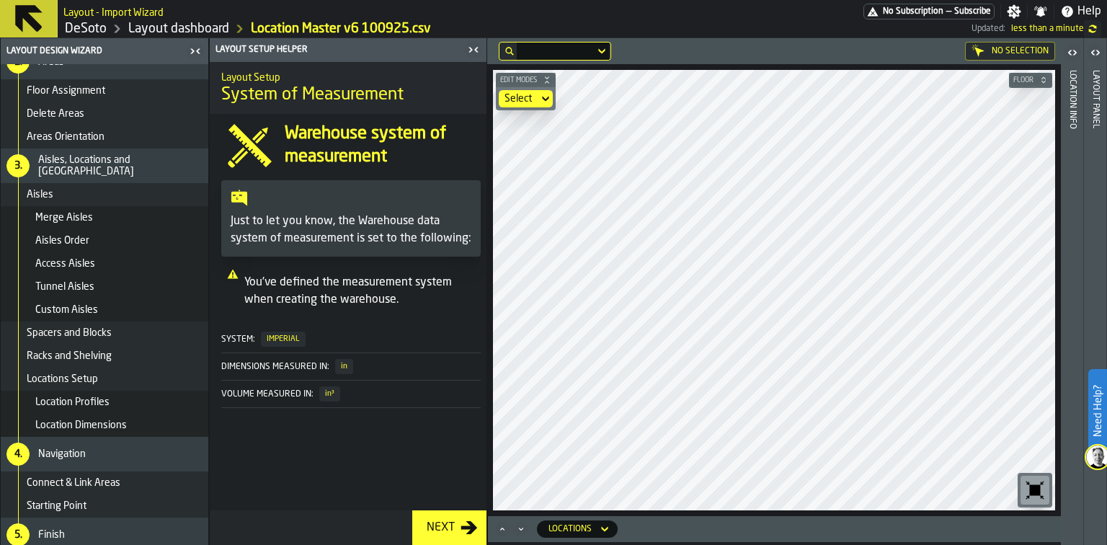
scroll to position [159, 0]
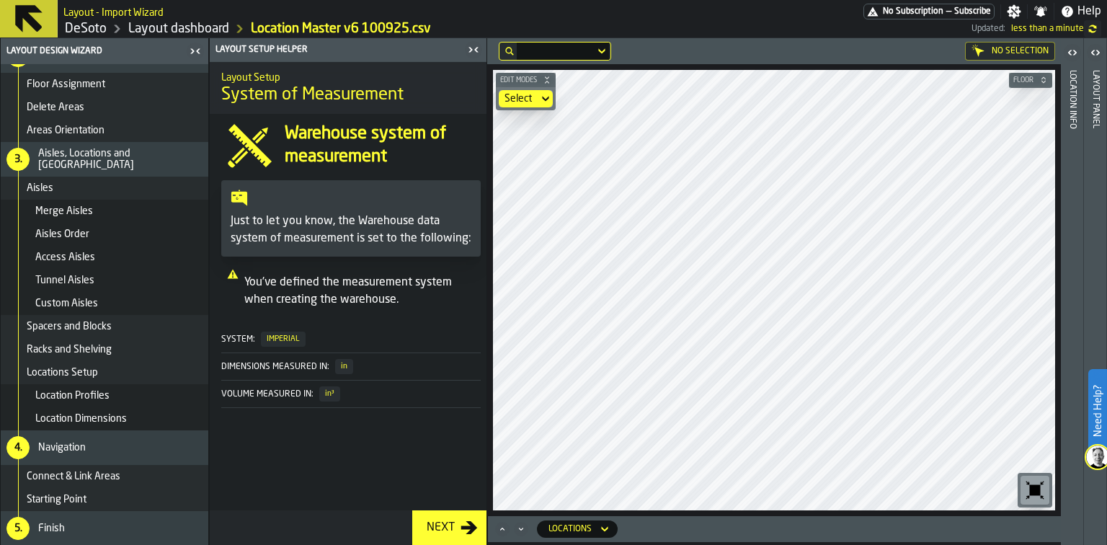
click at [63, 483] on div "Connect & Link Areas" at bounding box center [105, 476] width 208 height 23
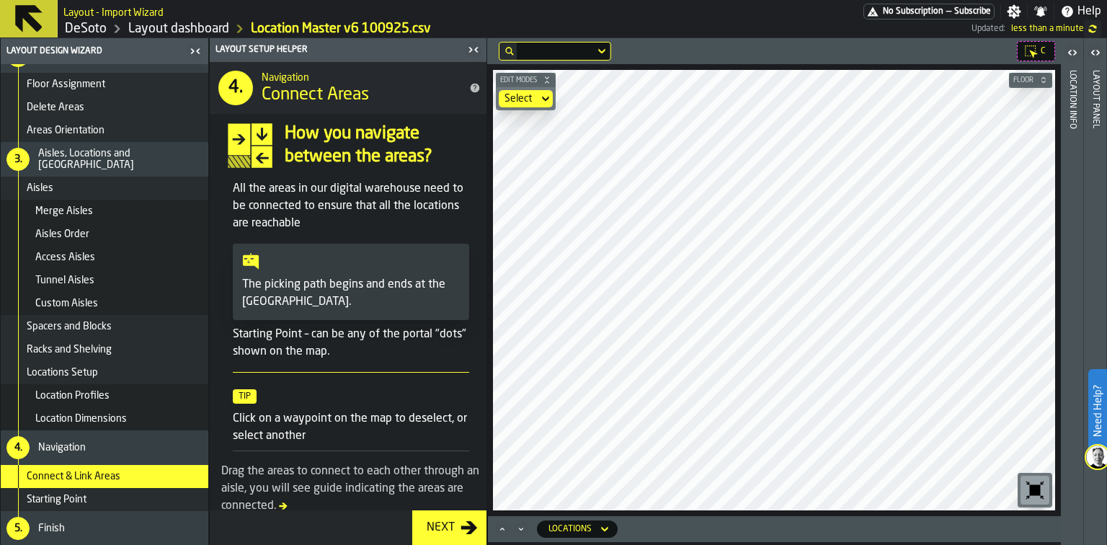
click at [477, 52] on icon "button-toggle-Close me" at bounding box center [476, 49] width 4 height 5
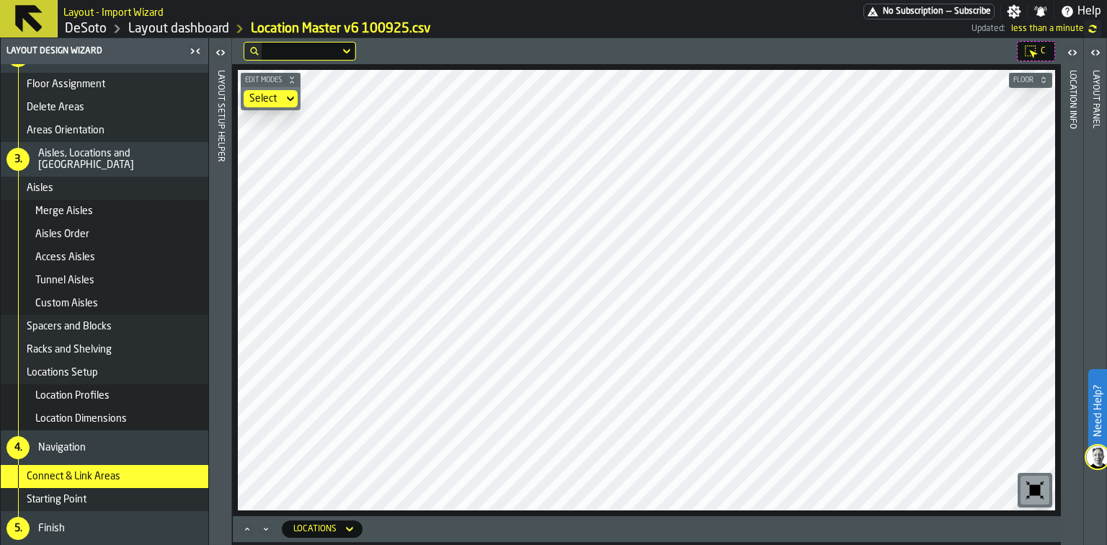
click at [177, 29] on link "Layout dashboard" at bounding box center [178, 29] width 101 height 16
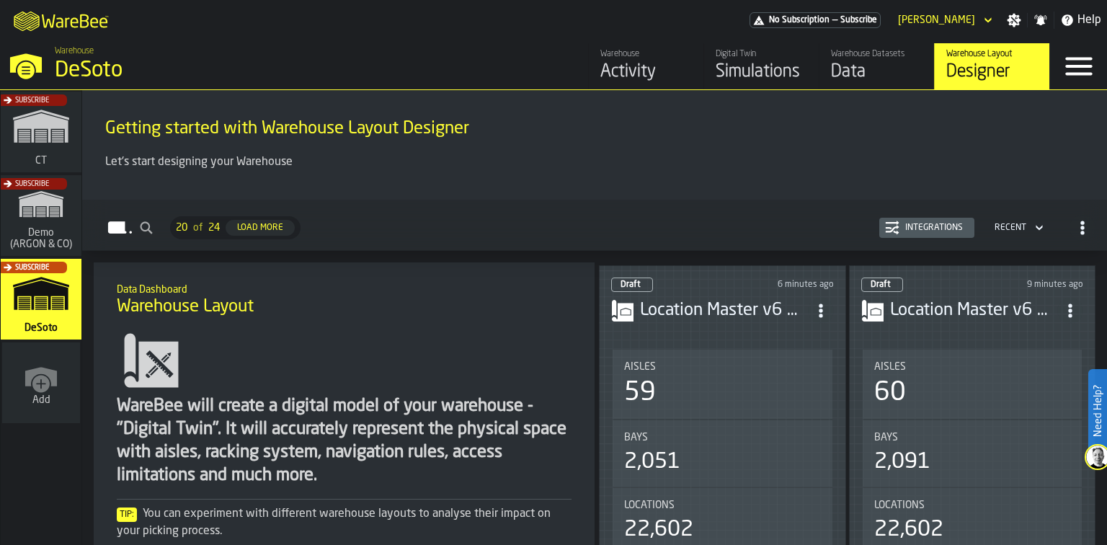
click at [713, 323] on header "Draft 6 minutes ago Location Master v6 100925.csv" at bounding box center [722, 306] width 223 height 58
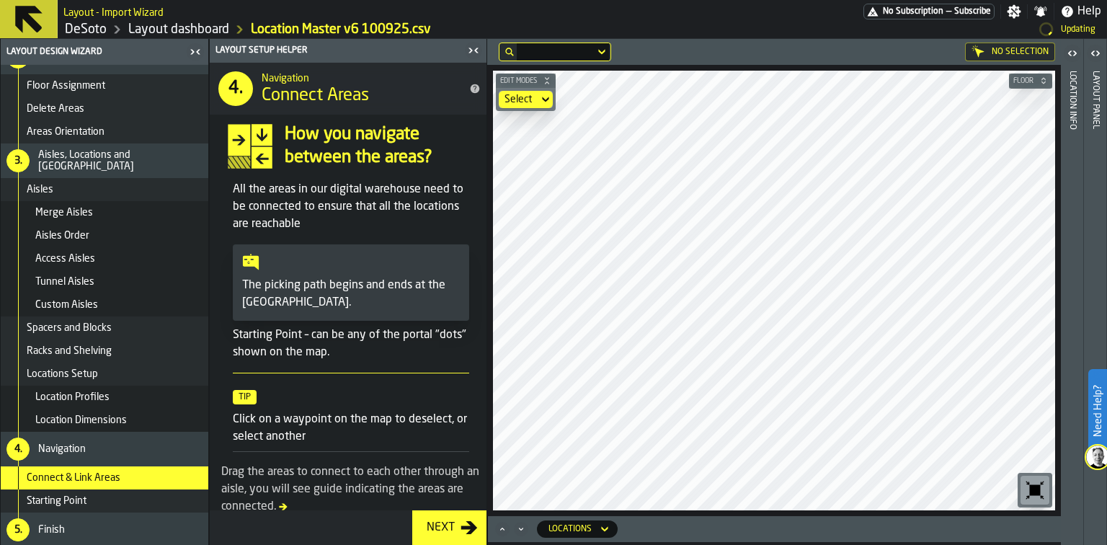
scroll to position [160, 0]
click at [78, 367] on span "Locations Setup" at bounding box center [62, 373] width 71 height 12
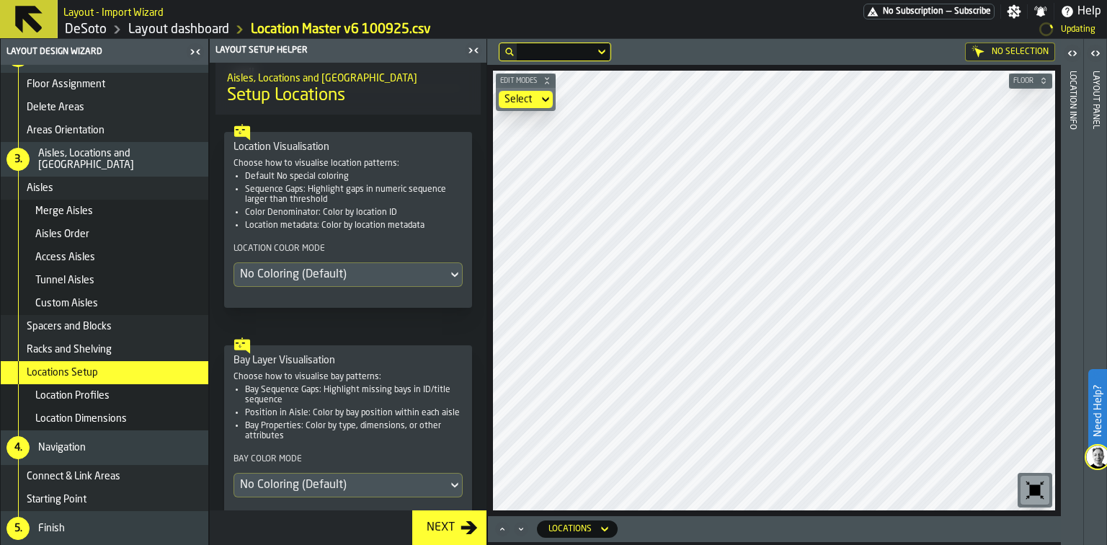
scroll to position [447, 0]
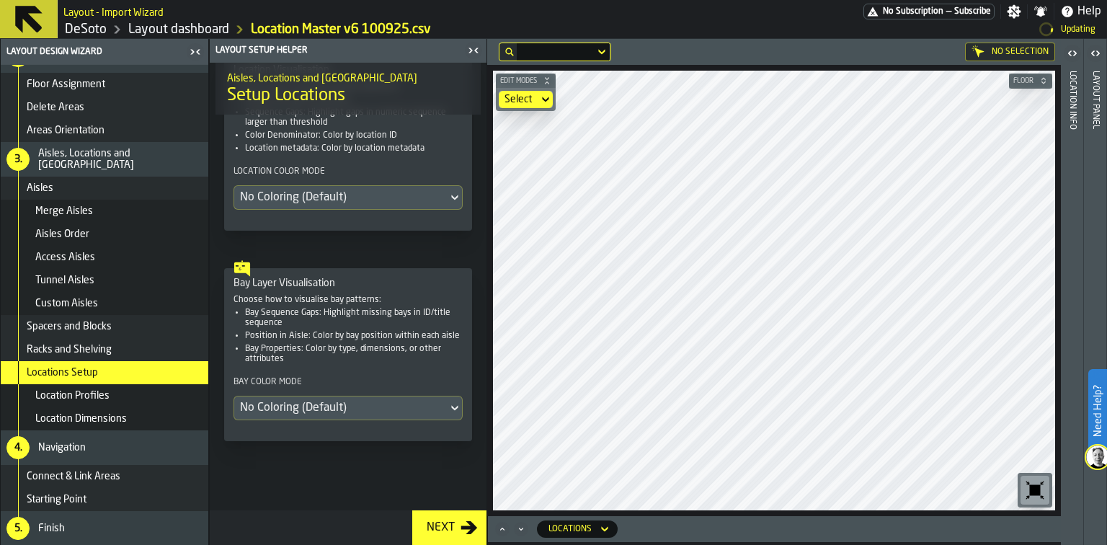
click at [440, 526] on div "Next" at bounding box center [441, 527] width 40 height 17
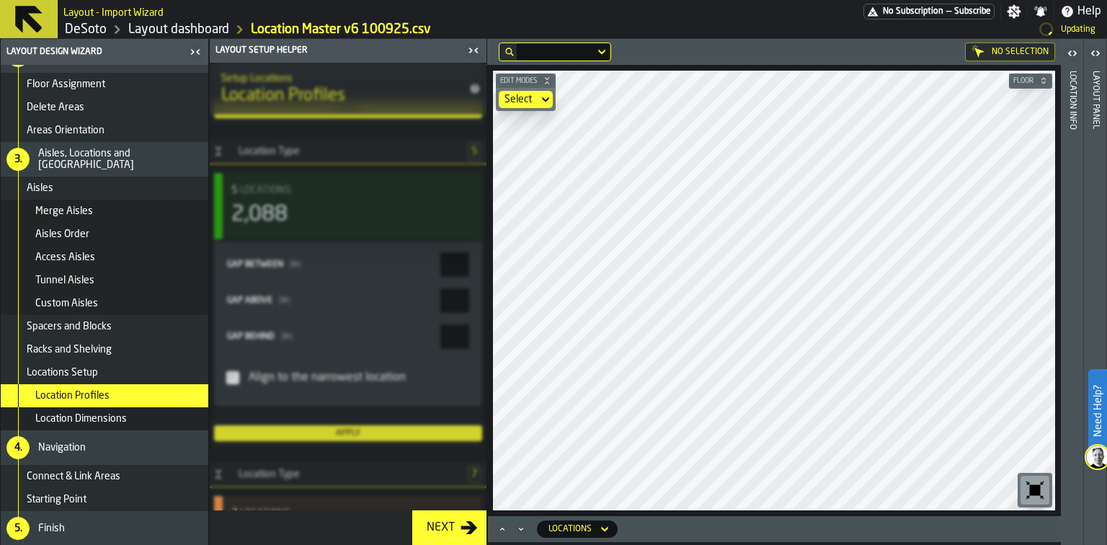
click at [440, 526] on div "Next" at bounding box center [441, 527] width 40 height 17
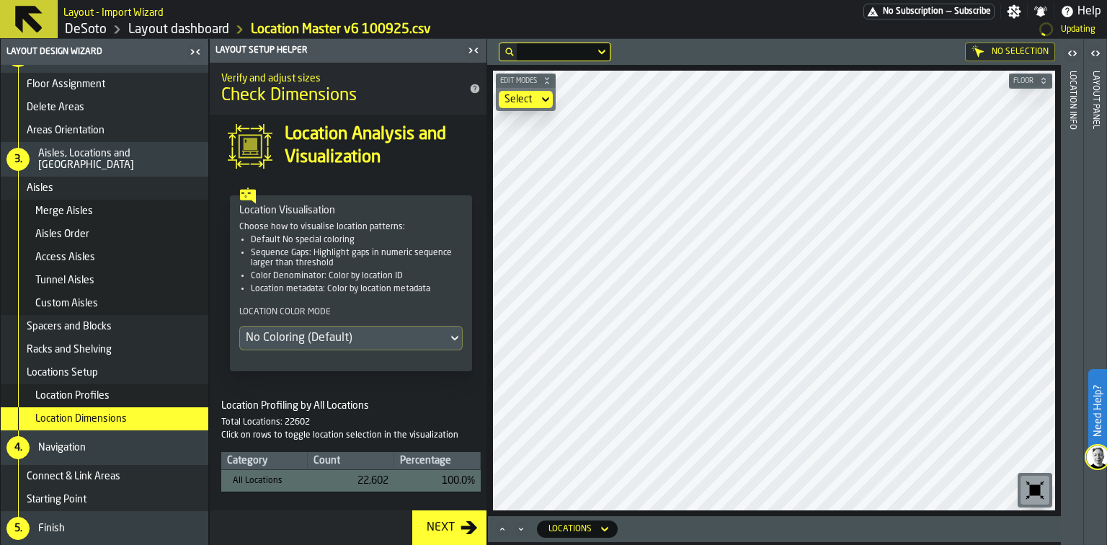
scroll to position [0, 0]
click at [440, 526] on div "Next" at bounding box center [441, 527] width 40 height 17
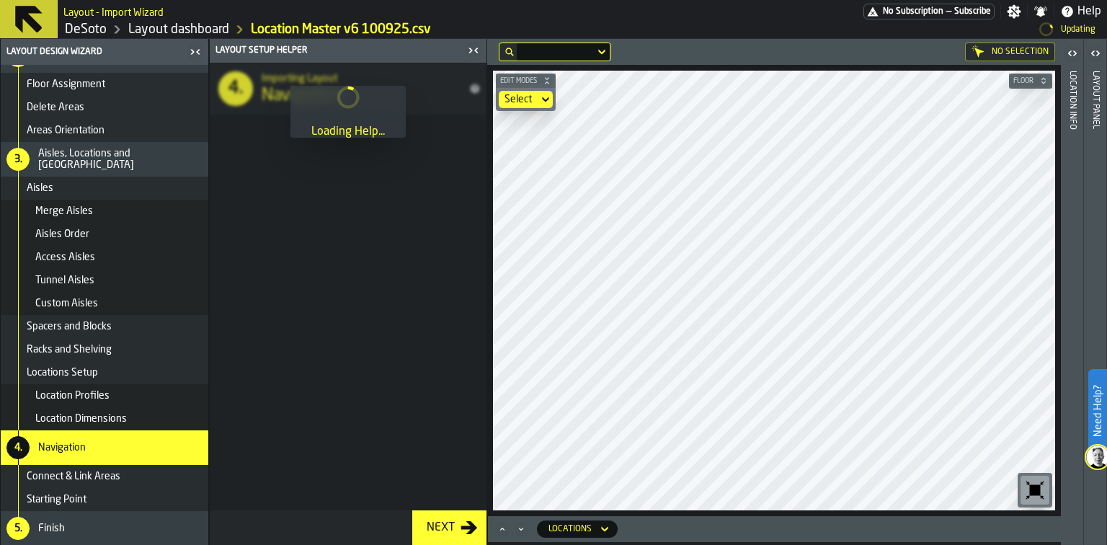
click at [440, 526] on div "Next" at bounding box center [441, 527] width 40 height 17
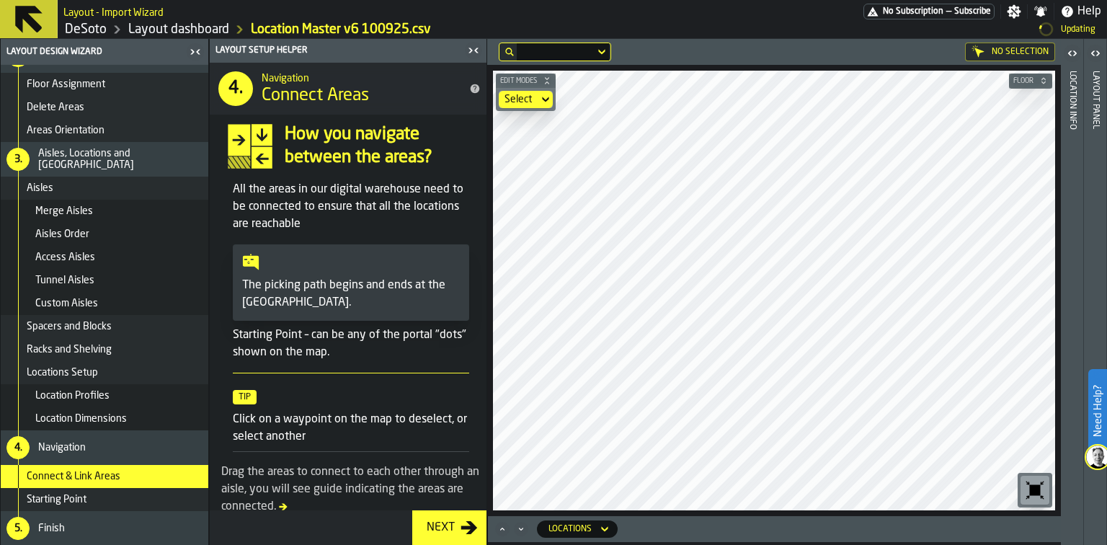
click at [440, 526] on div "Next" at bounding box center [441, 527] width 40 height 17
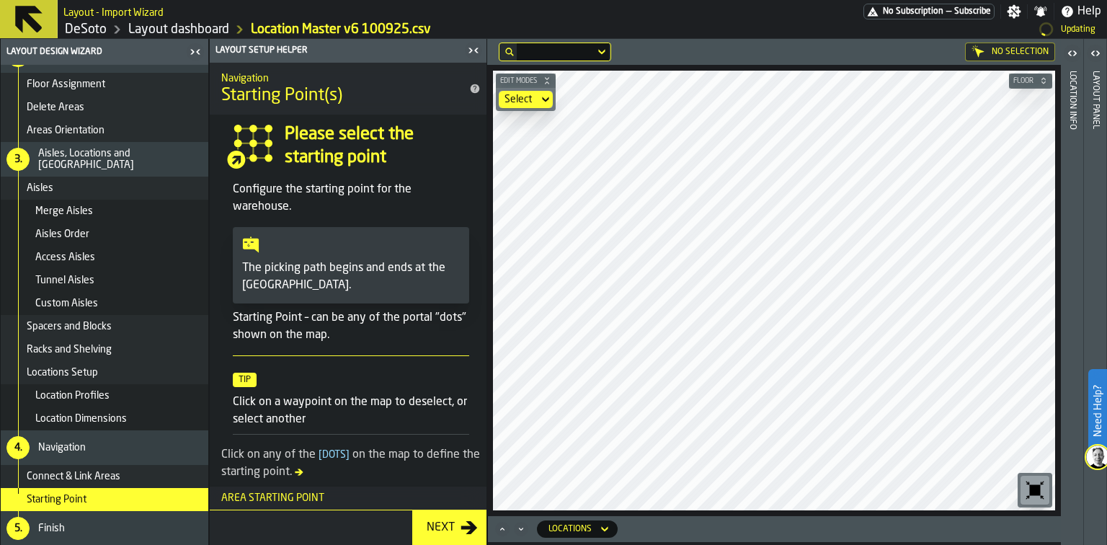
scroll to position [159, 0]
click at [440, 526] on div "Next" at bounding box center [441, 527] width 40 height 17
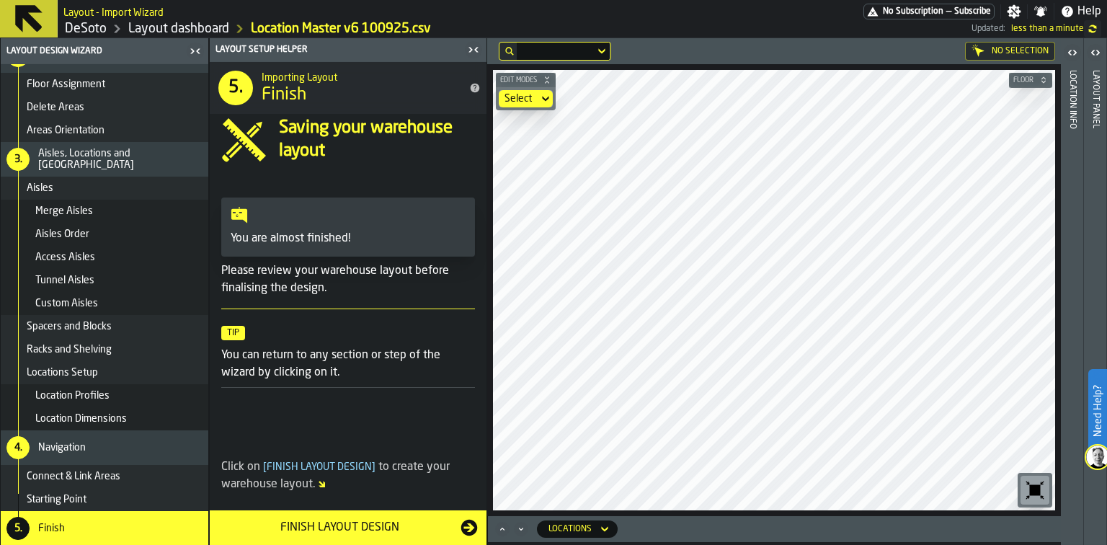
click at [440, 526] on div "Finish Layout Design" at bounding box center [339, 527] width 242 height 17
